Goal: Transaction & Acquisition: Purchase product/service

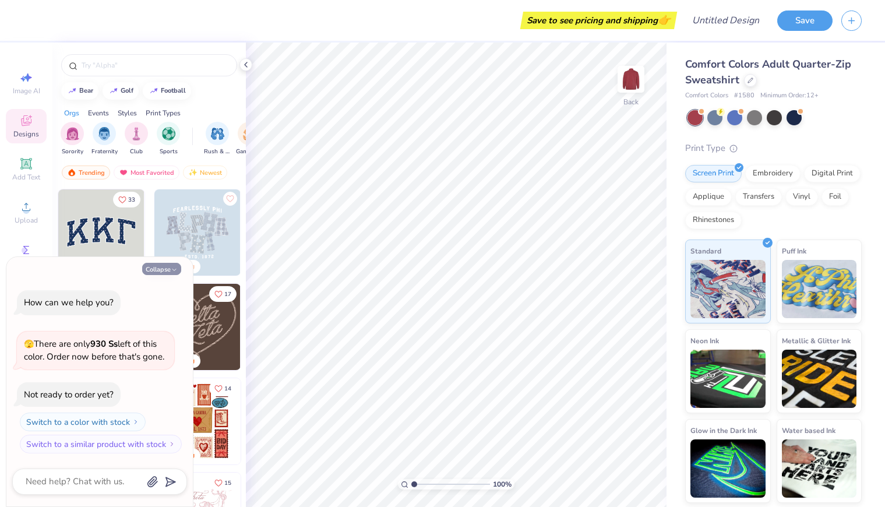
click at [171, 270] on icon "button" at bounding box center [174, 269] width 7 height 7
type textarea "x"
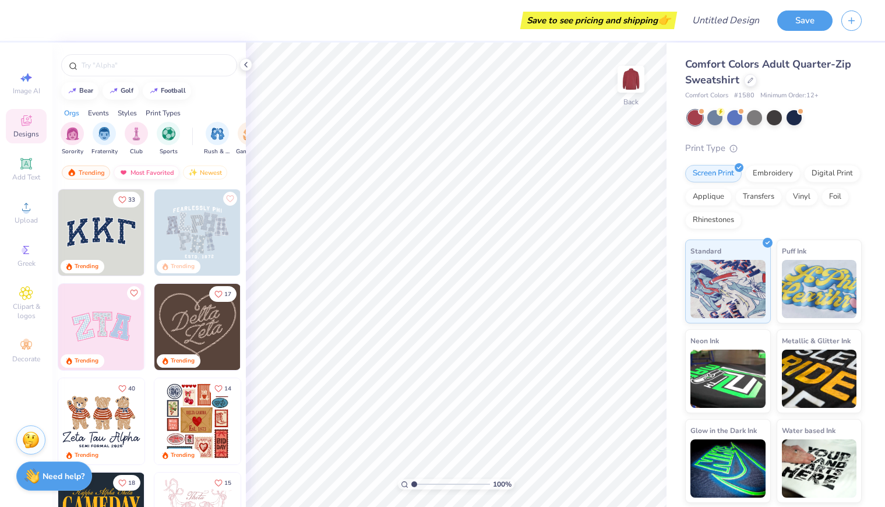
click at [154, 175] on div "Most Favorited" at bounding box center [147, 173] width 66 height 14
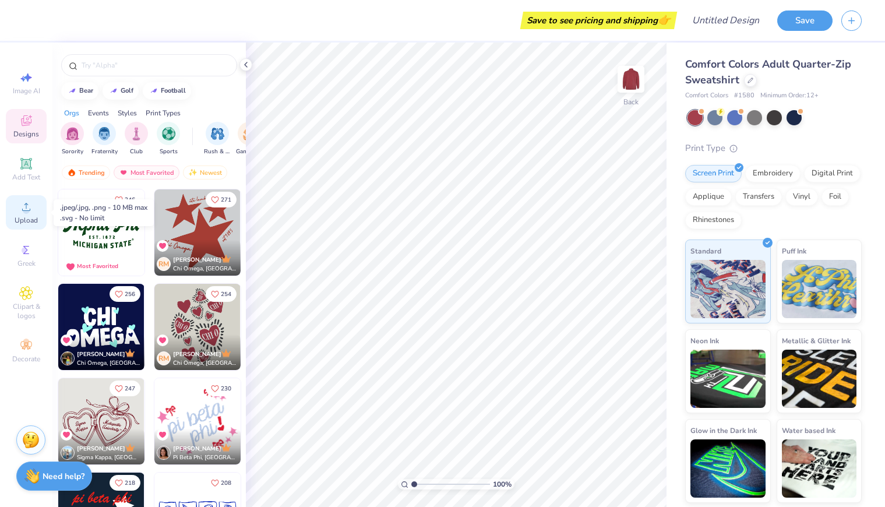
click at [26, 214] on div "Upload" at bounding box center [26, 212] width 41 height 34
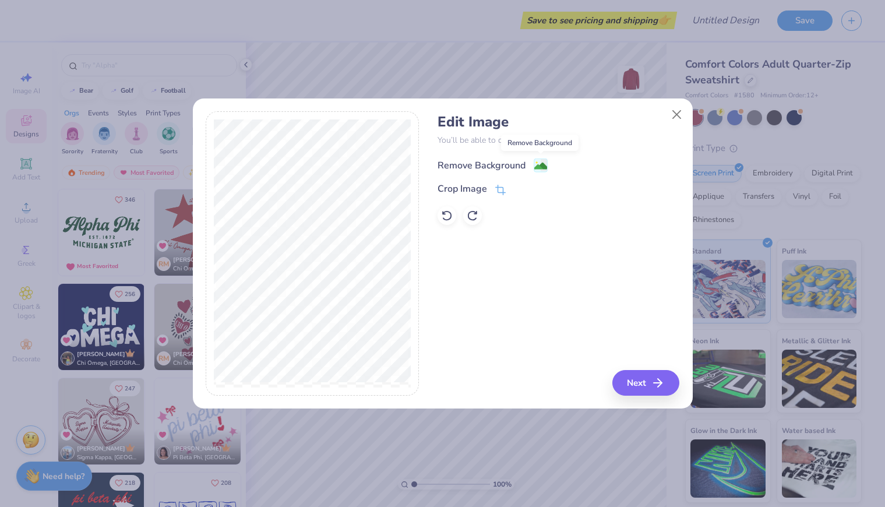
click at [538, 166] on image at bounding box center [540, 166] width 13 height 13
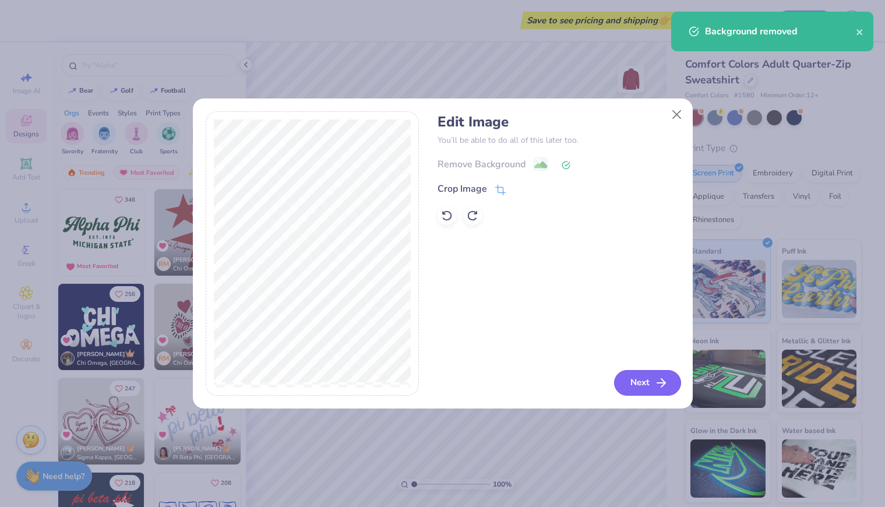
click at [655, 385] on icon "button" at bounding box center [661, 383] width 14 height 14
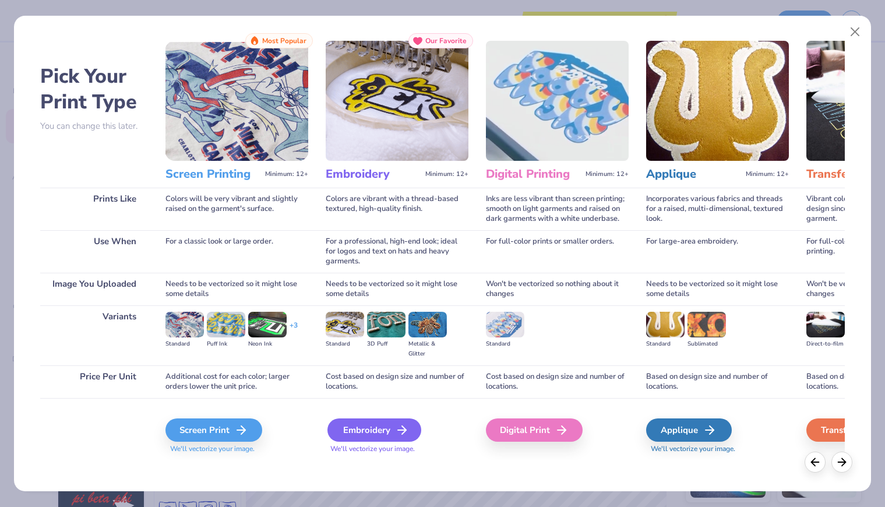
click at [362, 425] on div "Embroidery" at bounding box center [375, 429] width 94 height 23
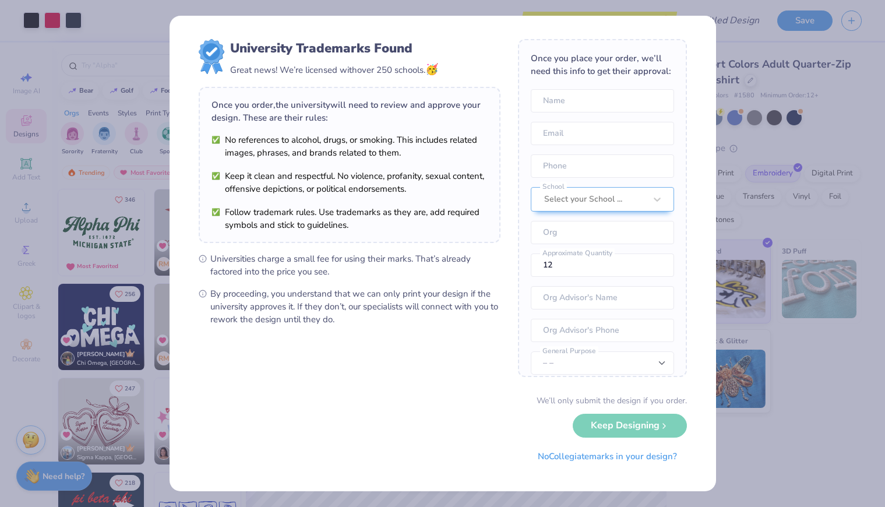
click at [626, 425] on div "We’ll only submit the design if you order. Keep Designing No Collegiate marks i…" at bounding box center [443, 431] width 488 height 73
click at [625, 432] on div "We’ll only submit the design if you order. Keep Designing No Collegiate marks i…" at bounding box center [443, 431] width 488 height 73
click at [618, 460] on button "No Collegiate marks in your design?" at bounding box center [607, 454] width 159 height 24
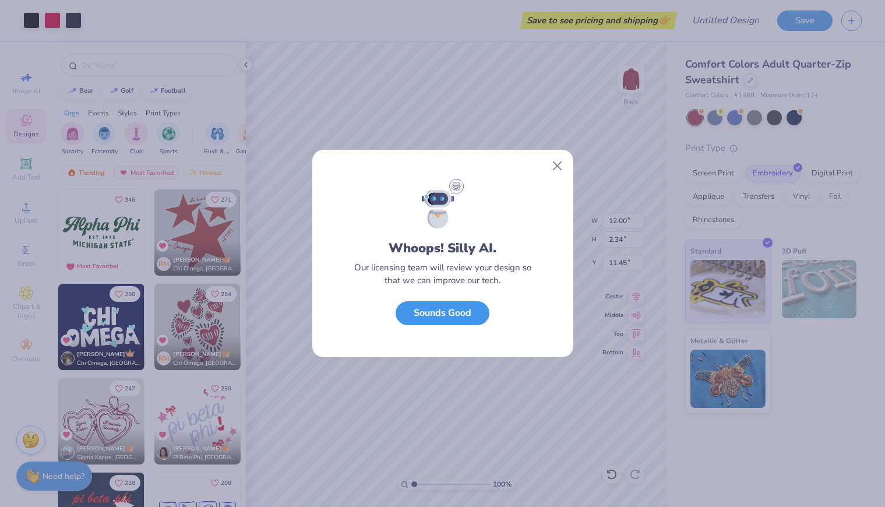
click at [474, 316] on button "Sounds Good" at bounding box center [443, 313] width 94 height 24
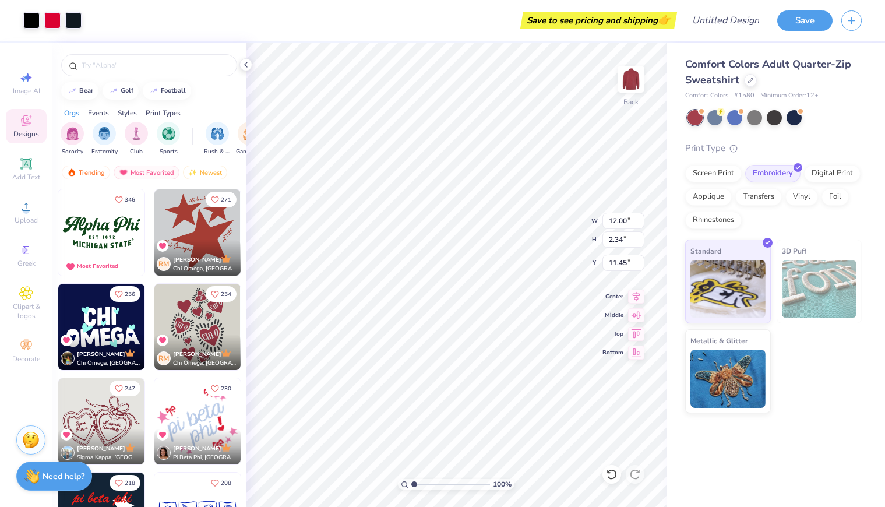
type input "7.65"
click at [775, 117] on div at bounding box center [774, 116] width 15 height 15
type input "6.62"
type input "6.63"
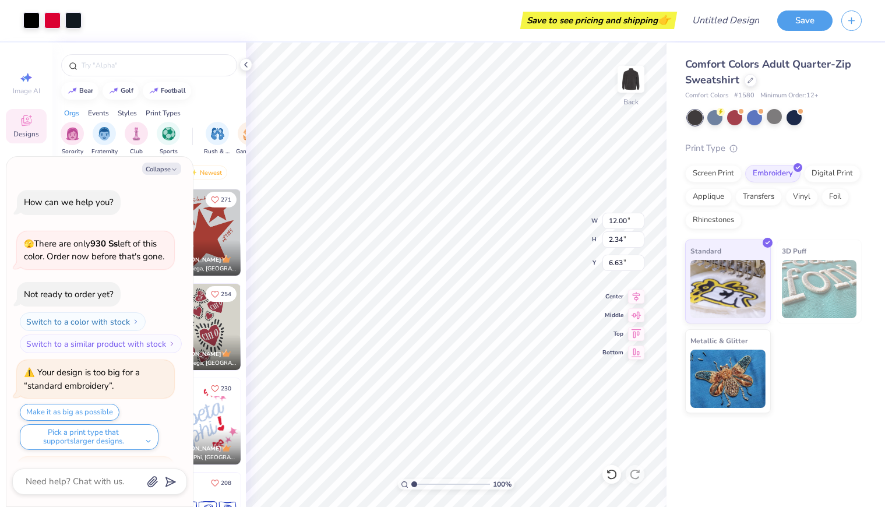
scroll to position [93, 0]
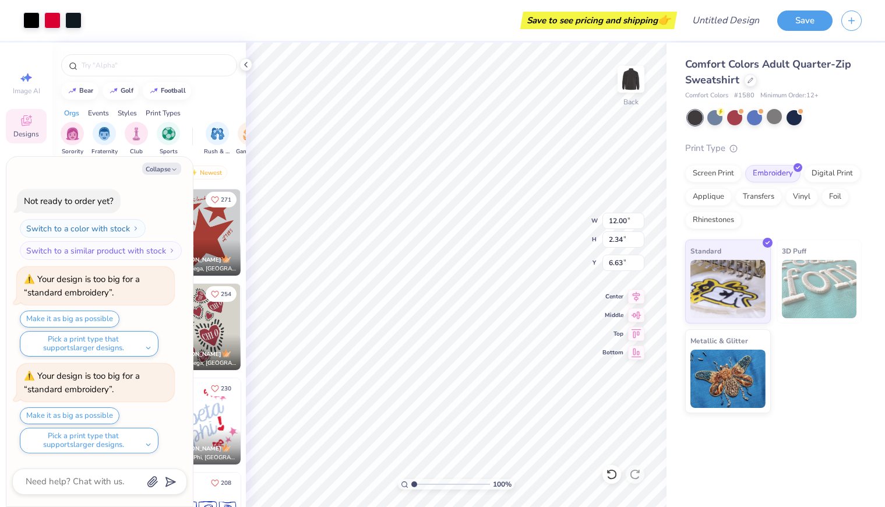
type textarea "x"
type input "6.71"
click at [96, 318] on button "Make it as big as possible" at bounding box center [70, 319] width 100 height 17
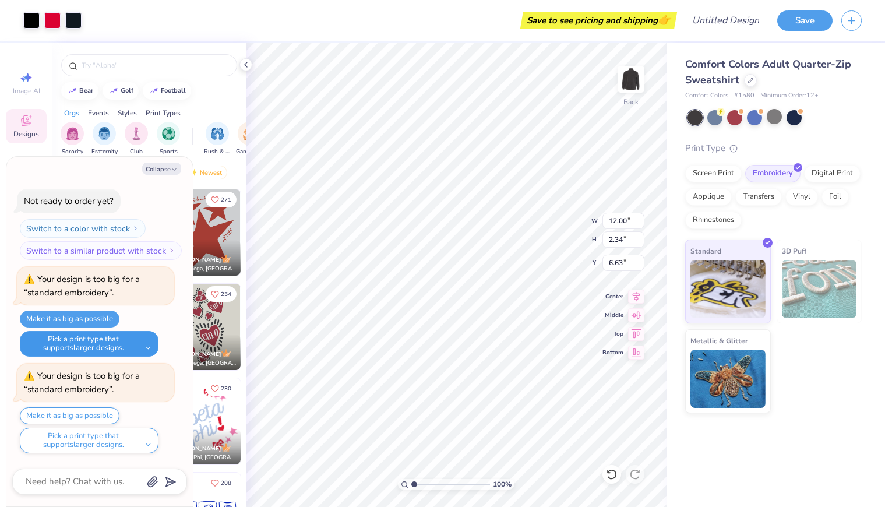
click at [133, 344] on button "Pick a print type that supports larger designs." at bounding box center [89, 344] width 139 height 26
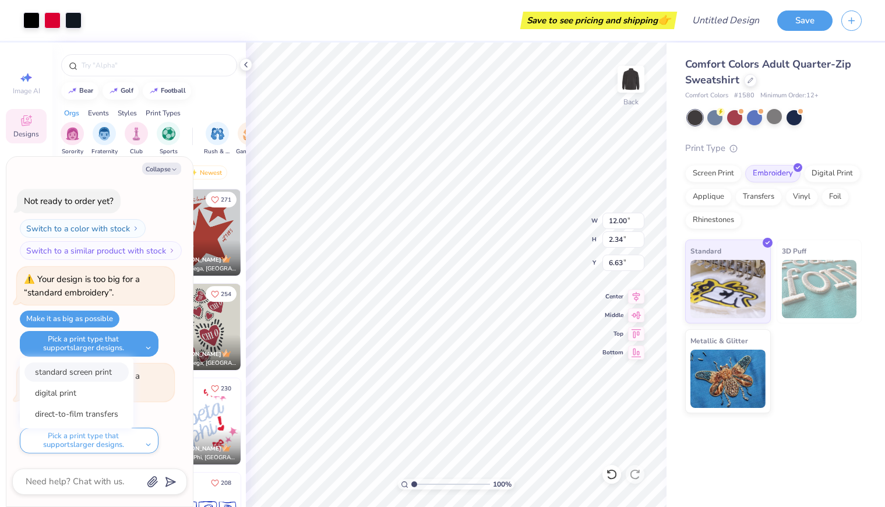
click at [105, 373] on button "standard screen print" at bounding box center [76, 371] width 104 height 19
type textarea "x"
type input "13.89"
type input "2.71"
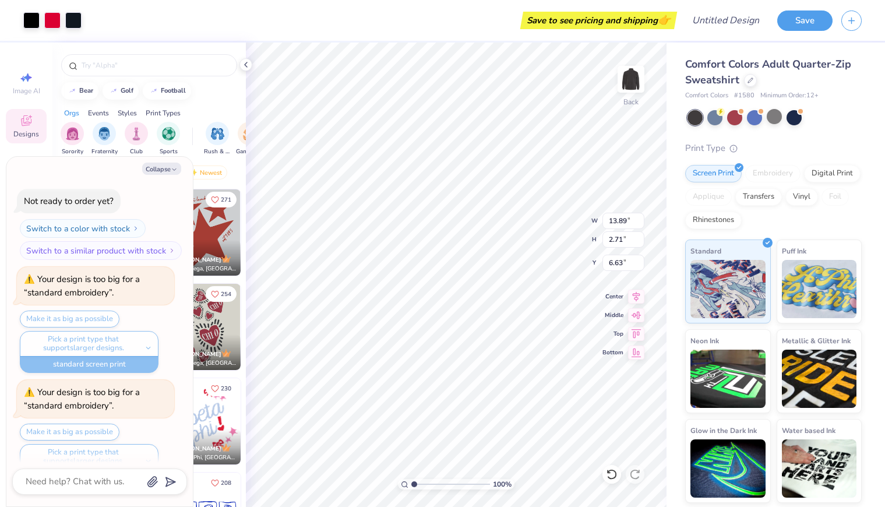
scroll to position [110, 0]
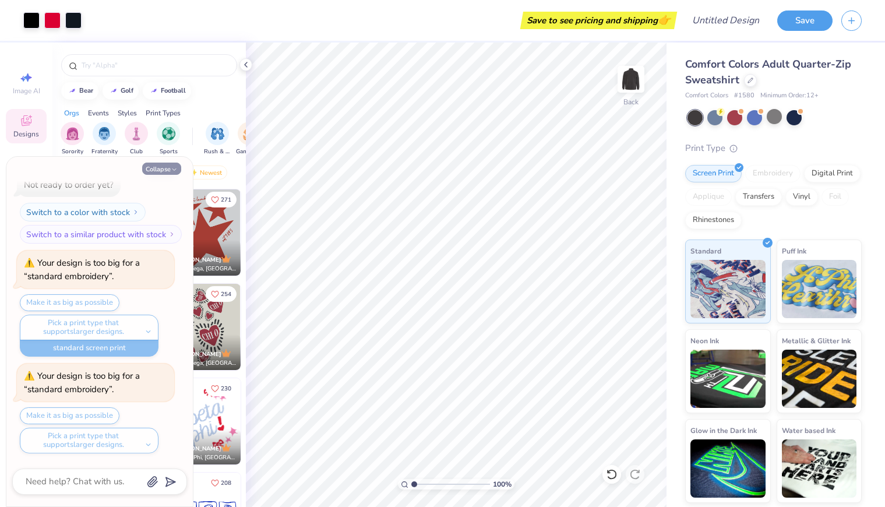
click at [179, 167] on button "Collapse" at bounding box center [161, 169] width 39 height 12
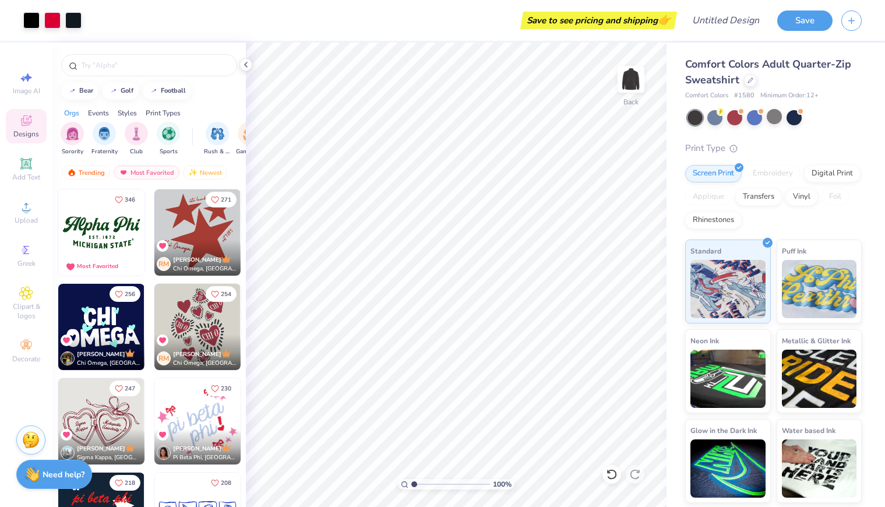
click at [62, 471] on strong "Need help?" at bounding box center [64, 474] width 42 height 11
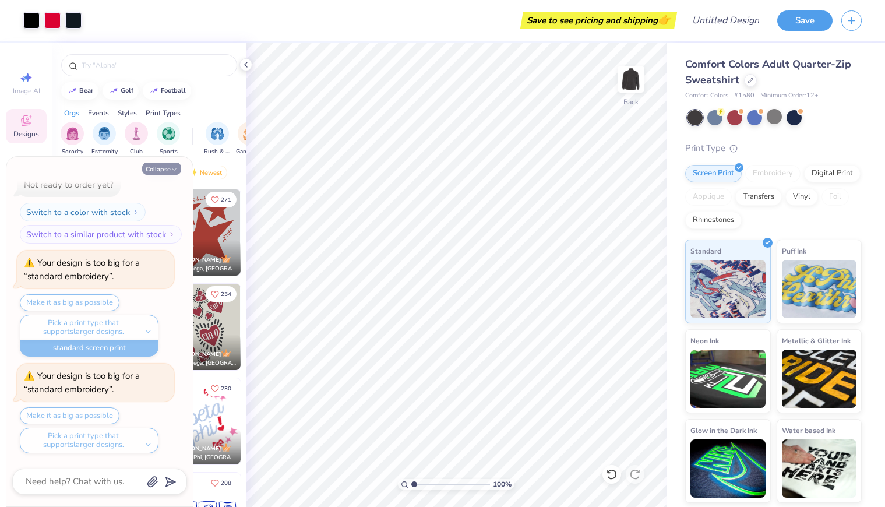
click at [166, 167] on button "Collapse" at bounding box center [161, 169] width 39 height 12
type textarea "x"
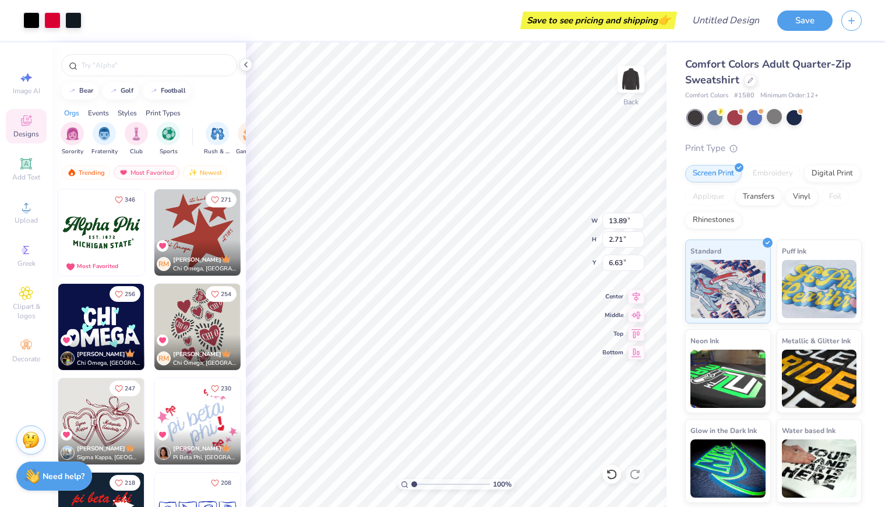
type input "6.64"
click at [772, 116] on div at bounding box center [774, 116] width 15 height 15
click at [710, 115] on div at bounding box center [714, 116] width 15 height 15
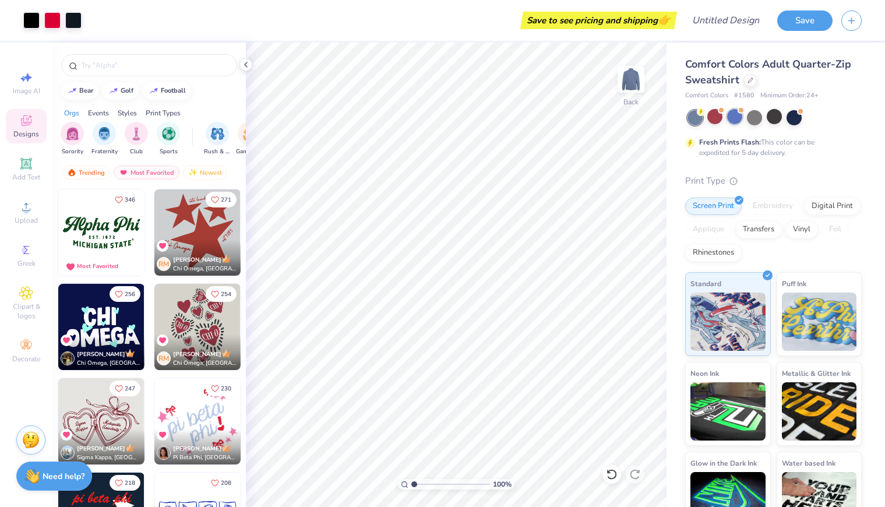
click at [737, 121] on div at bounding box center [734, 116] width 15 height 15
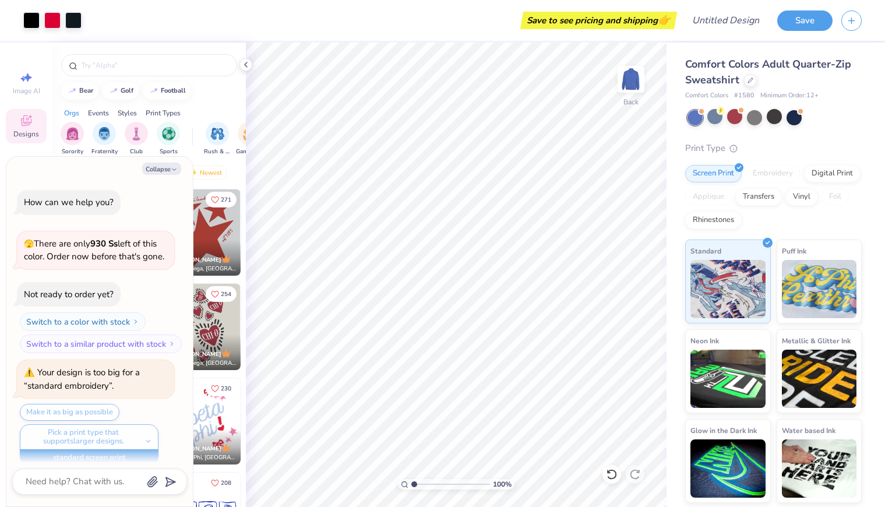
scroll to position [261, 0]
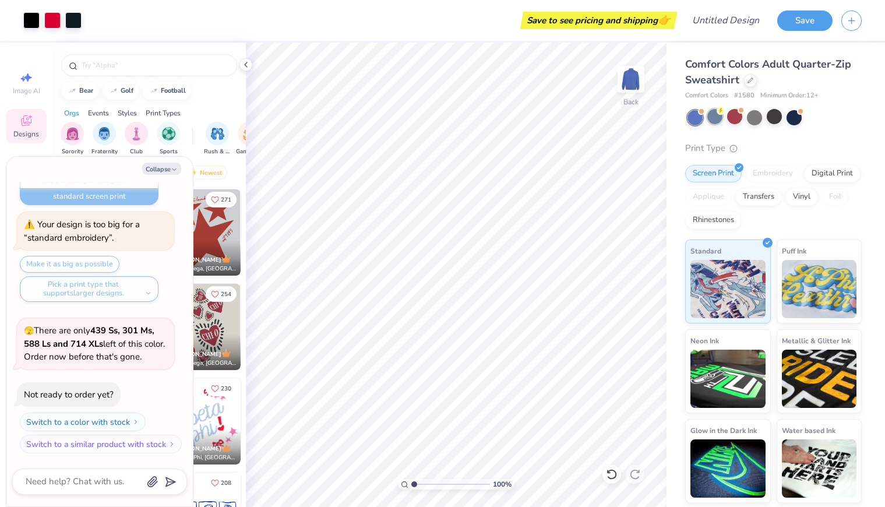
click at [720, 121] on div at bounding box center [714, 116] width 15 height 15
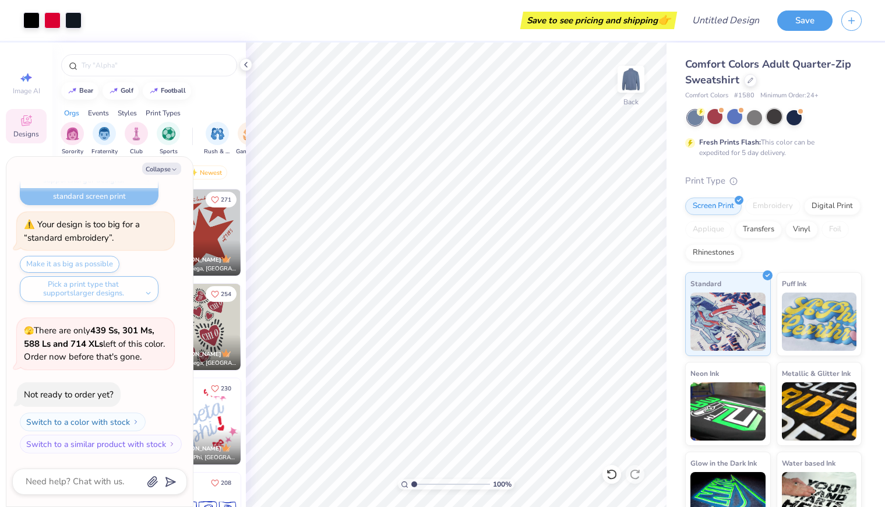
click at [776, 121] on div at bounding box center [774, 116] width 15 height 15
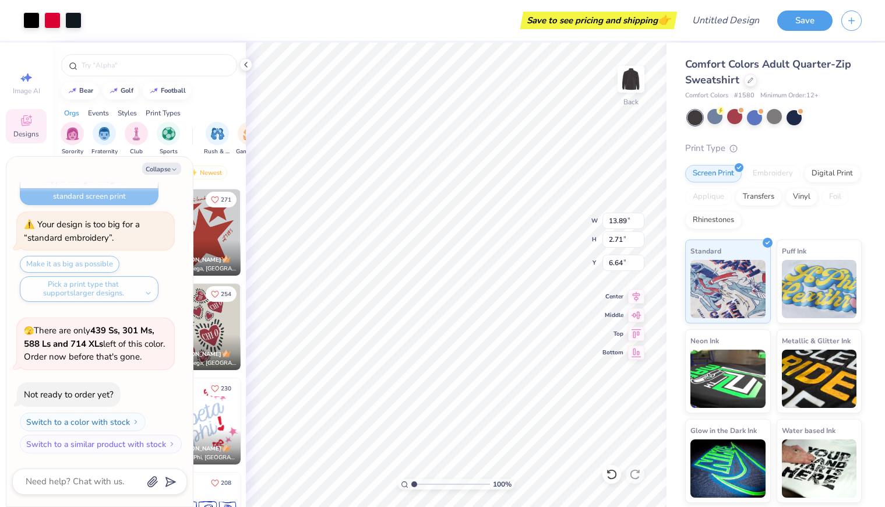
type textarea "x"
type input "6.72"
click at [172, 166] on icon "button" at bounding box center [174, 169] width 7 height 7
type textarea "x"
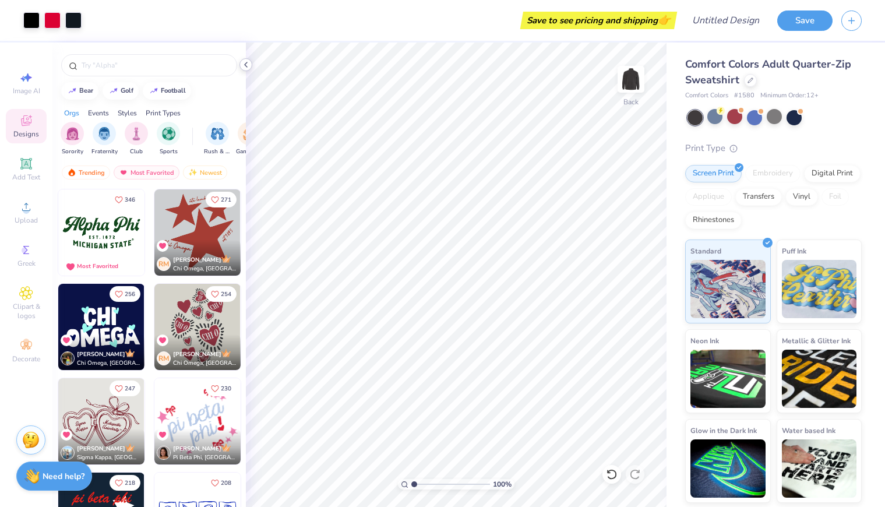
click at [248, 65] on icon at bounding box center [245, 64] width 9 height 9
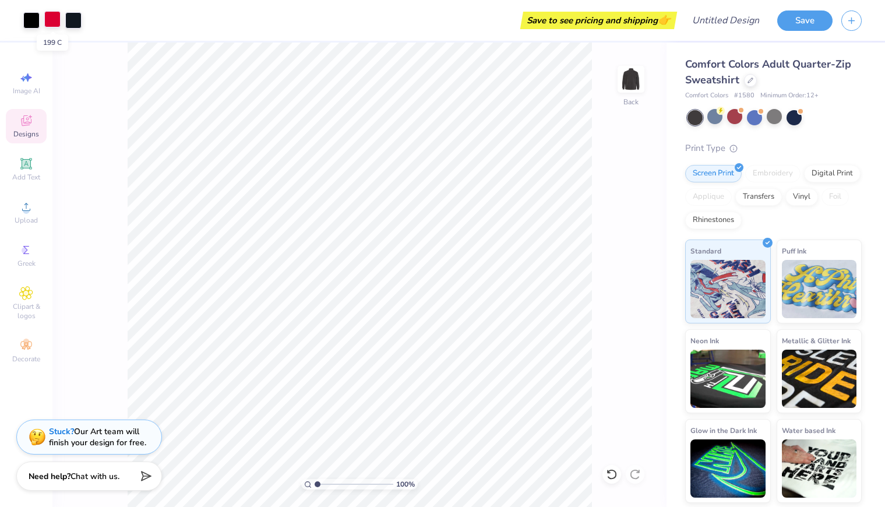
click at [51, 18] on div at bounding box center [52, 19] width 16 height 16
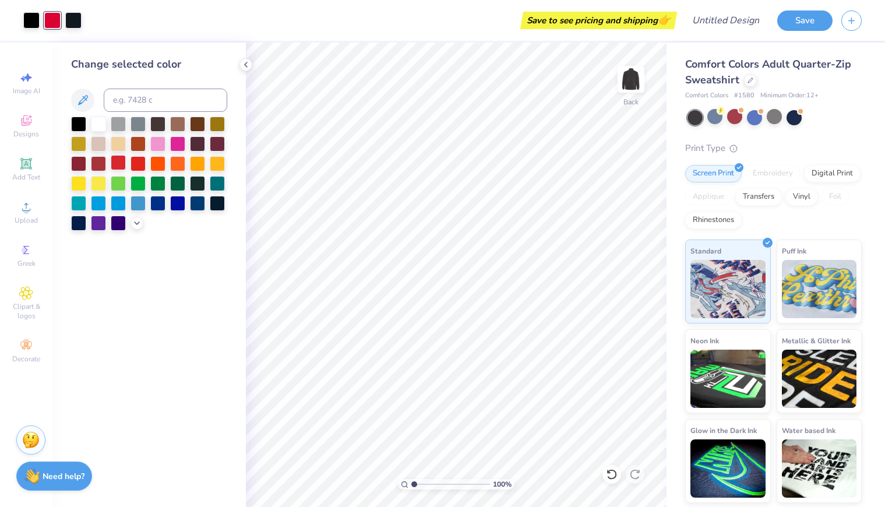
click at [117, 164] on div at bounding box center [118, 162] width 15 height 15
click at [94, 164] on div at bounding box center [98, 162] width 15 height 15
click at [123, 166] on div at bounding box center [118, 162] width 15 height 15
click at [71, 19] on div at bounding box center [73, 19] width 16 height 16
click at [104, 125] on div at bounding box center [98, 122] width 15 height 15
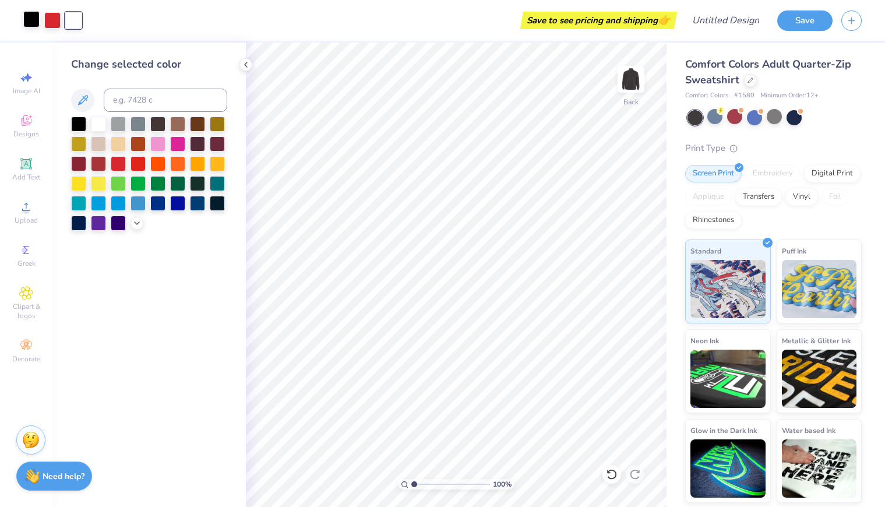
click at [29, 19] on div at bounding box center [31, 19] width 16 height 16
click at [101, 128] on div at bounding box center [98, 122] width 15 height 15
click at [839, 126] on div "Comfort Colors Adult Quarter-Zip Sweatshirt Comfort Colors # 1580 Minimum Order…" at bounding box center [773, 280] width 177 height 446
click at [121, 120] on div at bounding box center [118, 122] width 15 height 15
click at [140, 126] on div at bounding box center [138, 122] width 15 height 15
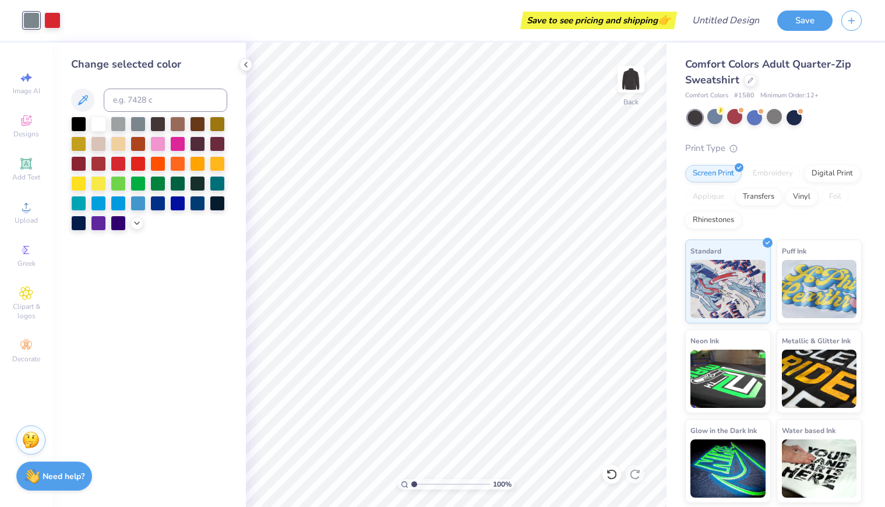
click at [68, 163] on div "Change selected color" at bounding box center [148, 275] width 193 height 464
click at [78, 163] on div at bounding box center [78, 162] width 15 height 15
click at [78, 124] on div at bounding box center [78, 122] width 15 height 15
click at [97, 125] on div at bounding box center [98, 122] width 15 height 15
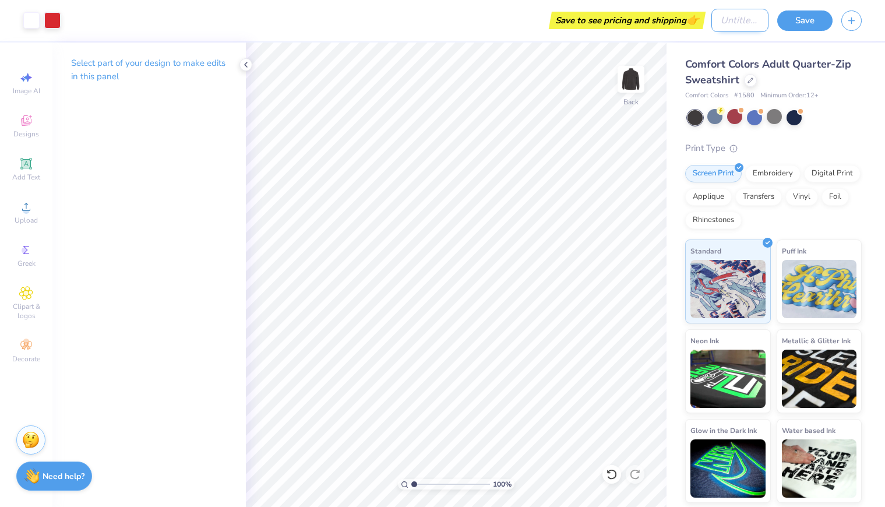
click at [723, 24] on input "Design Title" at bounding box center [740, 20] width 57 height 23
type input "HJIL Merch"
click at [794, 26] on button "Save" at bounding box center [804, 19] width 55 height 20
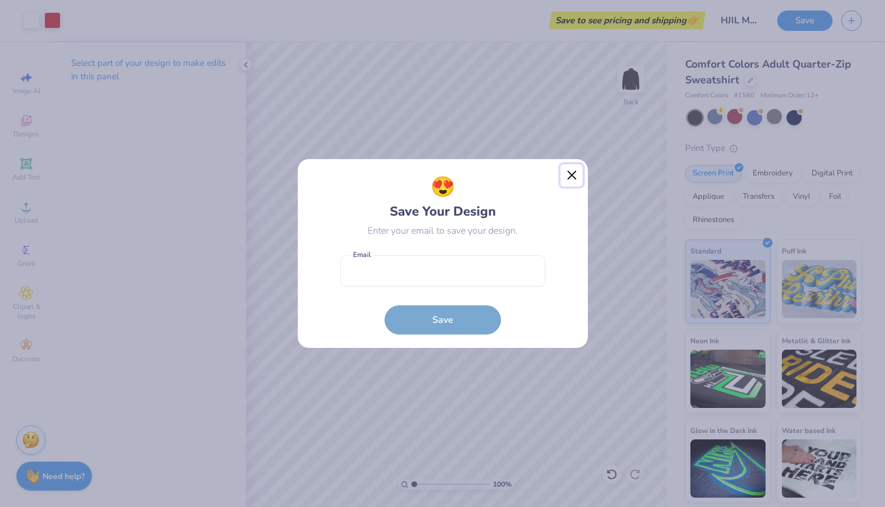
click at [573, 181] on button "Close" at bounding box center [572, 175] width 22 height 22
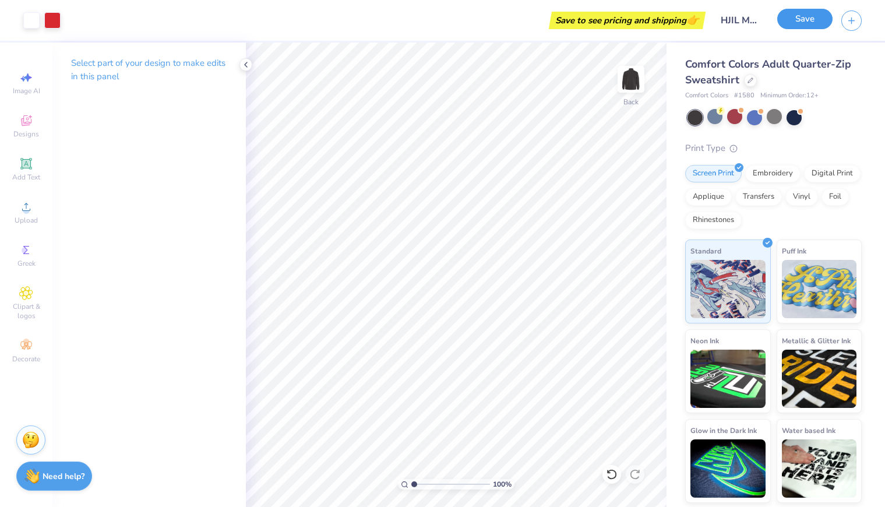
click at [793, 22] on button "Save" at bounding box center [804, 19] width 55 height 20
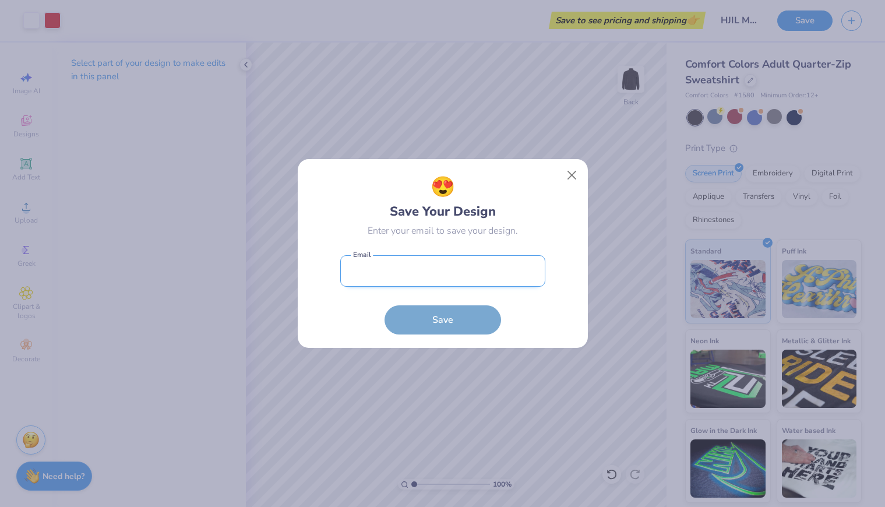
click at [448, 270] on input "email" at bounding box center [442, 271] width 205 height 32
type input "[EMAIL_ADDRESS][DOMAIN_NAME]"
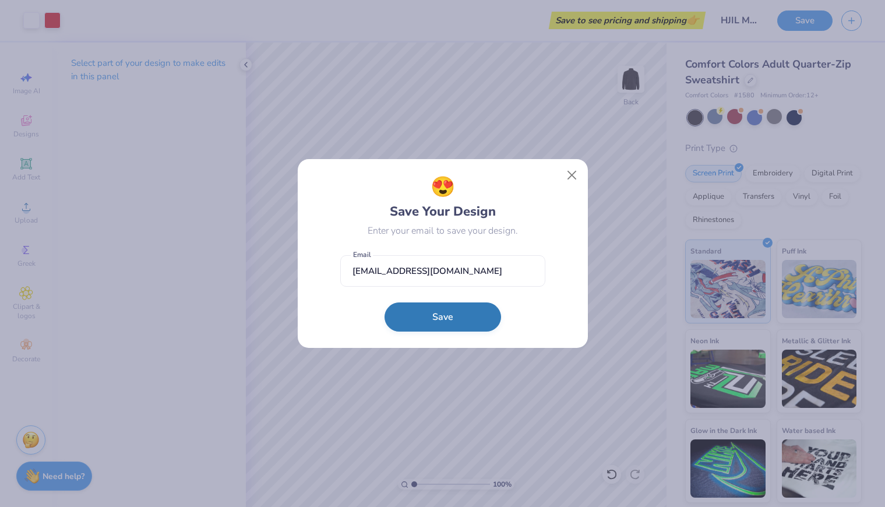
click at [443, 322] on button "Save" at bounding box center [443, 316] width 117 height 29
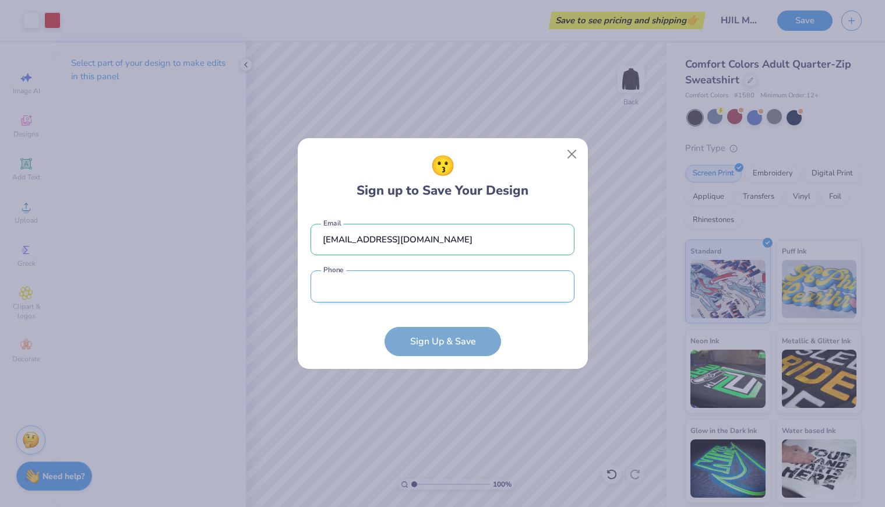
click at [423, 295] on input "tel" at bounding box center [443, 286] width 264 height 32
type input "[PHONE_NUMBER]"
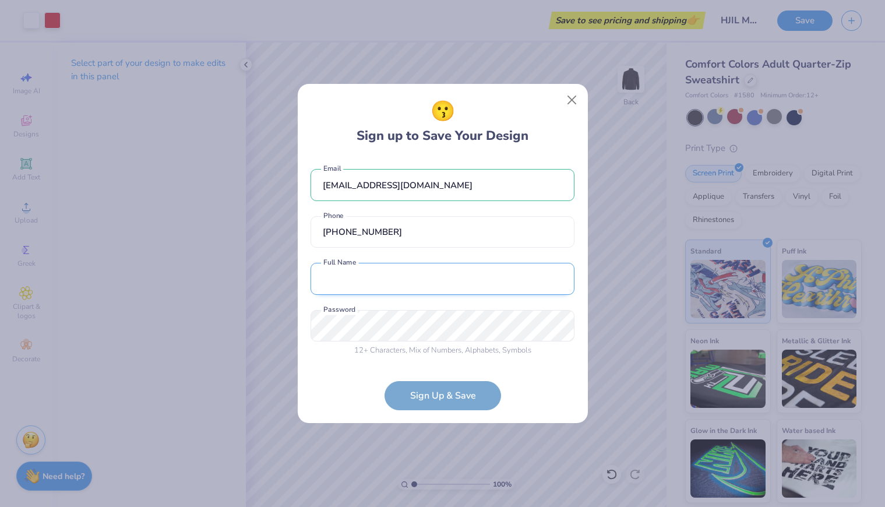
click at [431, 293] on input "text" at bounding box center [443, 279] width 264 height 32
type input "[PERSON_NAME]"
click at [266, 318] on div "😗 Sign up to Save Your Design [EMAIL_ADDRESS][DOMAIN_NAME] Email [PHONE_NUMBER]…" at bounding box center [442, 253] width 885 height 507
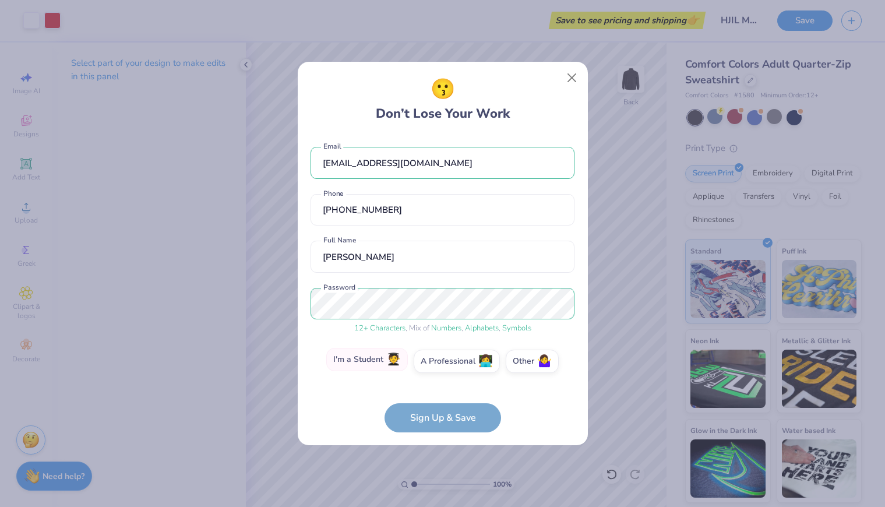
click at [372, 362] on label "I'm a Student 🧑‍🎓" at bounding box center [367, 359] width 82 height 23
click at [439, 362] on input "I'm a Student 🧑‍🎓" at bounding box center [443, 364] width 8 height 8
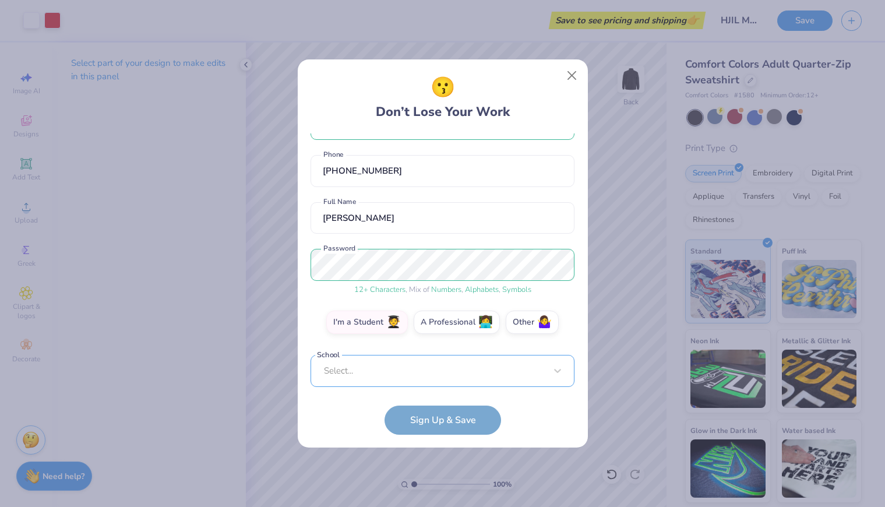
scroll to position [217, 0]
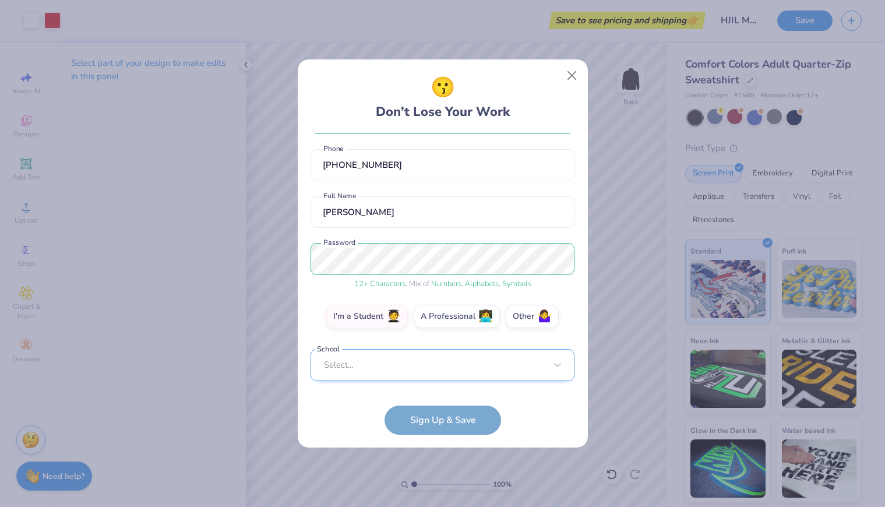
click at [428, 374] on div "Select..." at bounding box center [443, 365] width 264 height 32
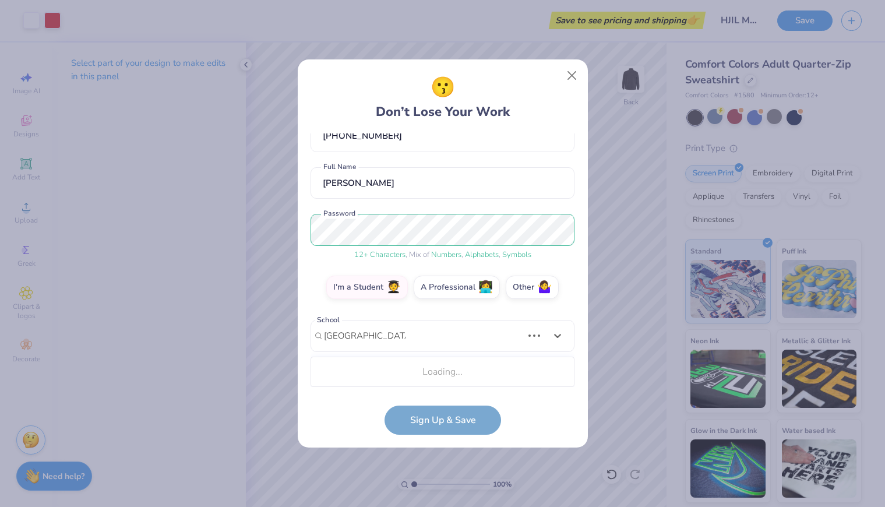
scroll to position [71, 0]
click at [422, 368] on div "[GEOGRAPHIC_DATA]" at bounding box center [442, 371] width 253 height 19
type input "[GEOGRAPHIC_DATA]"
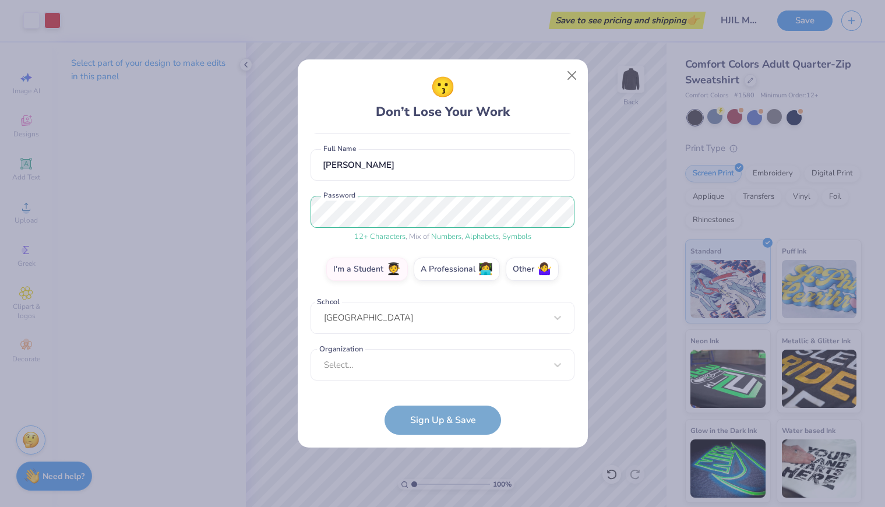
click at [422, 368] on div "Select..." at bounding box center [443, 365] width 264 height 32
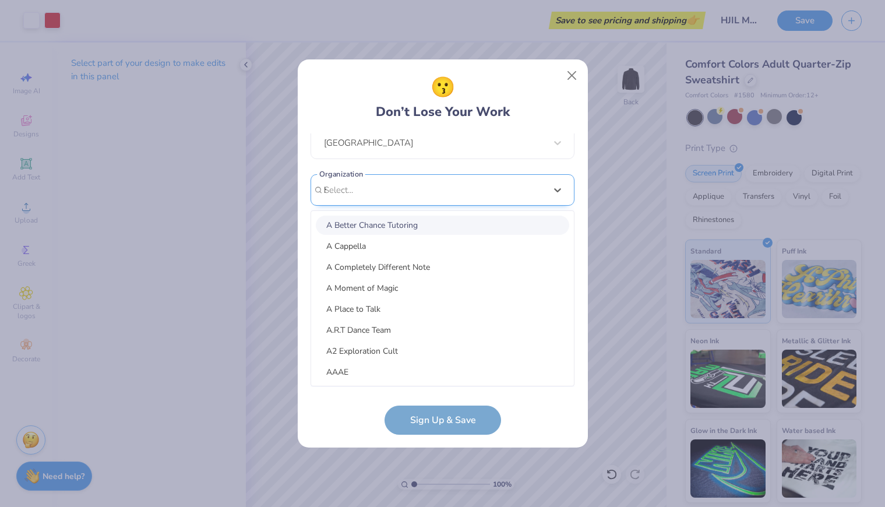
scroll to position [0, 0]
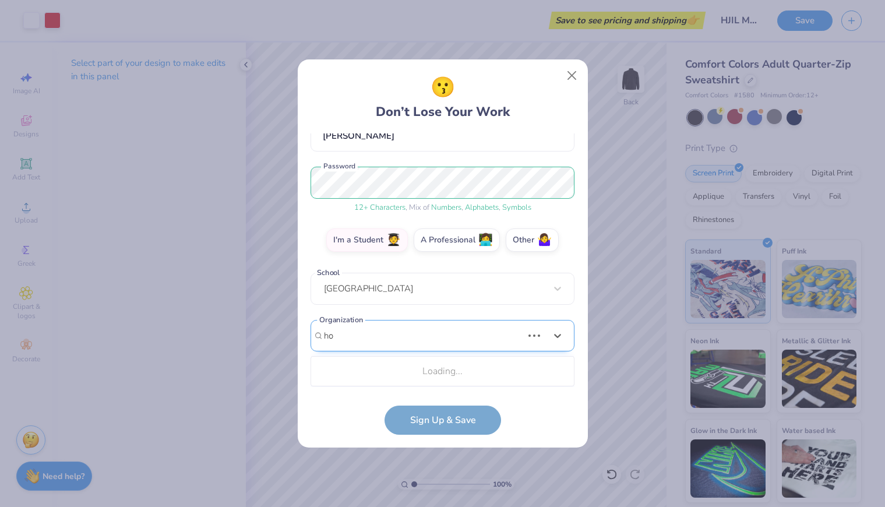
type input "h"
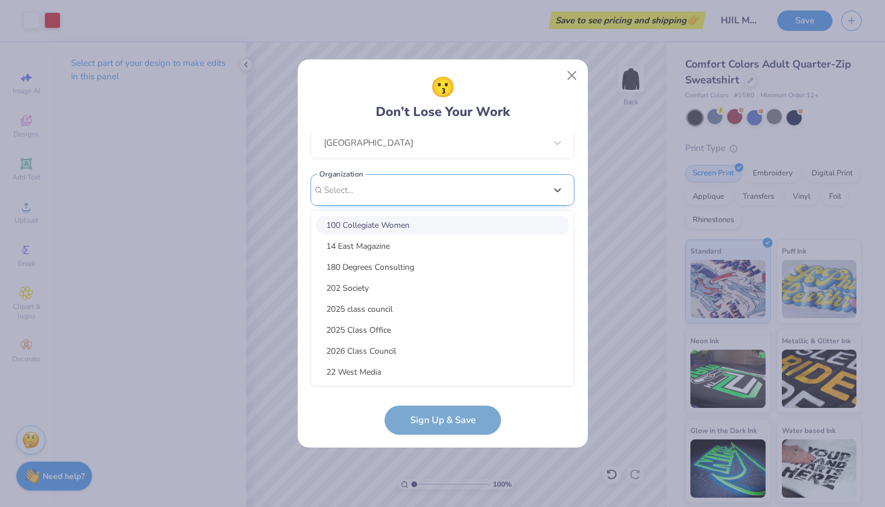
type input "i"
type input "h"
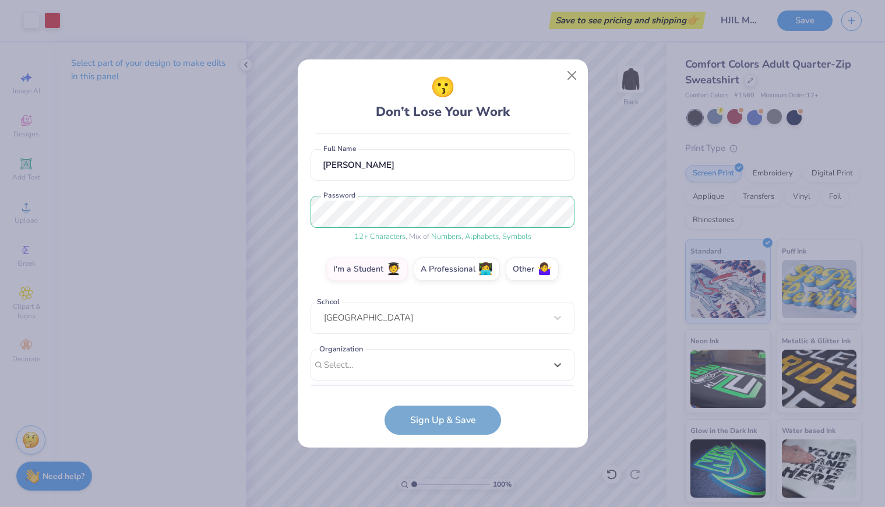
click at [336, 417] on form "[EMAIL_ADDRESS][DOMAIN_NAME] Email [PHONE_NUMBER] Phone [PERSON_NAME] Full Name…" at bounding box center [443, 283] width 264 height 301
click at [394, 417] on form "[EMAIL_ADDRESS][DOMAIN_NAME] Email [PHONE_NUMBER] Phone [PERSON_NAME] Full Name…" at bounding box center [443, 283] width 264 height 301
click at [409, 357] on div "Select..." at bounding box center [443, 365] width 264 height 32
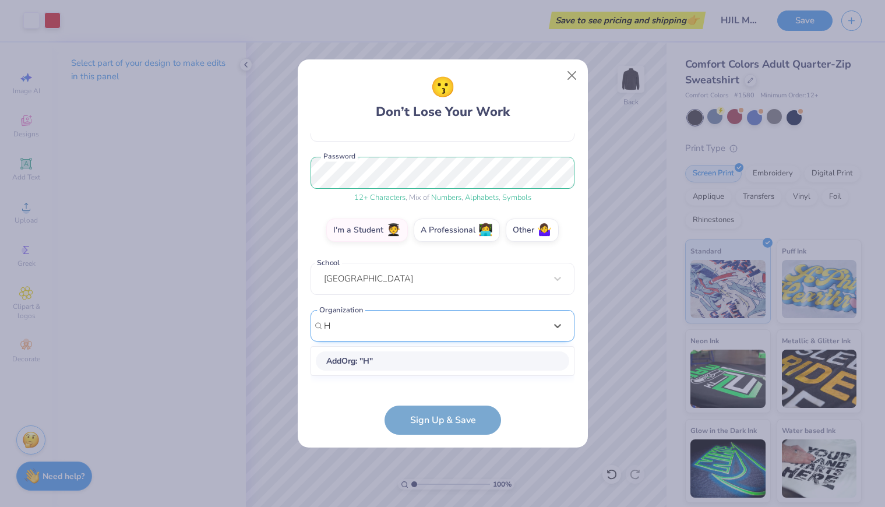
scroll to position [0, 0]
type input "HJIL"
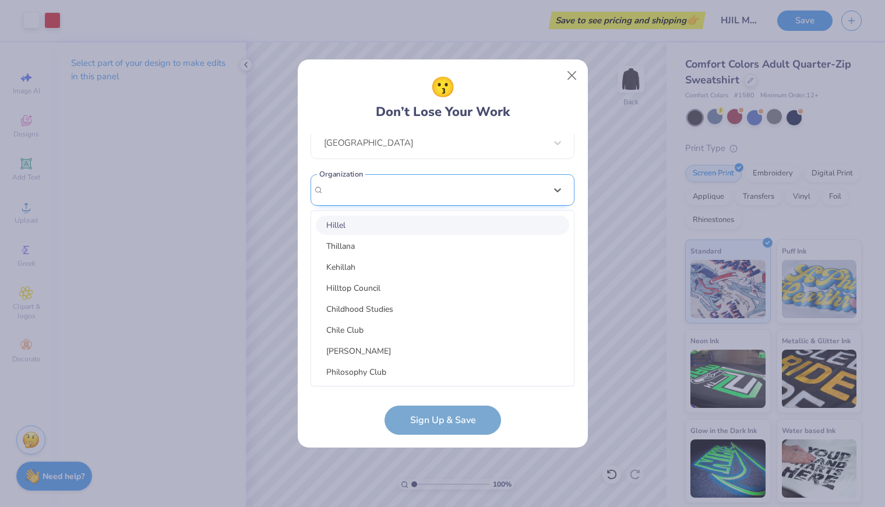
scroll to position [90, 0]
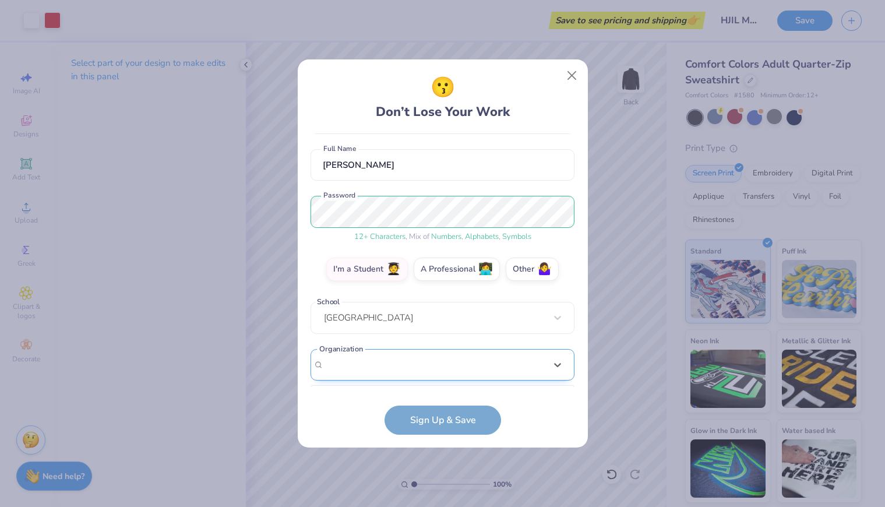
click at [438, 201] on div "[EMAIL_ADDRESS][DOMAIN_NAME] Email [PHONE_NUMBER] Phone [PERSON_NAME] Full Name…" at bounding box center [443, 259] width 264 height 253
click at [377, 366] on div "Select is focused ,type to refine list, press Down to open the menu, Select..." at bounding box center [443, 365] width 264 height 32
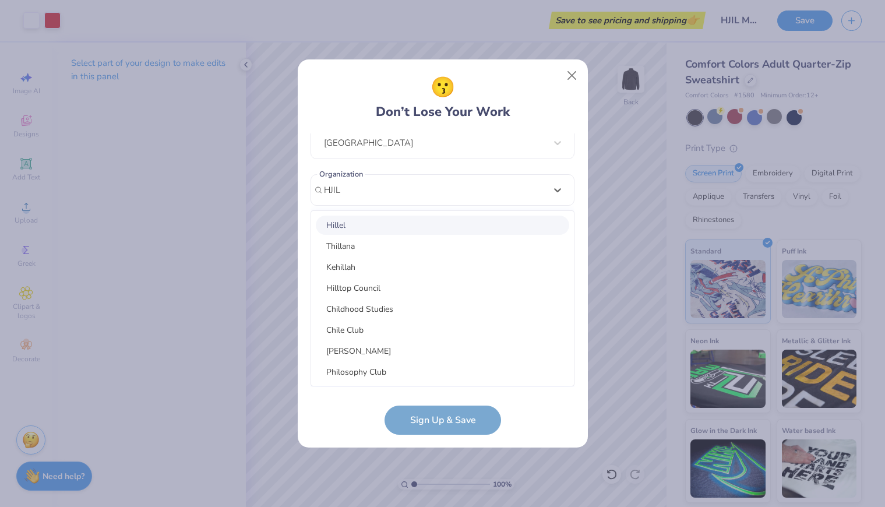
type input "HJIL"
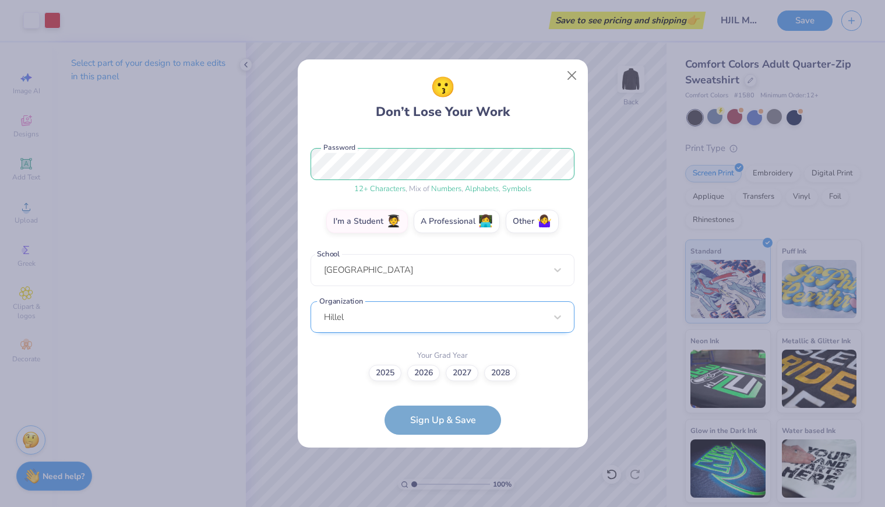
click at [381, 319] on div "Hillel" at bounding box center [443, 317] width 264 height 32
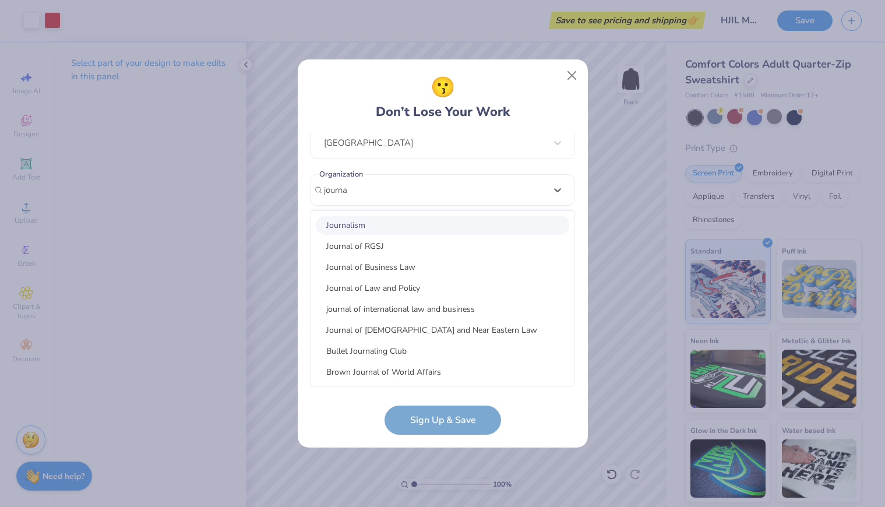
scroll to position [172, 0]
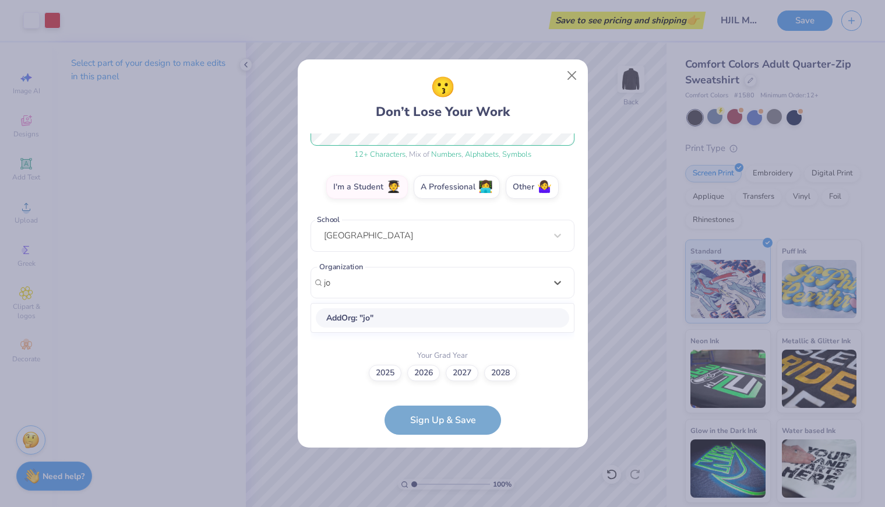
type input "j"
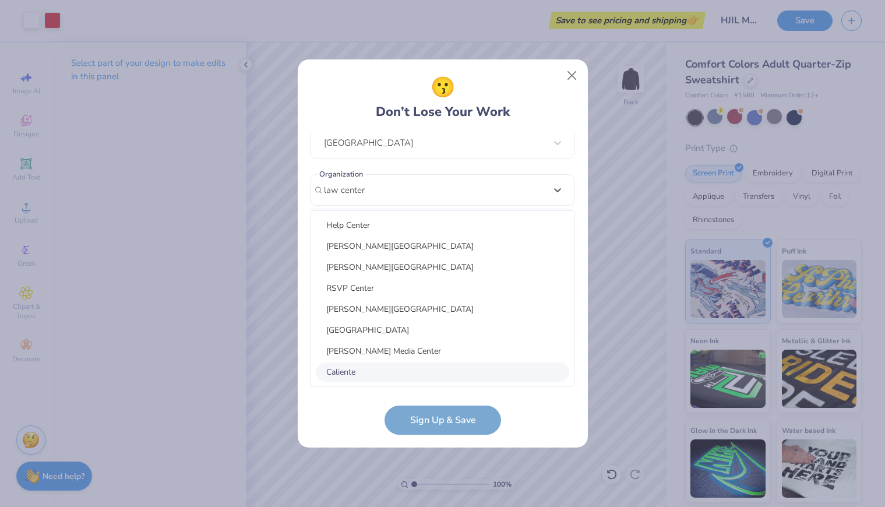
click at [364, 371] on div "Caliente" at bounding box center [442, 371] width 253 height 19
type input "law center"
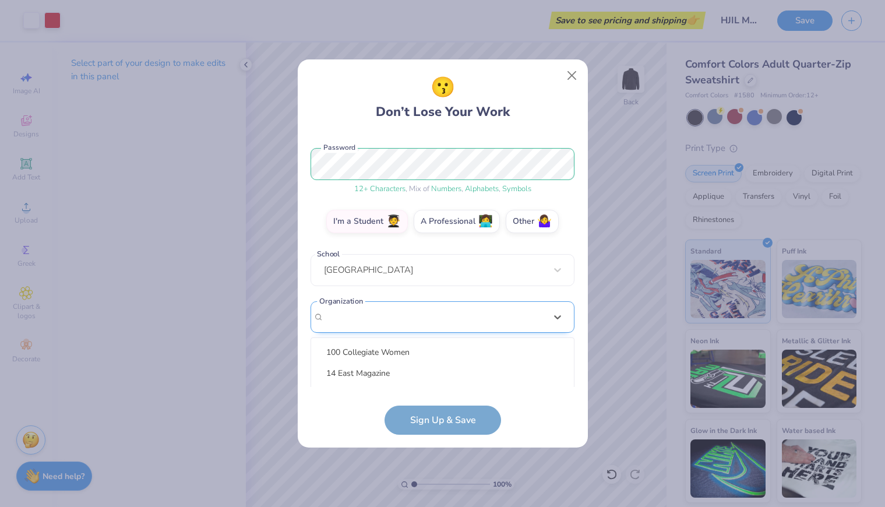
click at [378, 319] on div "option focused, 8 of 45. 45 results available. Use Up and Down to choose option…" at bounding box center [443, 407] width 264 height 213
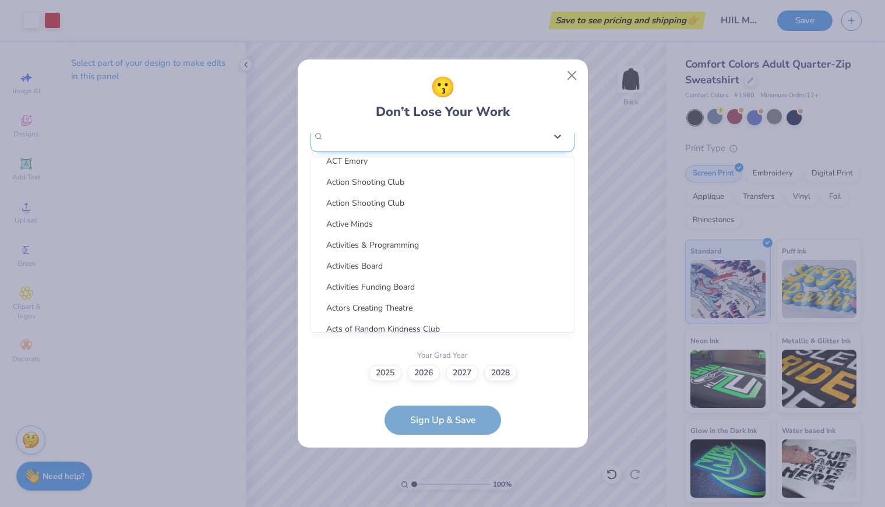
scroll to position [1463, 0]
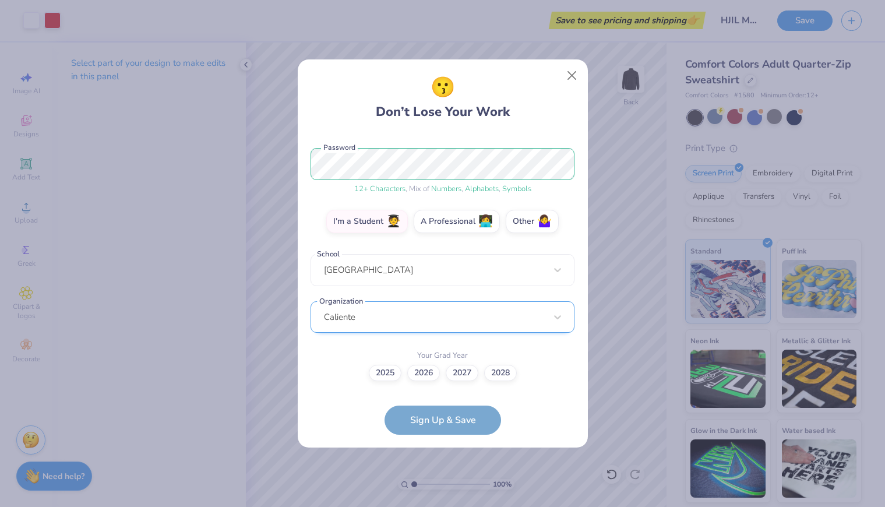
click at [365, 316] on div "Caliente" at bounding box center [443, 317] width 264 height 32
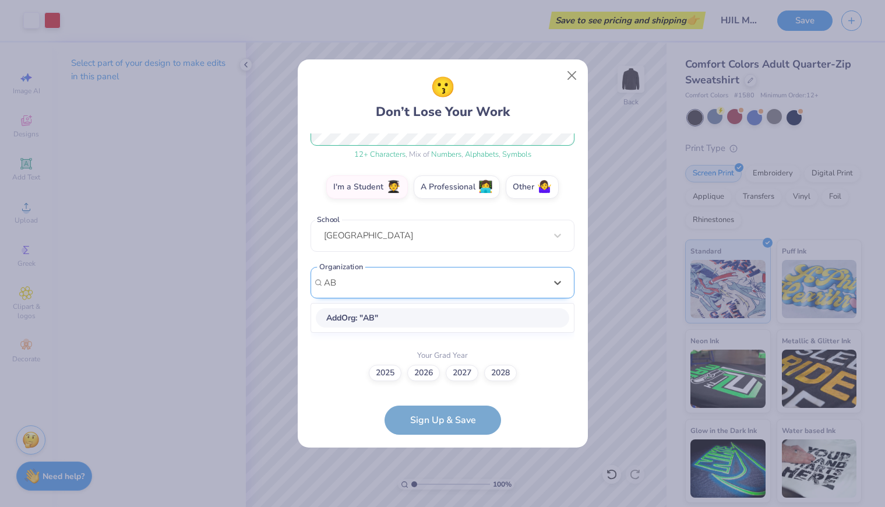
scroll to position [0, 0]
type input "A"
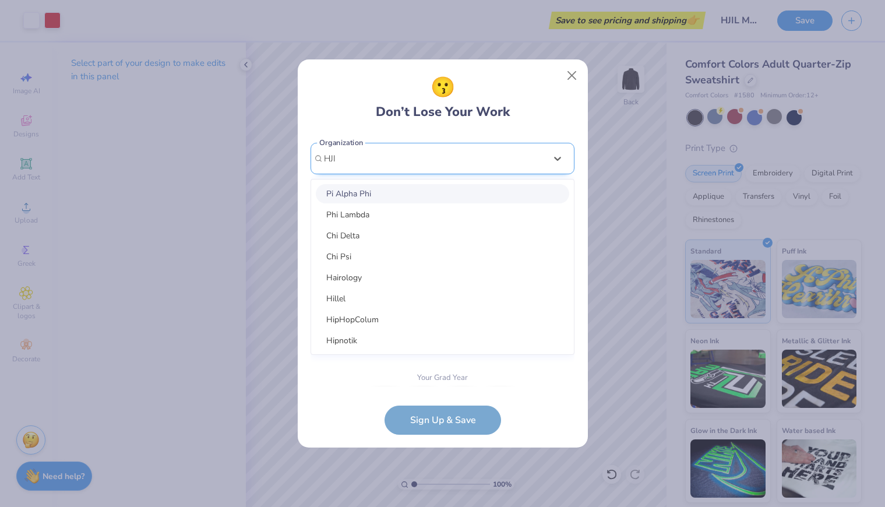
scroll to position [265, 0]
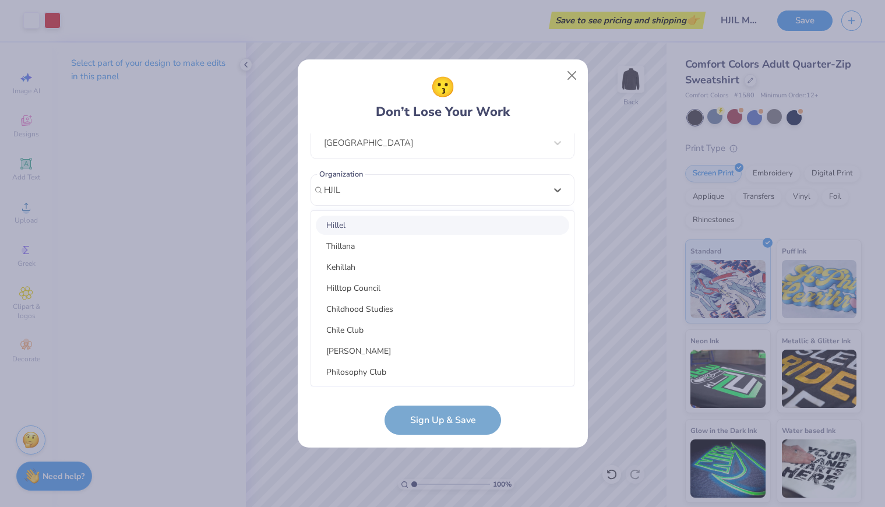
type input "HJIL"
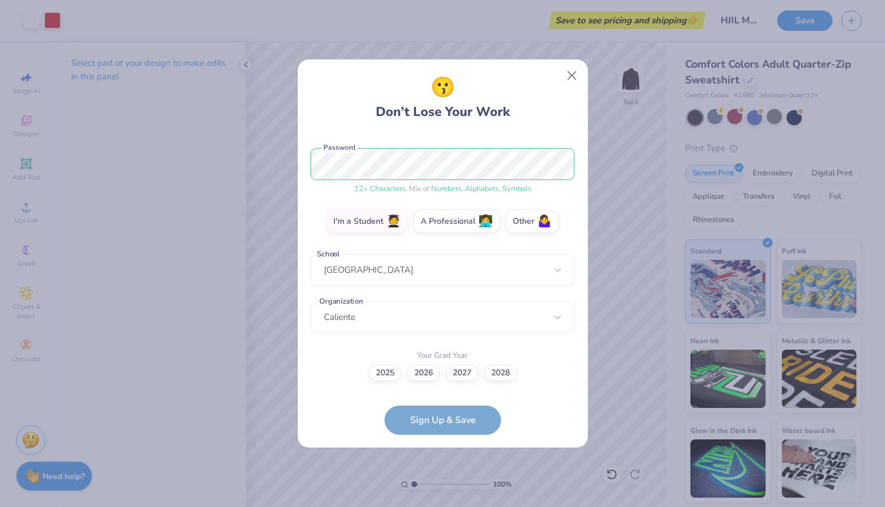
scroll to position [138, 0]
click at [383, 168] on div "[EMAIL_ADDRESS][DOMAIN_NAME] Email [PHONE_NUMBER] Phone [PERSON_NAME] Full Name…" at bounding box center [443, 259] width 264 height 253
click at [371, 328] on div "Caliente" at bounding box center [443, 317] width 264 height 32
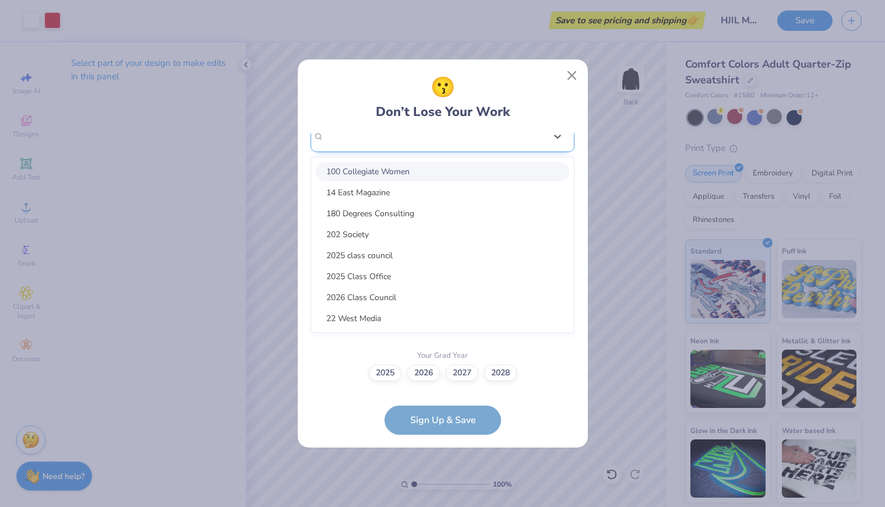
scroll to position [265, 0]
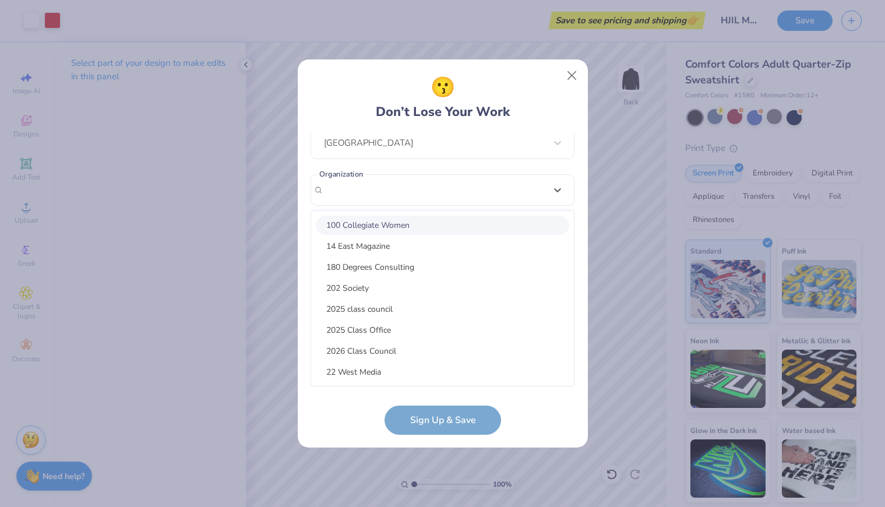
click at [389, 227] on div "100 Collegiate Women" at bounding box center [442, 225] width 253 height 19
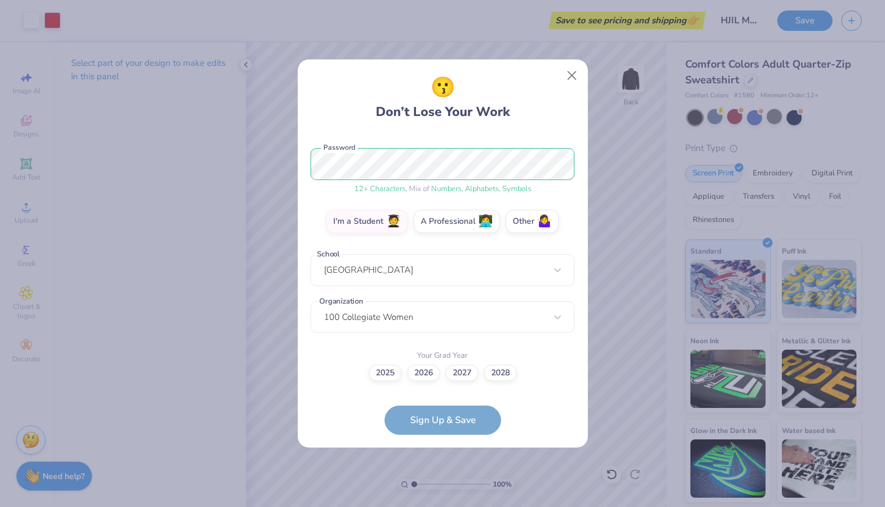
scroll to position [138, 0]
click at [497, 378] on label "2028" at bounding box center [500, 371] width 33 height 16
click at [446, 506] on input "2028" at bounding box center [443, 510] width 8 height 8
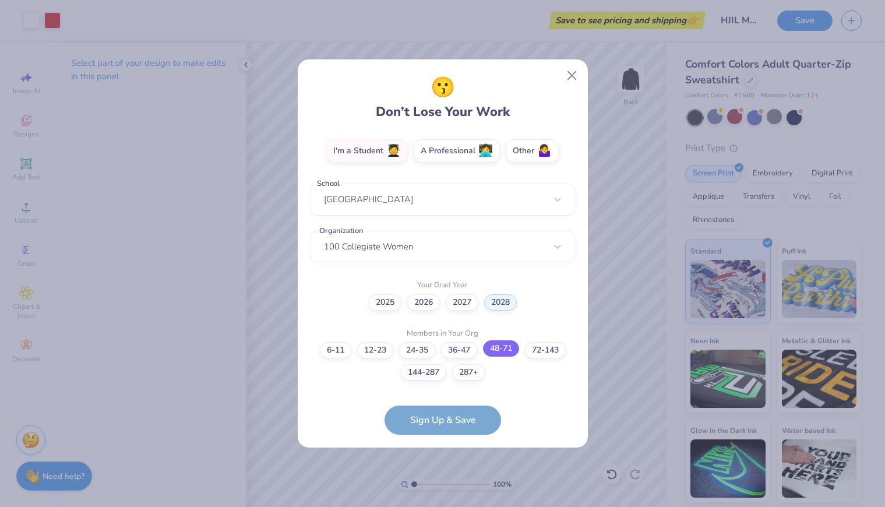
click at [515, 351] on label "48-71" at bounding box center [501, 348] width 36 height 16
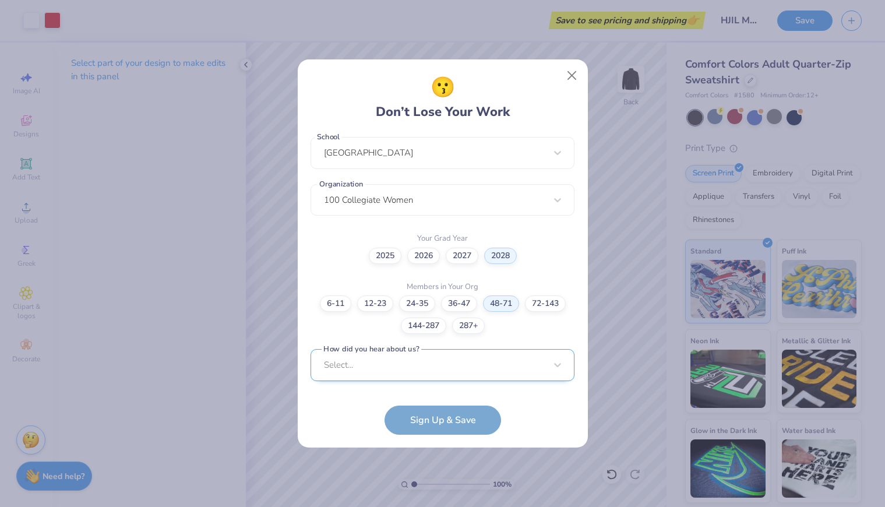
click at [499, 370] on div "Select..." at bounding box center [443, 365] width 264 height 32
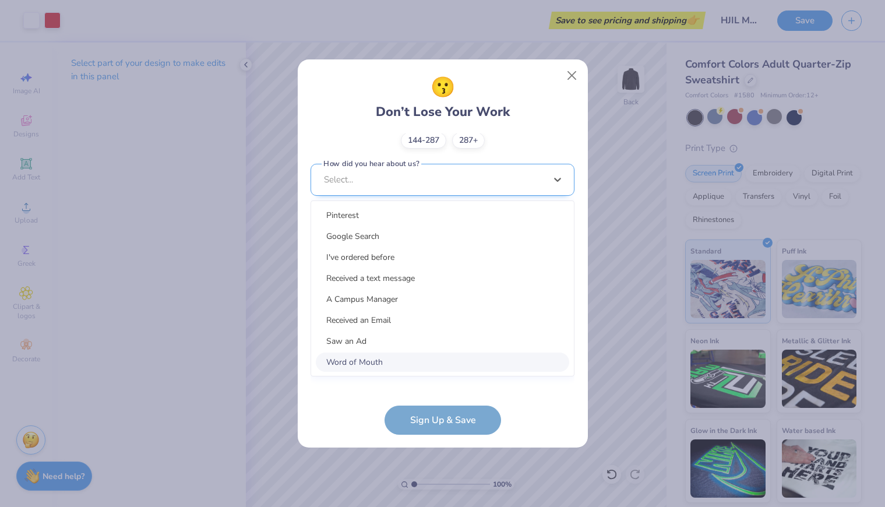
scroll to position [429, 0]
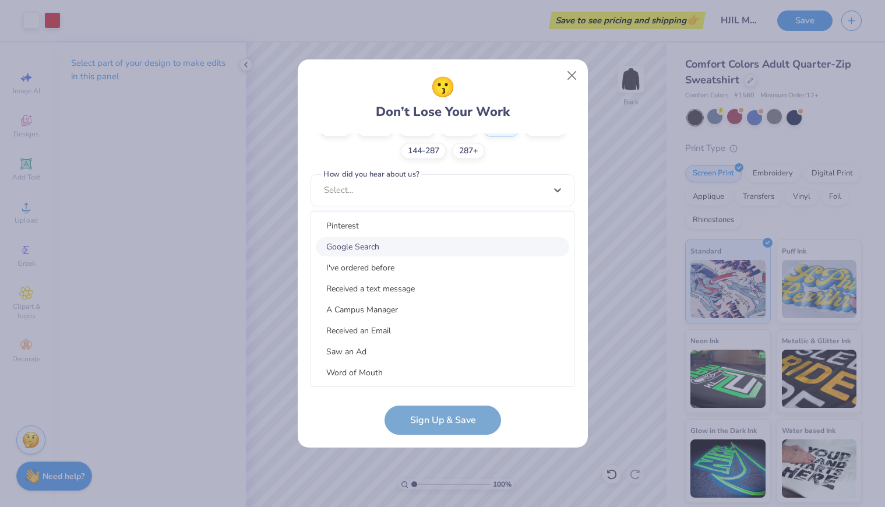
click at [443, 248] on div "Google Search" at bounding box center [442, 246] width 253 height 19
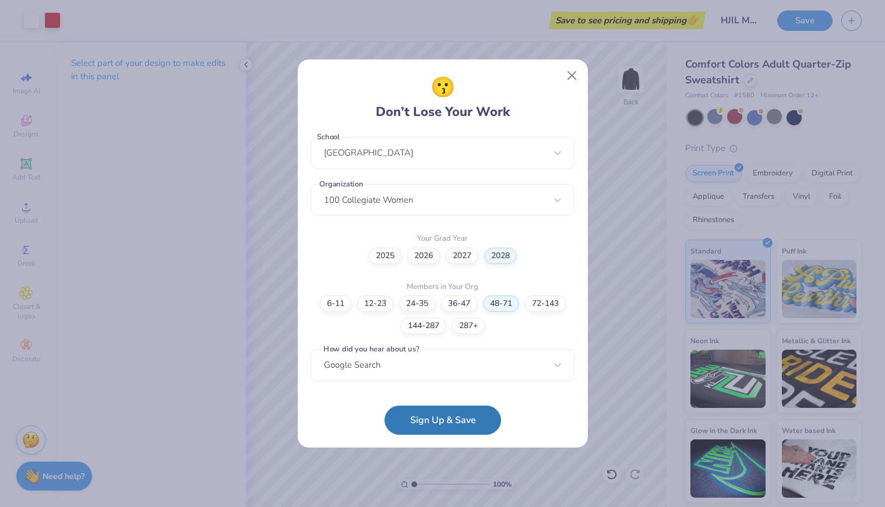
scroll to position [255, 0]
click at [432, 428] on button "Sign Up & Save" at bounding box center [443, 417] width 117 height 29
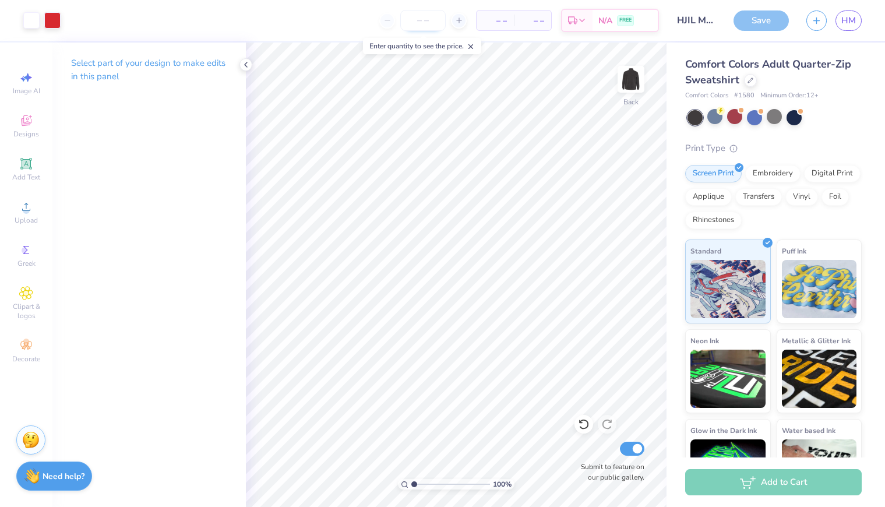
click at [431, 19] on input "number" at bounding box center [422, 20] width 45 height 21
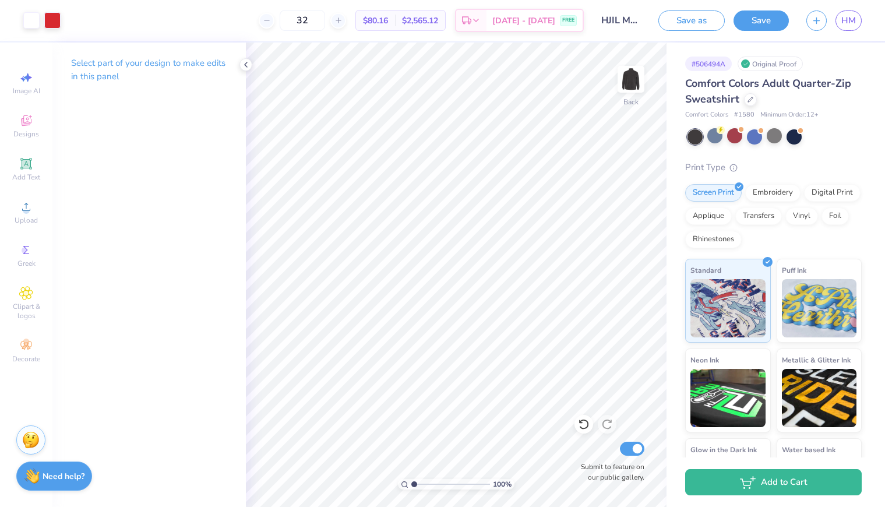
type input "3"
type input "60"
click at [737, 142] on div at bounding box center [734, 135] width 15 height 15
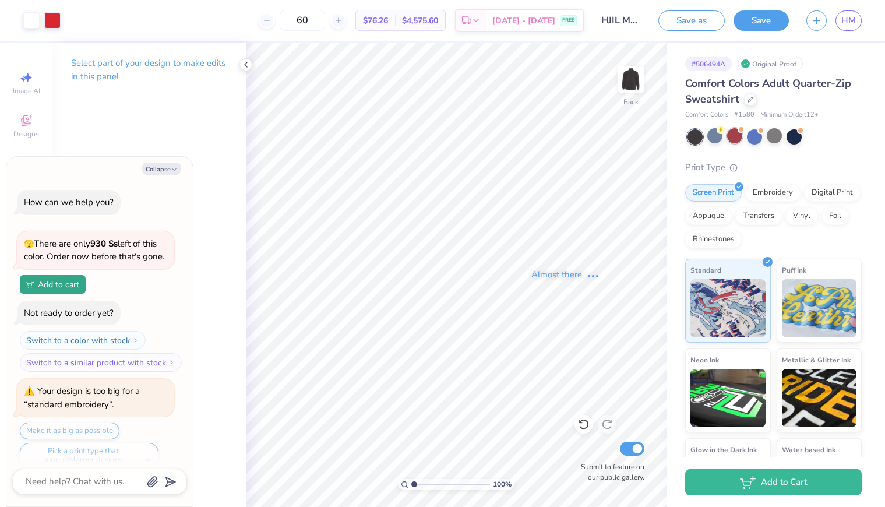
scroll to position [456, 0]
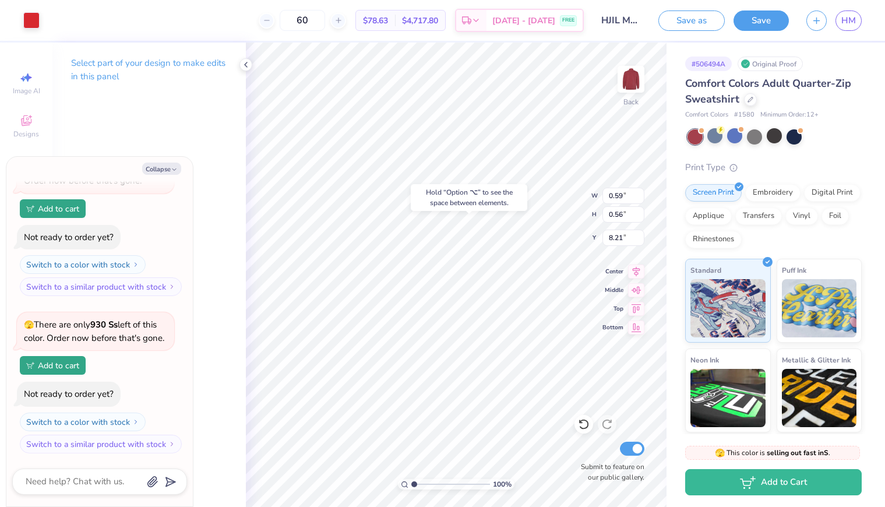
type textarea "x"
type input "0.41"
type input "0.46"
type input "7.62"
type textarea "x"
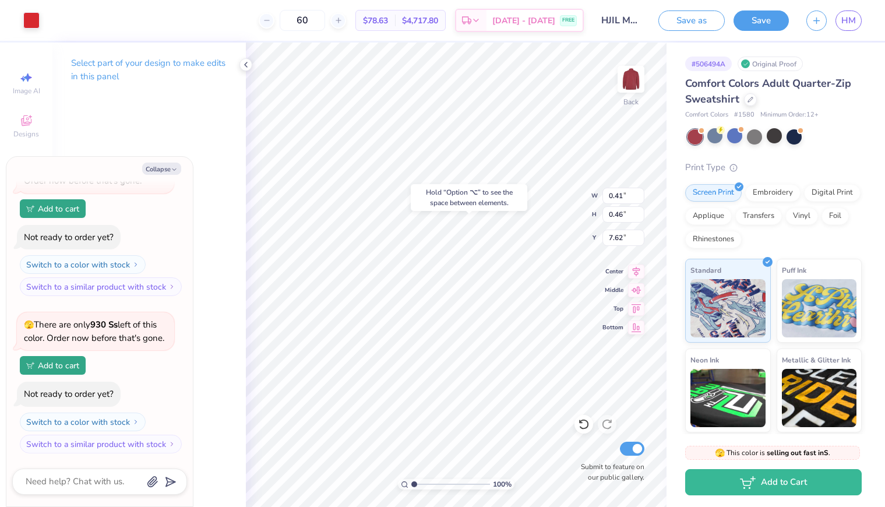
type input "7.79"
click at [33, 19] on div at bounding box center [31, 19] width 16 height 16
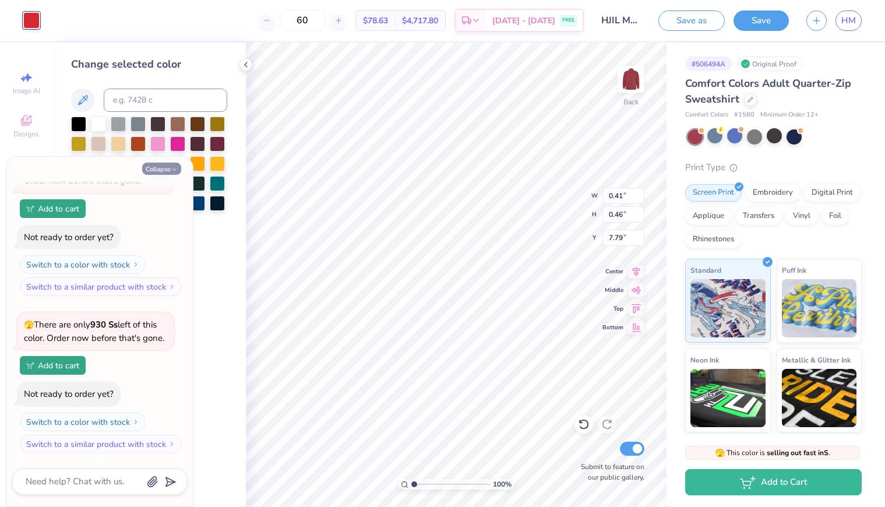
click at [159, 171] on button "Collapse" at bounding box center [161, 169] width 39 height 12
type textarea "x"
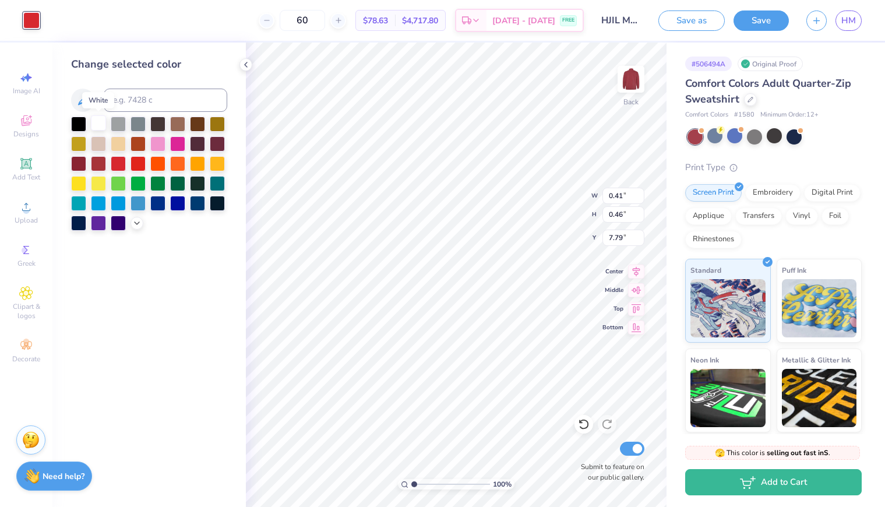
click at [99, 126] on div at bounding box center [98, 122] width 15 height 15
click at [16, 22] on div "Art colors" at bounding box center [20, 20] width 40 height 41
click at [66, 26] on div "60 $78.63 Per Item $4,717.80 Total Est. Delivery [DATE] - [DATE] FREE" at bounding box center [316, 20] width 536 height 41
click at [55, 26] on div "60 $78.63 Per Item $4,717.80 Total Est. Delivery [DATE] - [DATE] FREE" at bounding box center [316, 20] width 536 height 41
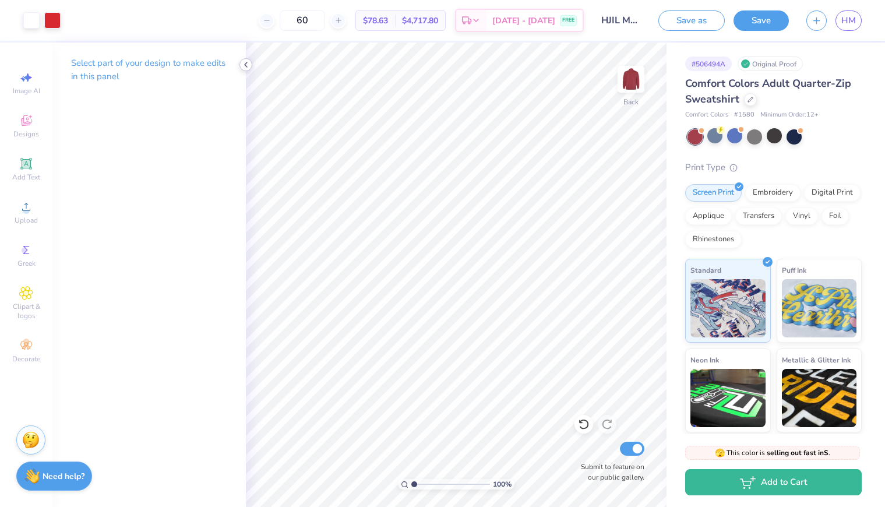
click at [248, 62] on icon at bounding box center [245, 64] width 9 height 9
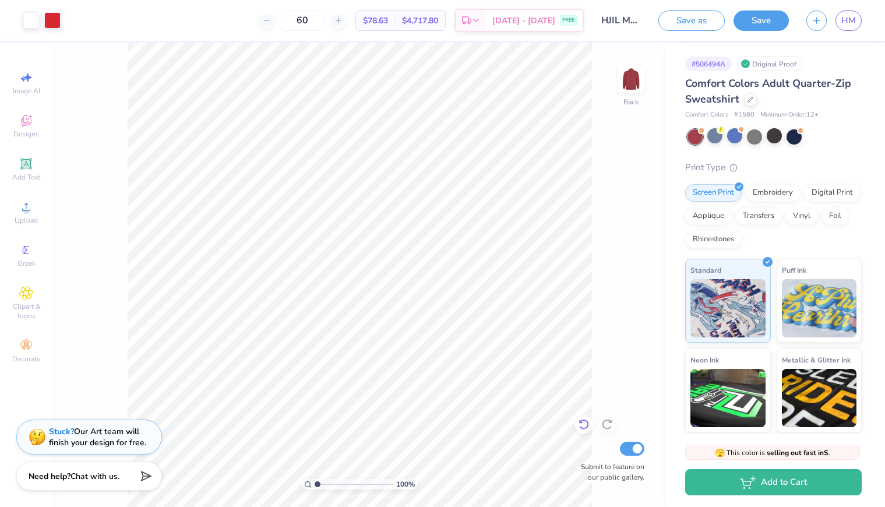
click at [585, 421] on icon at bounding box center [584, 425] width 10 height 10
click at [32, 20] on div at bounding box center [31, 19] width 16 height 16
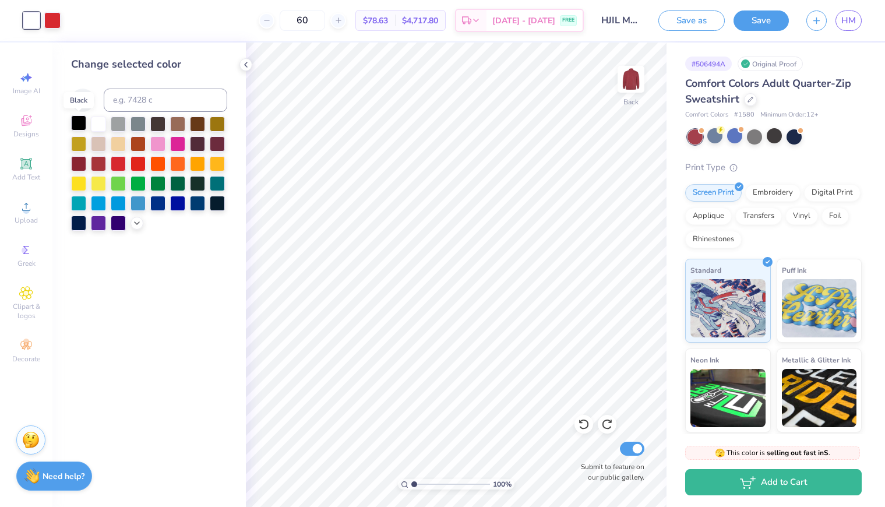
click at [77, 125] on div at bounding box center [78, 122] width 15 height 15
click at [55, 17] on div at bounding box center [52, 19] width 16 height 16
click at [98, 122] on div at bounding box center [98, 122] width 15 height 15
click at [80, 122] on div at bounding box center [78, 122] width 15 height 15
click at [8, 18] on div "Art colors" at bounding box center [20, 20] width 40 height 41
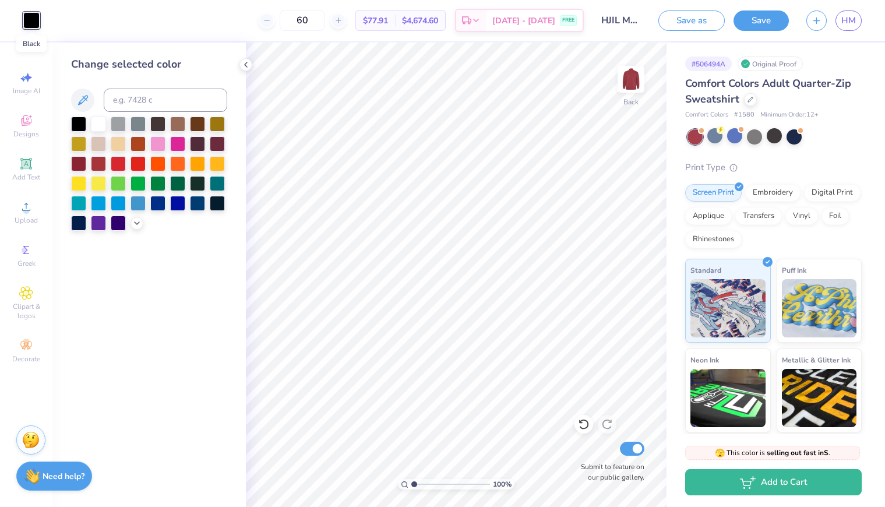
click at [29, 18] on div at bounding box center [31, 20] width 16 height 16
click at [97, 126] on div at bounding box center [98, 122] width 15 height 15
click at [51, 25] on div "60 $77.91 Per Item $4,674.60 Total Est. Delivery [DATE] - [DATE] FREE" at bounding box center [316, 20] width 536 height 41
click at [19, 25] on div "Art colors" at bounding box center [20, 20] width 40 height 41
click at [8, 22] on div "Art colors" at bounding box center [20, 20] width 40 height 41
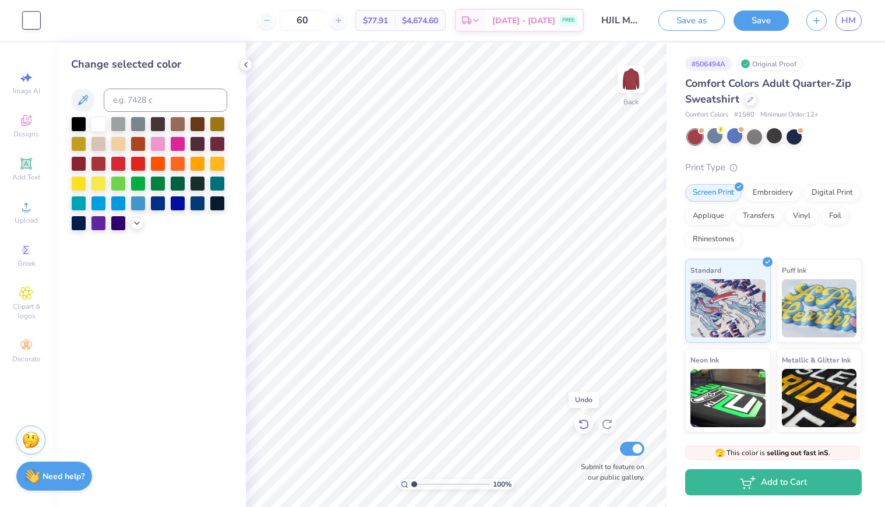
click at [586, 425] on icon at bounding box center [584, 424] width 12 height 12
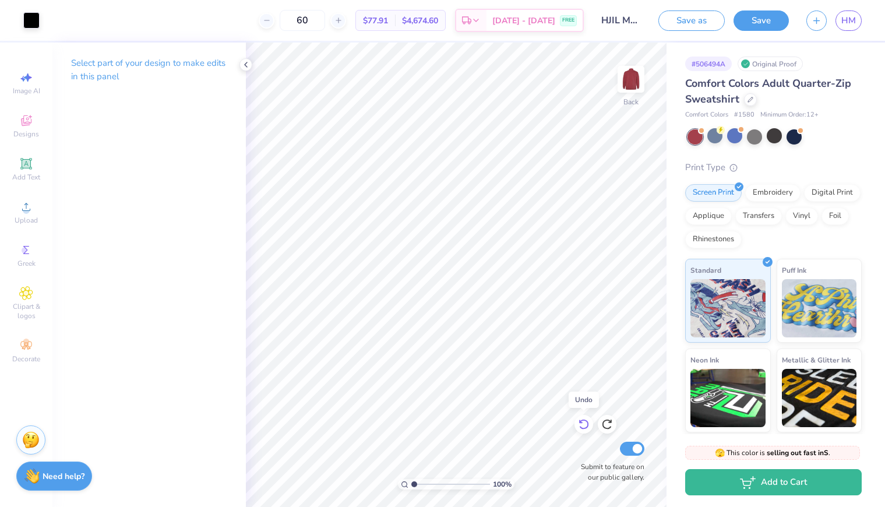
click at [585, 424] on icon at bounding box center [584, 424] width 12 height 12
click at [54, 22] on div at bounding box center [52, 19] width 16 height 16
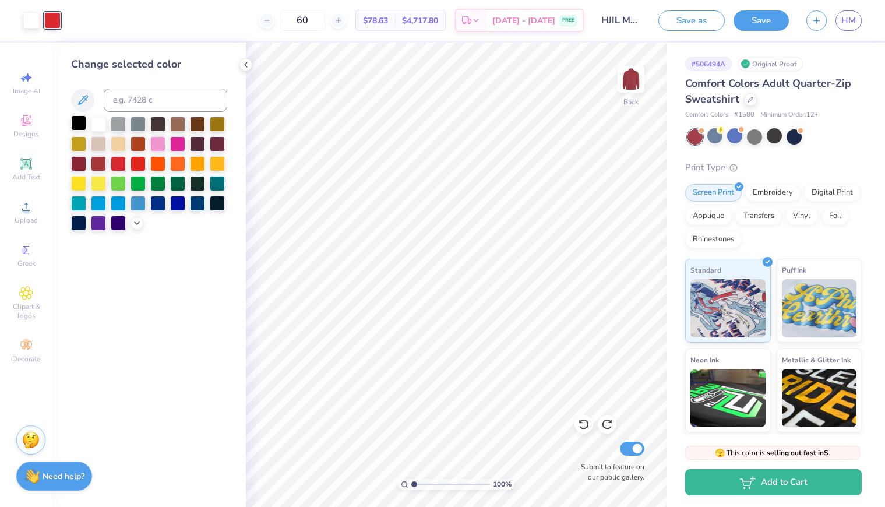
click at [79, 124] on div at bounding box center [78, 122] width 15 height 15
click at [135, 121] on div at bounding box center [138, 122] width 15 height 15
click at [33, 24] on div at bounding box center [31, 19] width 16 height 16
click at [79, 126] on div at bounding box center [78, 122] width 15 height 15
click at [52, 21] on div at bounding box center [52, 19] width 16 height 16
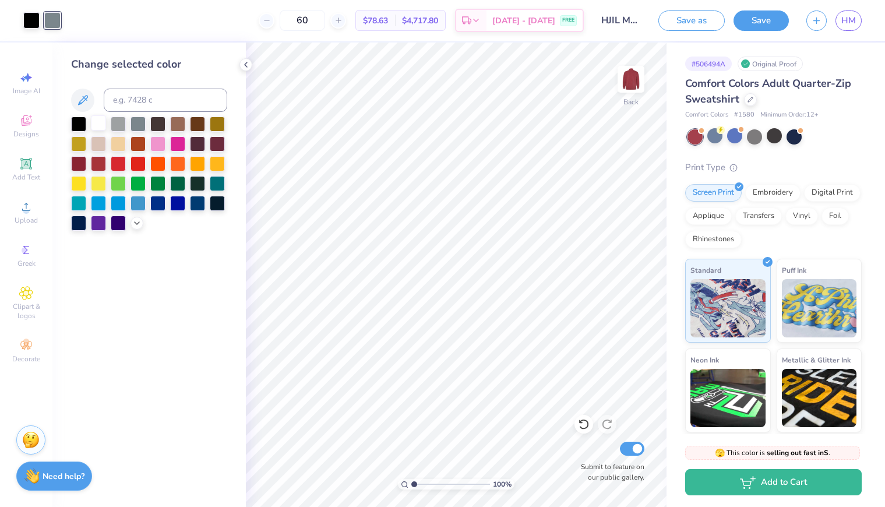
click at [97, 124] on div at bounding box center [98, 122] width 15 height 15
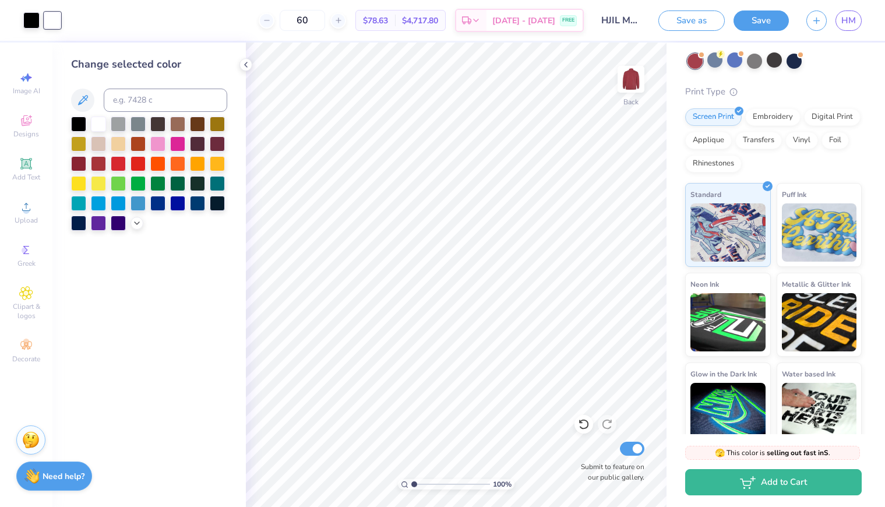
scroll to position [88, 0]
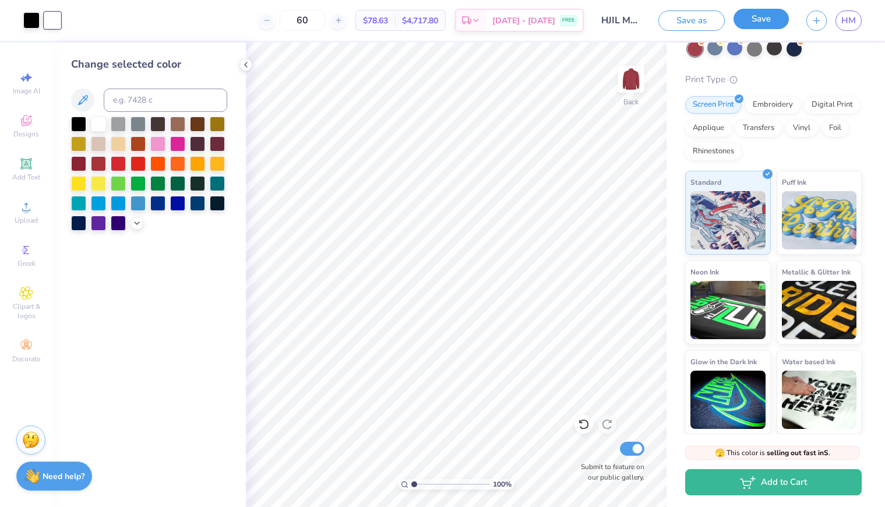
click at [759, 23] on button "Save" at bounding box center [761, 19] width 55 height 20
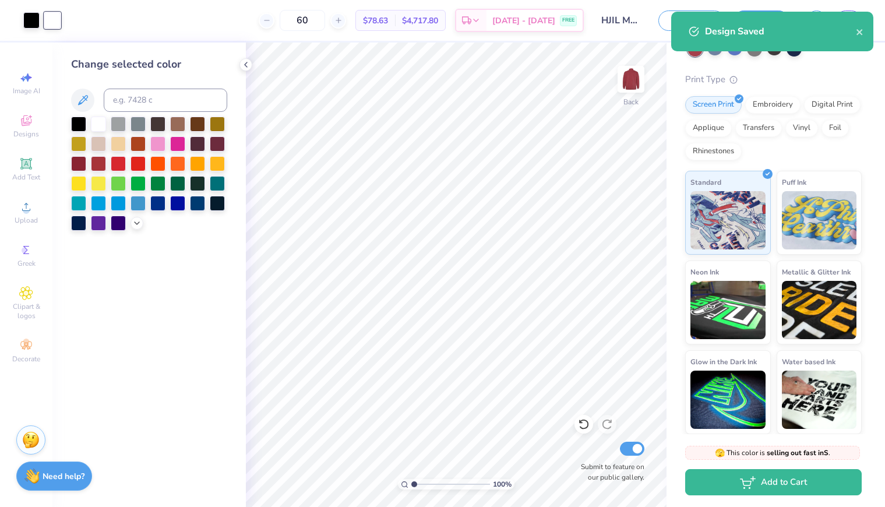
click at [865, 33] on div "Design Saved" at bounding box center [772, 32] width 202 height 40
click at [859, 33] on icon "close" at bounding box center [860, 32] width 6 height 6
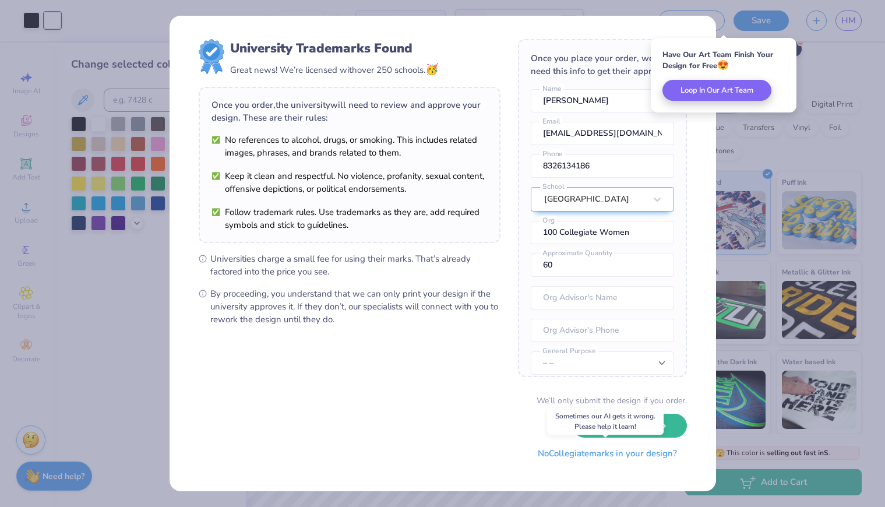
click at [621, 457] on button "No Collegiate marks in your design?" at bounding box center [607, 454] width 159 height 24
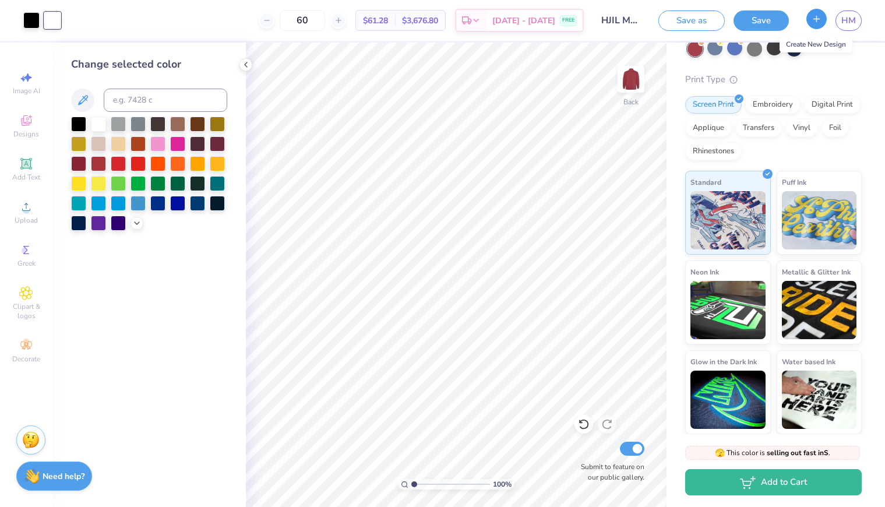
click at [813, 18] on icon "button" at bounding box center [817, 19] width 10 height 10
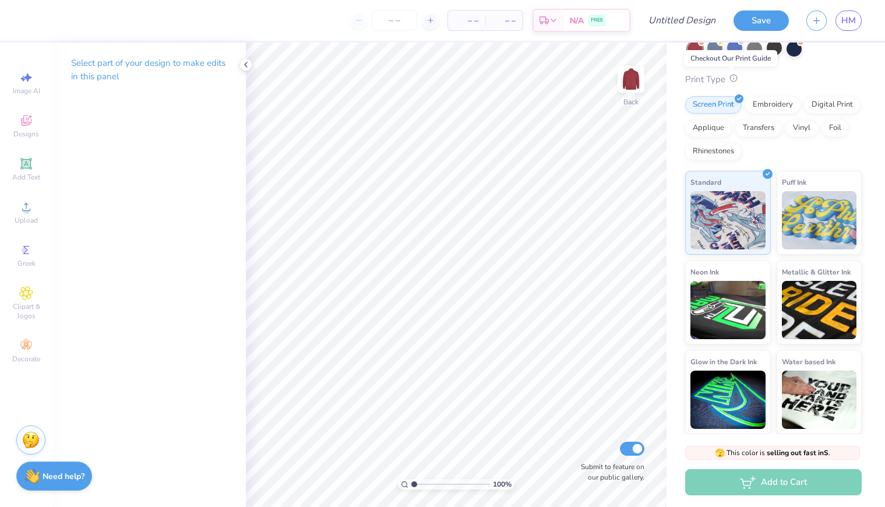
click at [733, 82] on span at bounding box center [732, 79] width 12 height 12
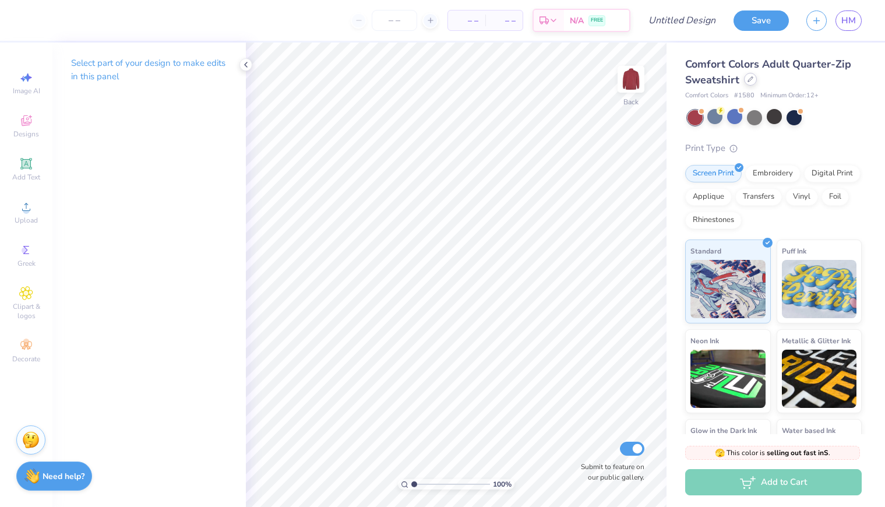
click at [746, 79] on div at bounding box center [750, 79] width 13 height 13
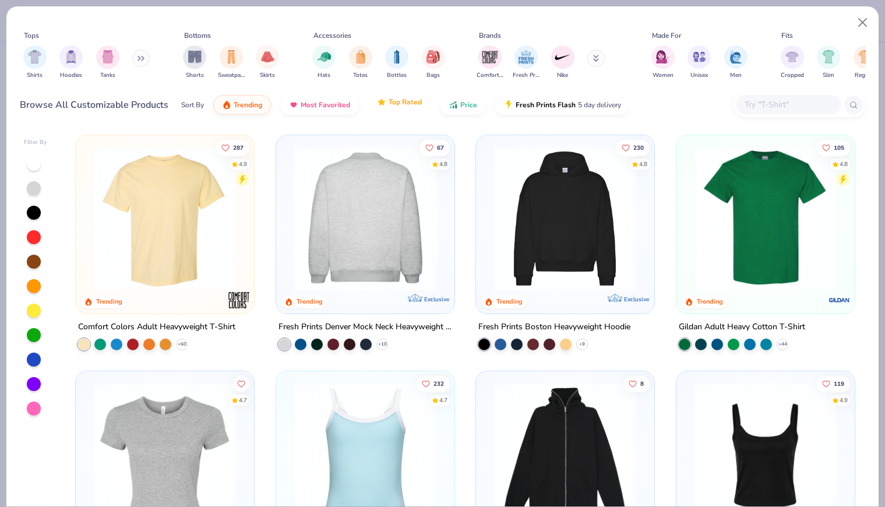
click at [408, 96] on button "Top Rated" at bounding box center [399, 102] width 62 height 20
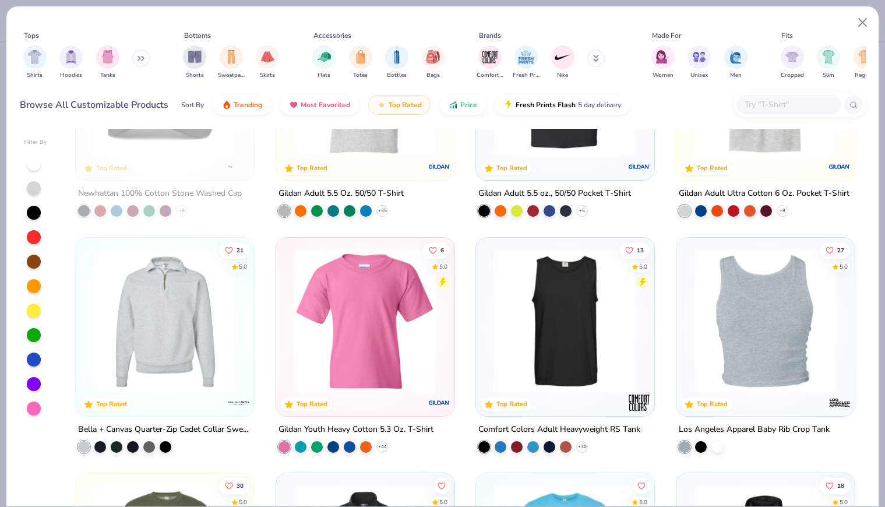
scroll to position [207, 0]
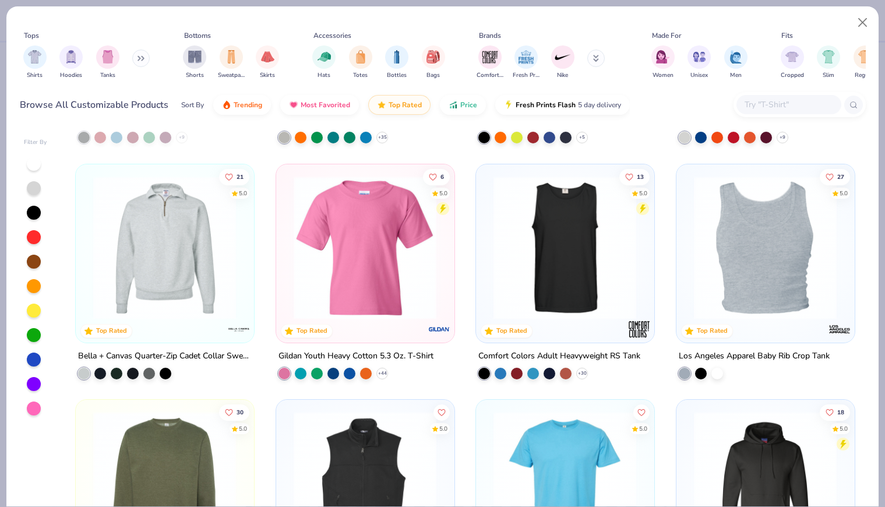
click at [157, 263] on img at bounding box center [164, 246] width 154 height 143
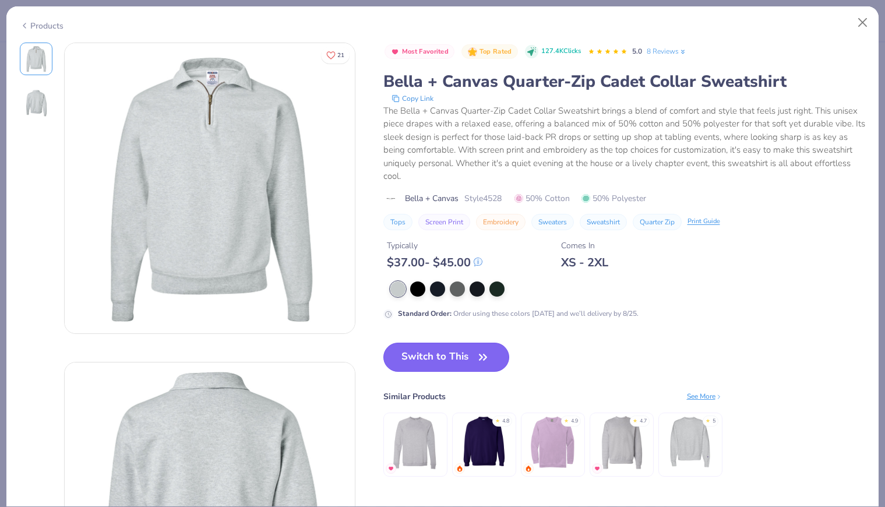
click at [420, 364] on button "Switch to This" at bounding box center [446, 357] width 126 height 29
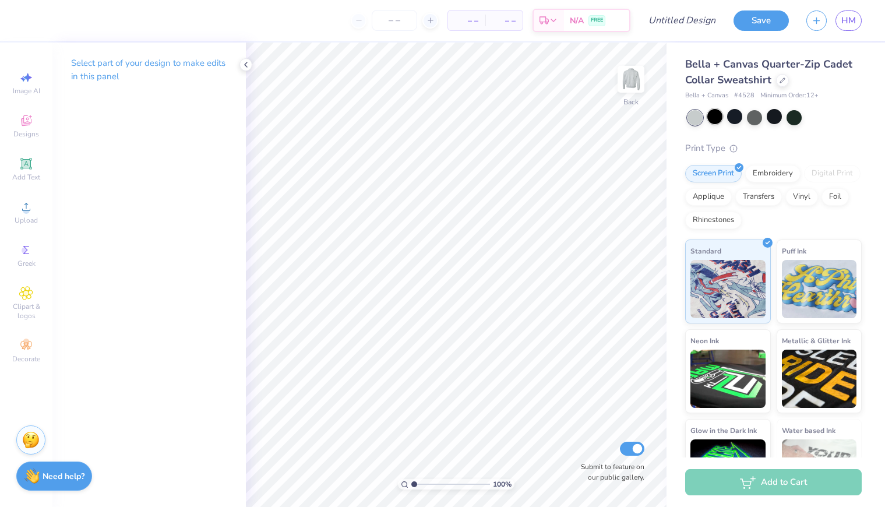
click at [717, 115] on div at bounding box center [714, 116] width 15 height 15
click at [730, 117] on div at bounding box center [734, 116] width 15 height 15
click at [736, 118] on div at bounding box center [734, 116] width 15 height 15
click at [735, 118] on div at bounding box center [734, 116] width 15 height 15
click at [246, 65] on polyline at bounding box center [246, 64] width 2 height 5
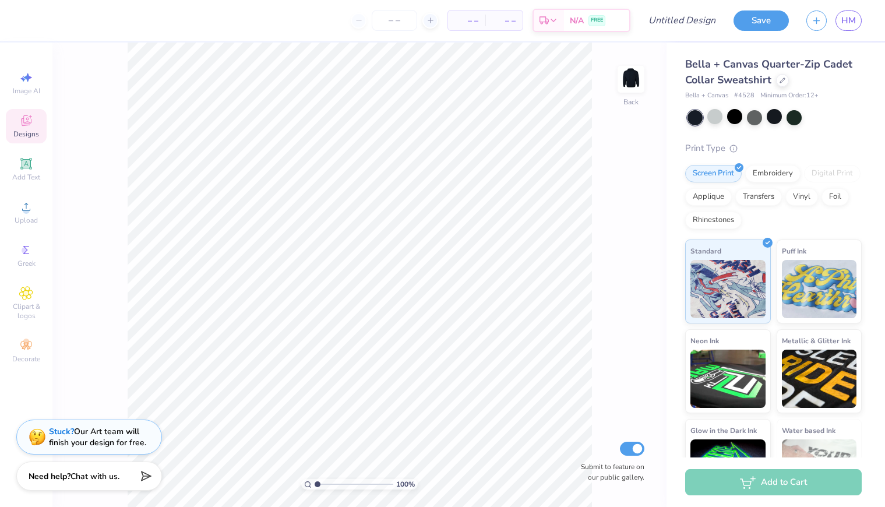
click at [26, 125] on icon at bounding box center [26, 120] width 10 height 10
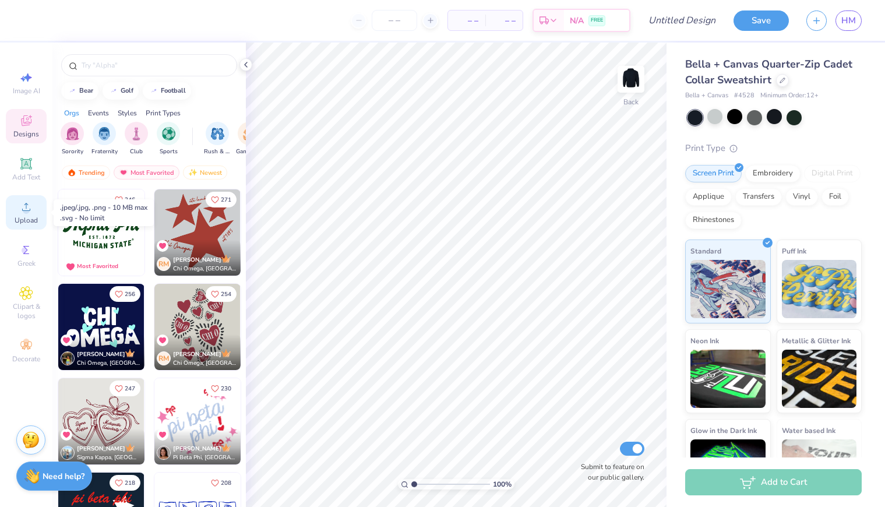
click at [23, 214] on div "Upload" at bounding box center [26, 212] width 41 height 34
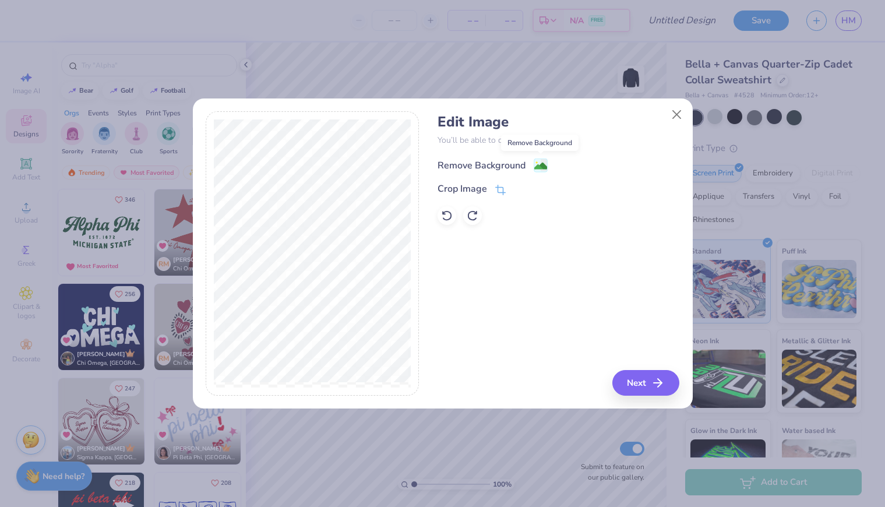
click at [540, 163] on image at bounding box center [540, 166] width 13 height 13
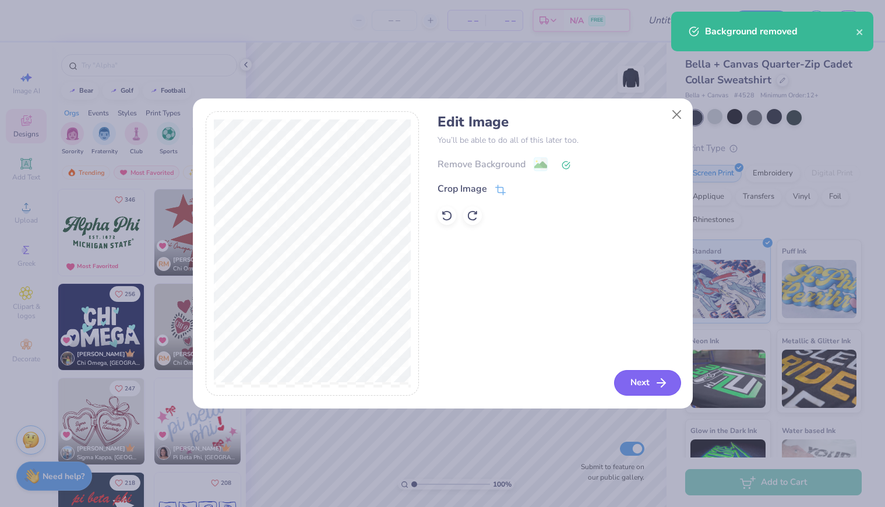
click at [638, 375] on button "Next" at bounding box center [647, 383] width 67 height 26
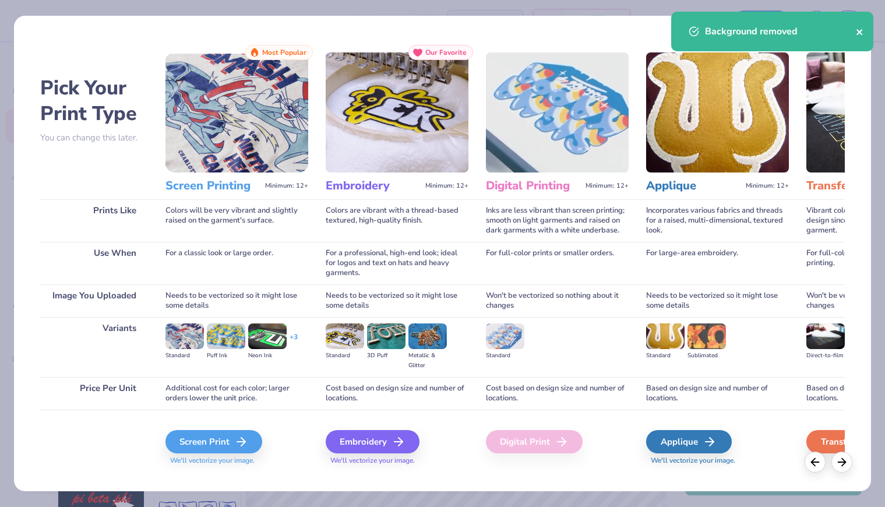
click at [856, 33] on icon "close" at bounding box center [860, 31] width 8 height 9
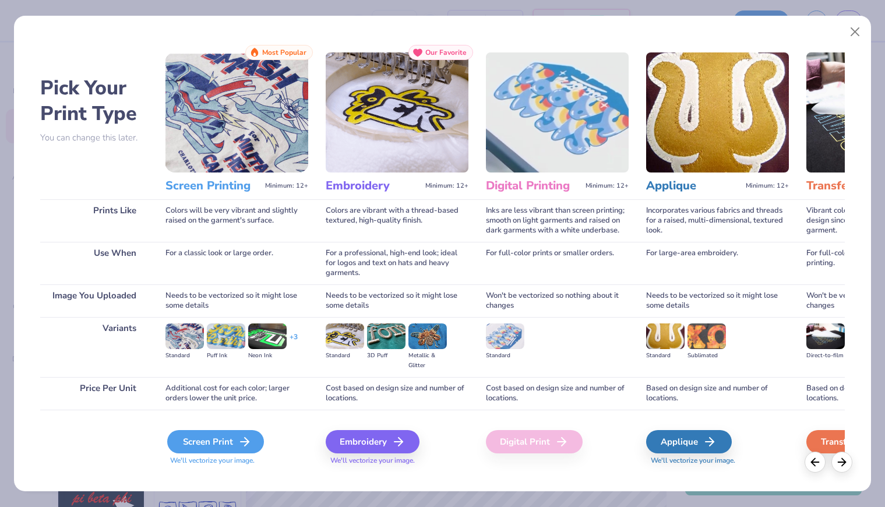
click at [220, 449] on div "Screen Print" at bounding box center [215, 441] width 97 height 23
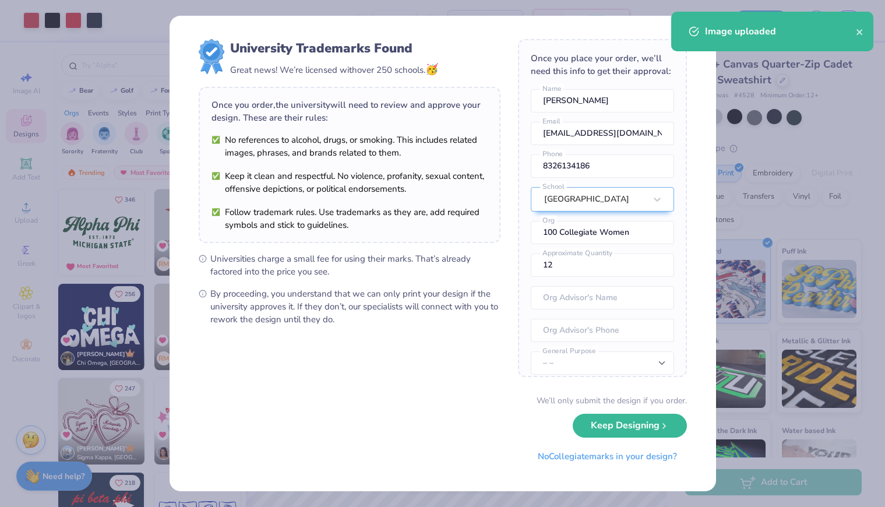
click at [455, 255] on body "Art colors – – Per Item – – Total Est. Delivery N/A FREE Design Title Save HM I…" at bounding box center [442, 253] width 885 height 507
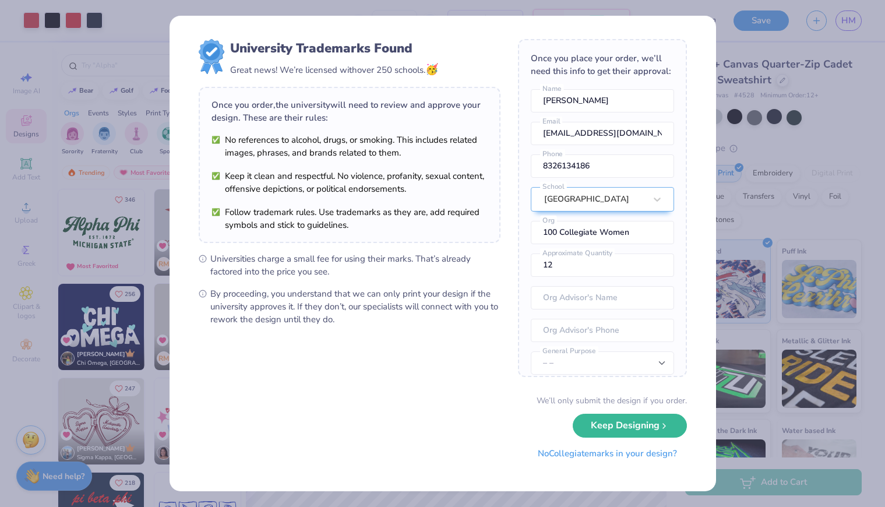
click at [555, 454] on button "No Collegiate marks in your design?" at bounding box center [607, 454] width 159 height 24
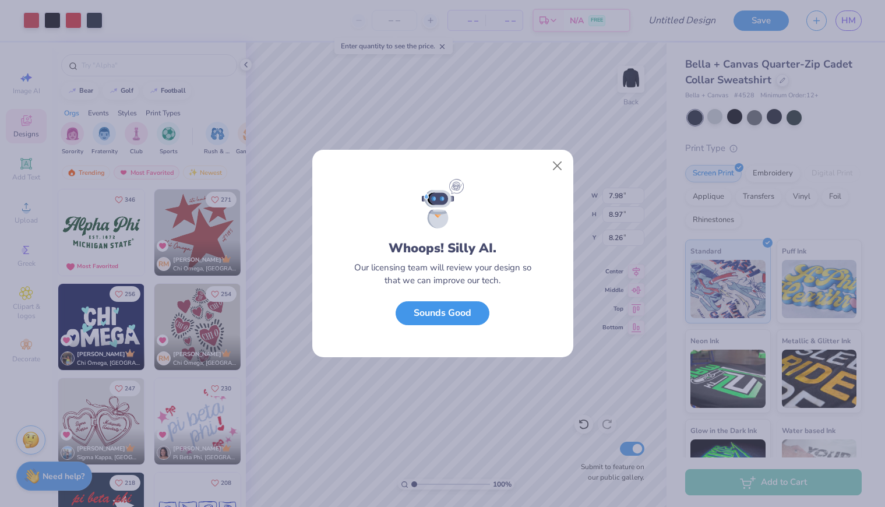
click at [459, 325] on button "Sounds Good" at bounding box center [443, 313] width 94 height 24
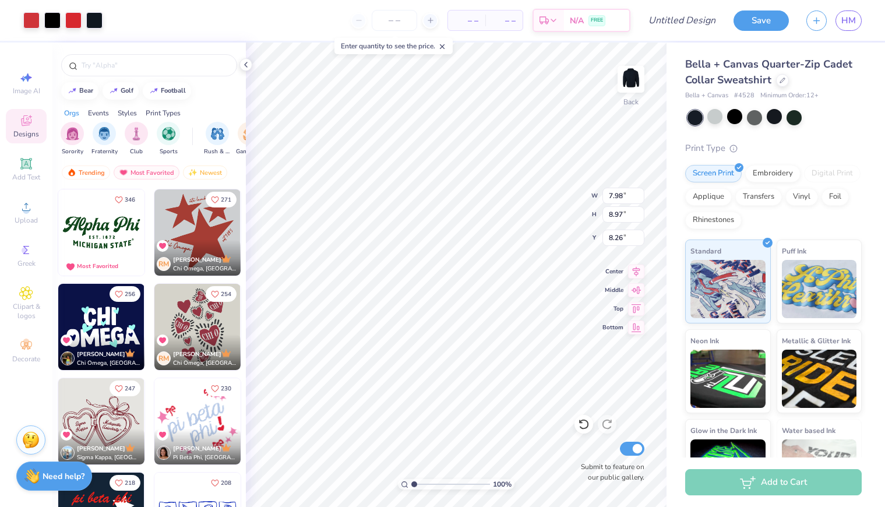
type input "5.07"
type input "5.70"
type input "7.05"
click at [48, 20] on div at bounding box center [52, 19] width 16 height 16
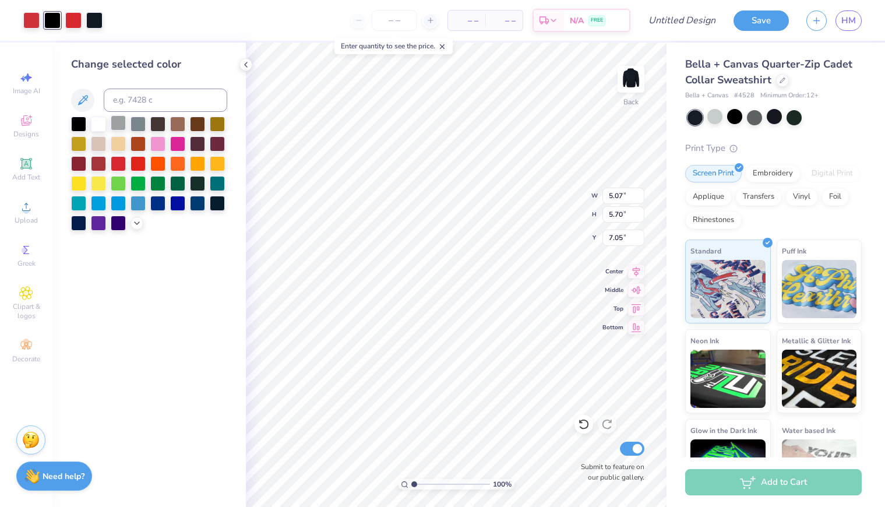
click at [118, 126] on div at bounding box center [118, 122] width 15 height 15
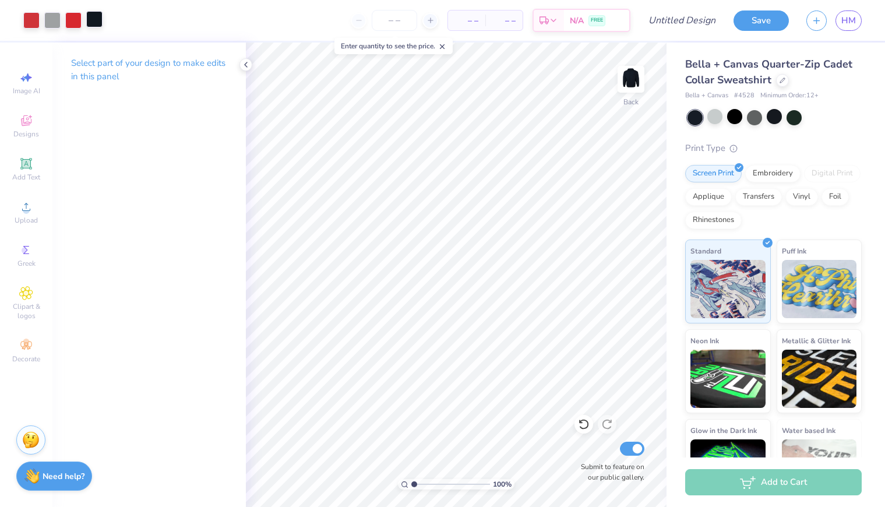
click at [95, 19] on div at bounding box center [94, 19] width 16 height 16
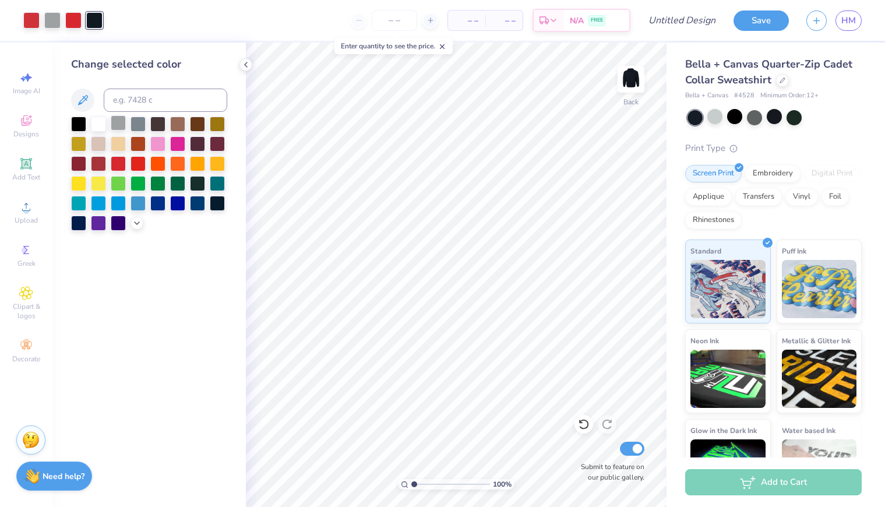
click at [117, 125] on div at bounding box center [118, 122] width 15 height 15
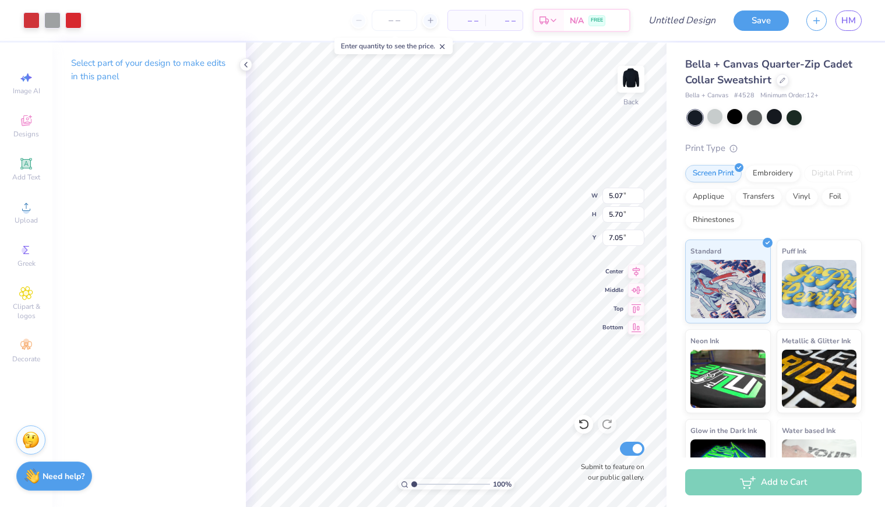
type input "3.50"
type input "3.94"
type input "6.27"
click at [390, 24] on input "number" at bounding box center [394, 20] width 45 height 21
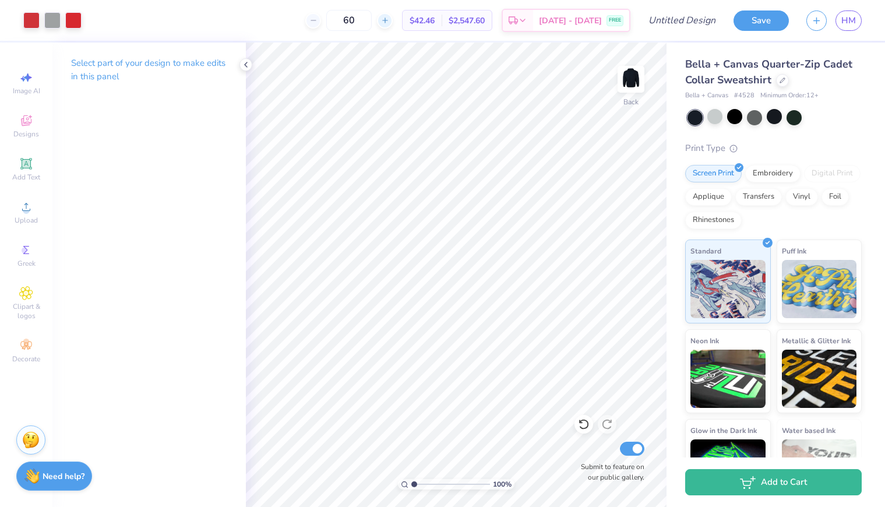
type input "6"
type input "7"
type input "80"
type input "6.28"
type input "4.74"
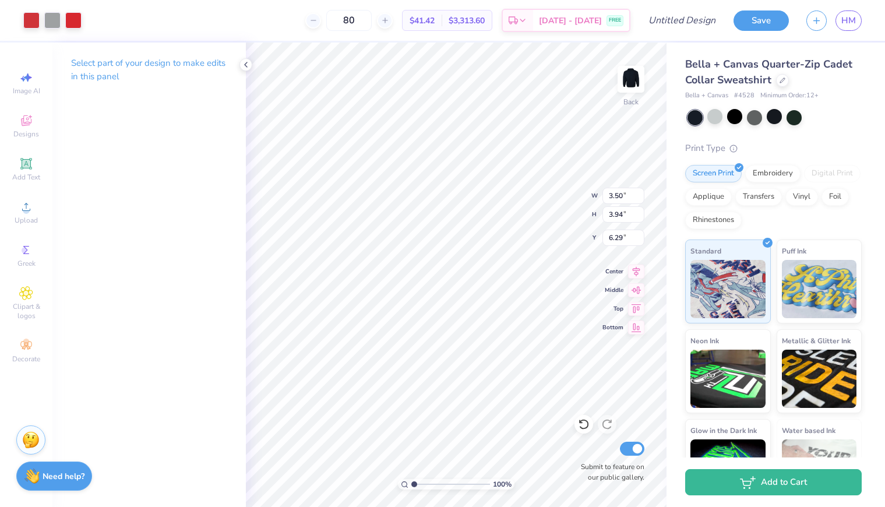
type input "5.33"
type input "6.30"
click at [687, 24] on input "Design Title" at bounding box center [696, 20] width 57 height 23
click at [745, 18] on button "Save" at bounding box center [761, 19] width 55 height 20
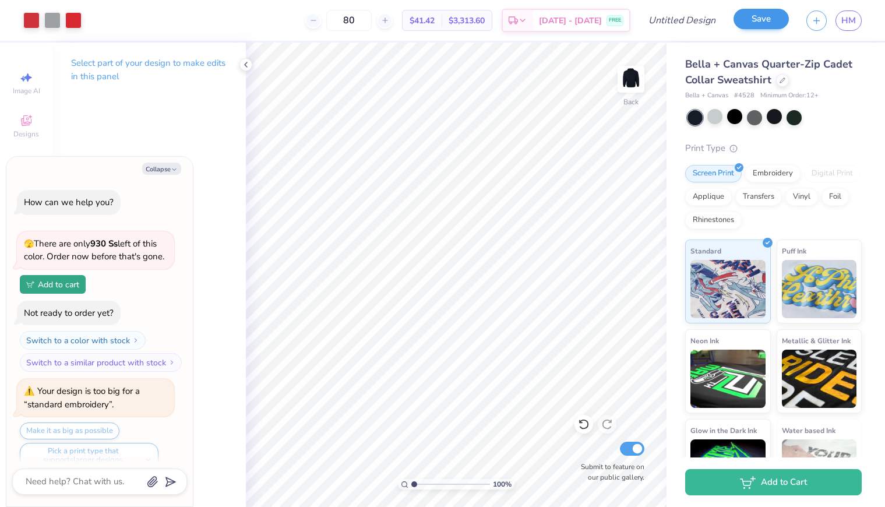
scroll to position [487, 0]
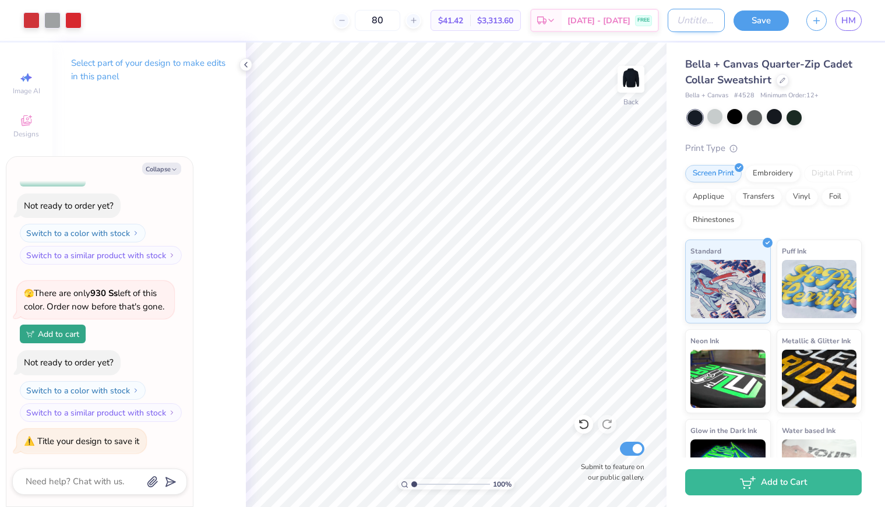
type textarea "x"
click at [688, 17] on input "Design Title" at bounding box center [696, 20] width 57 height 23
type input "H"
type textarea "x"
type input "HJ"
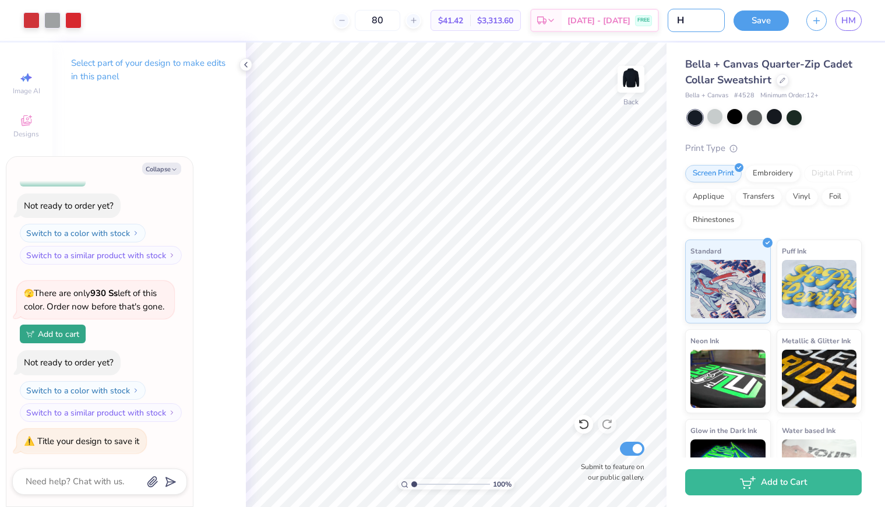
type textarea "x"
type input "HJI"
type textarea "x"
type input "HJIL"
type textarea "x"
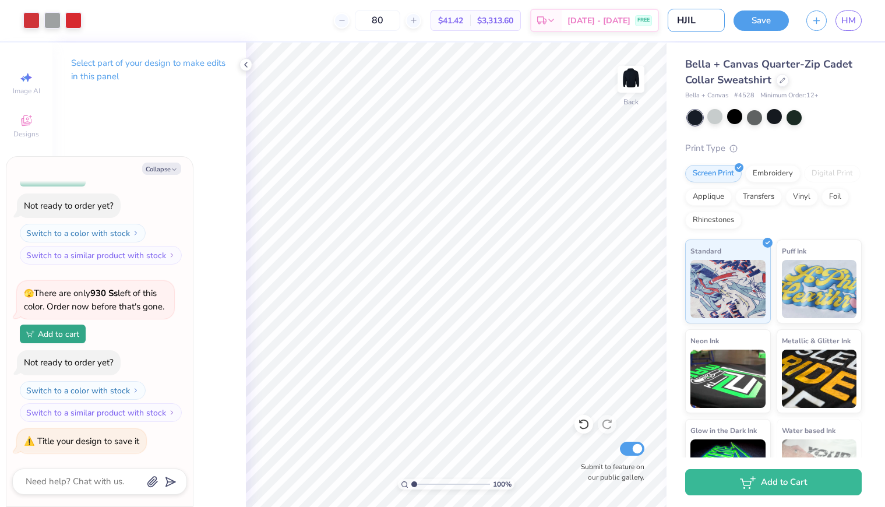
type input "HJIL"
type textarea "x"
type input "HJIL M"
type textarea "x"
type input "HJIL Me"
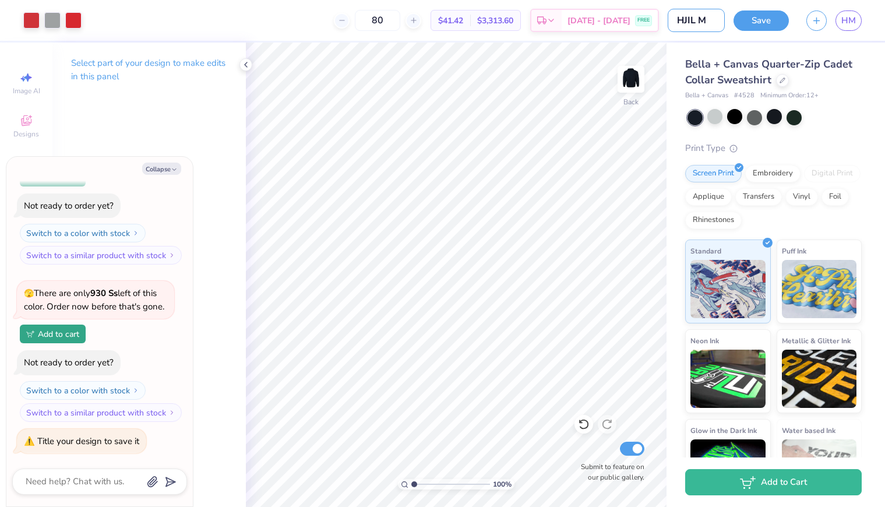
type textarea "x"
type input "HJIL Mer"
type textarea "x"
type input "HJIL Merc"
type textarea "x"
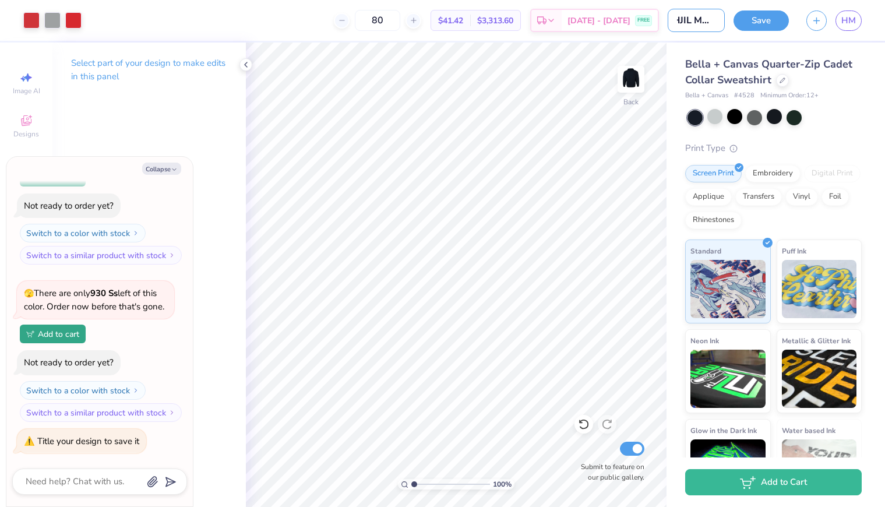
type input "HJIL Merch"
type textarea "x"
type input "HJIL Merch"
type textarea "x"
type input "HJIL Merch 2"
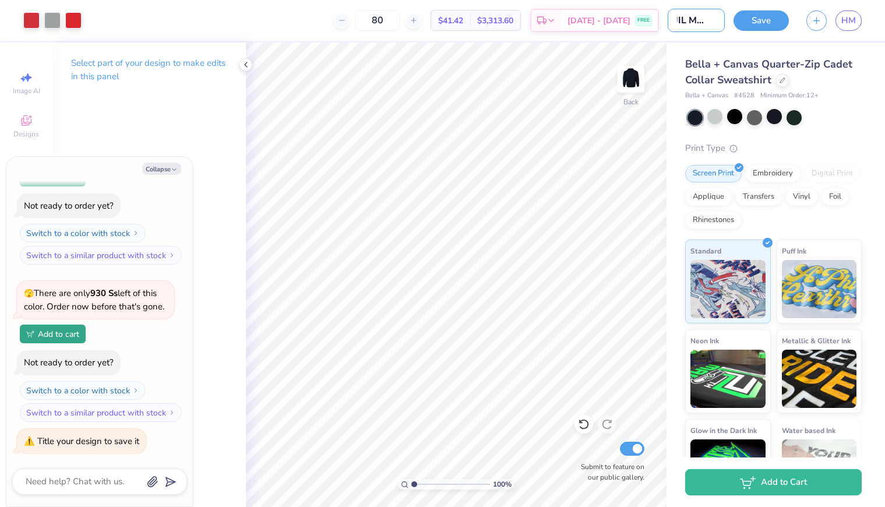
type textarea "x"
type input "HJIL Merch 2"
click at [751, 24] on button "Save" at bounding box center [761, 19] width 55 height 20
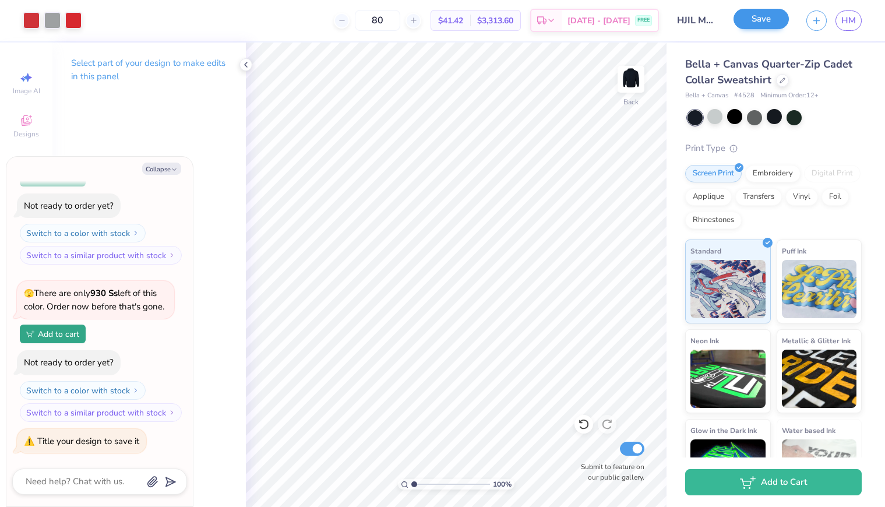
scroll to position [431, 0]
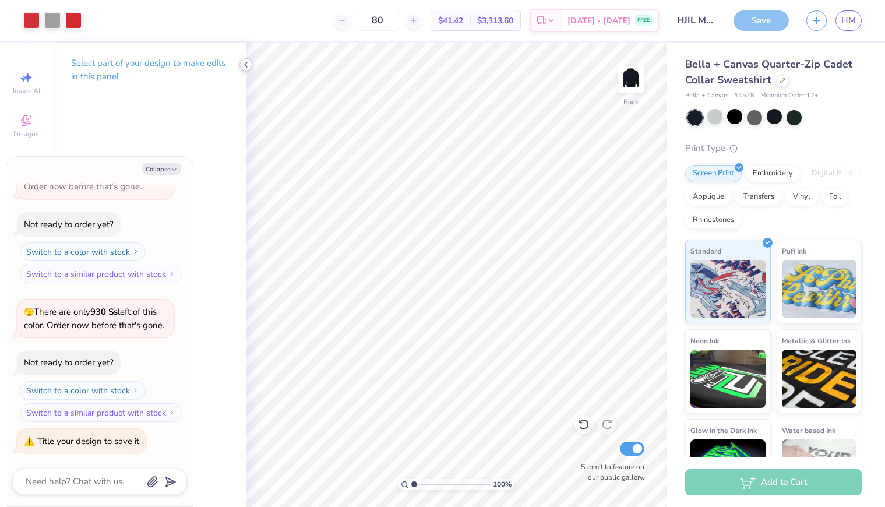
click at [248, 65] on icon at bounding box center [245, 64] width 9 height 9
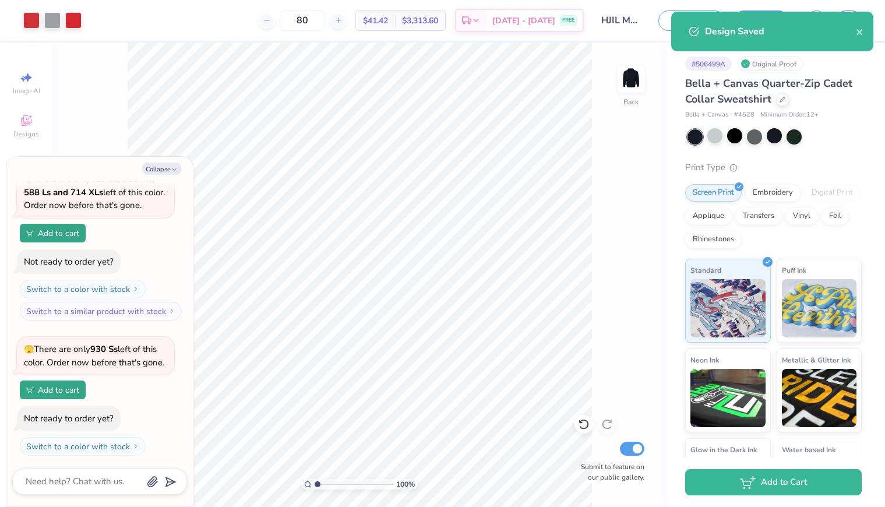
scroll to position [487, 0]
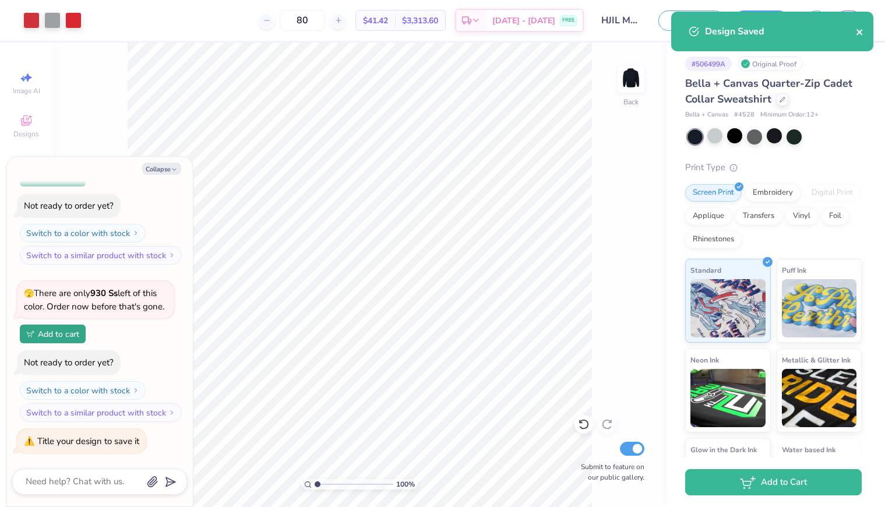
click at [861, 33] on icon "close" at bounding box center [860, 32] width 6 height 6
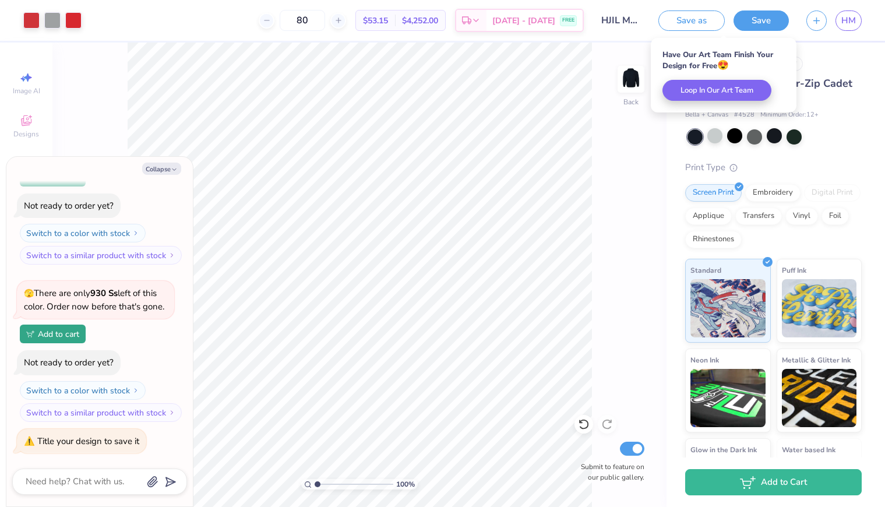
click at [842, 97] on div "Bella + Canvas Quarter-Zip Cadet Collar Sweatshirt" at bounding box center [773, 91] width 177 height 31
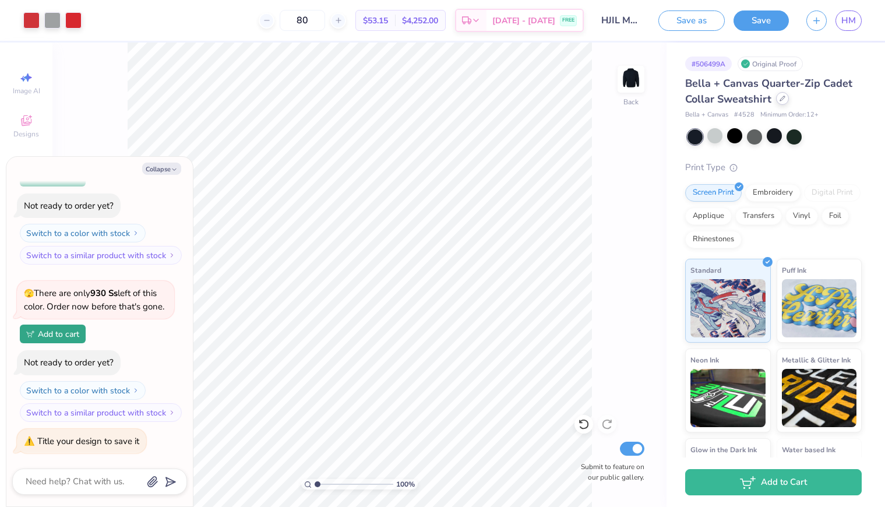
click at [784, 99] on div at bounding box center [782, 98] width 13 height 13
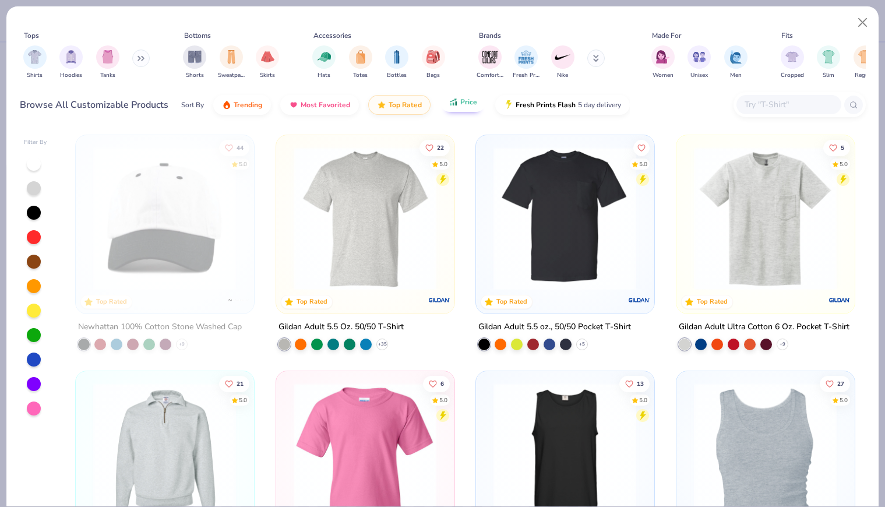
click at [458, 112] on div "Sort By Trending Most Favorited Top Rated Price Fresh Prints Flash 5 day delive…" at bounding box center [405, 105] width 449 height 33
click at [470, 107] on button "Price" at bounding box center [463, 102] width 46 height 20
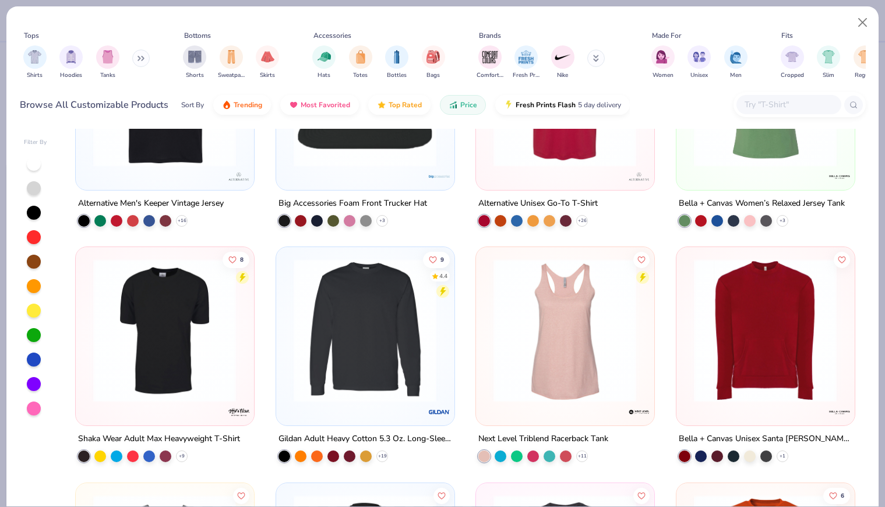
scroll to position [4601, 0]
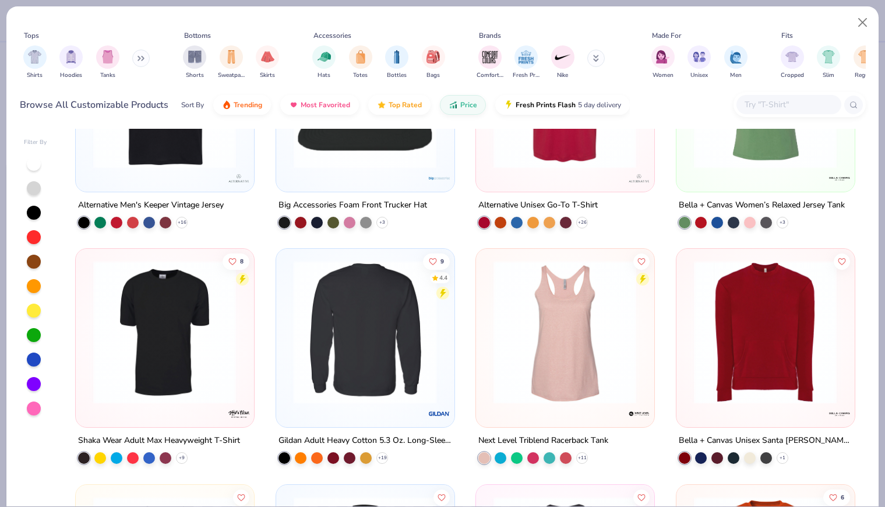
click at [355, 346] on img at bounding box center [365, 331] width 154 height 143
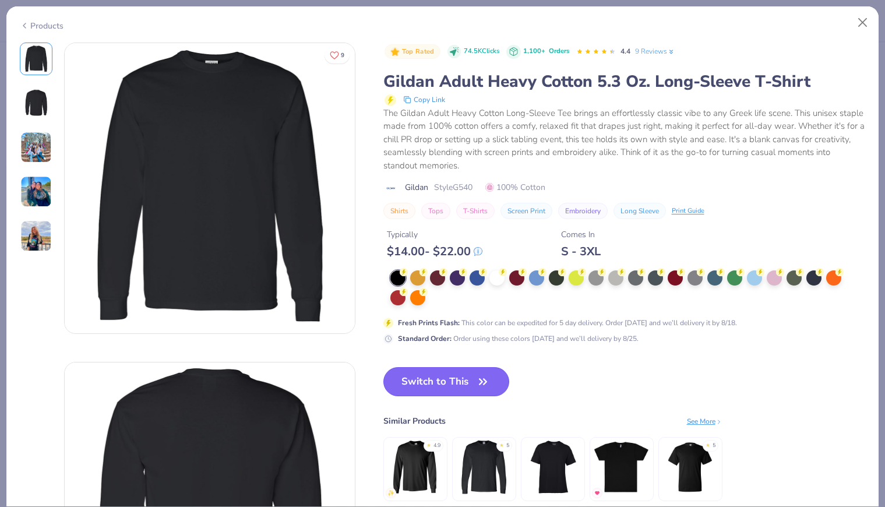
click at [414, 383] on button "Switch to This" at bounding box center [446, 381] width 126 height 29
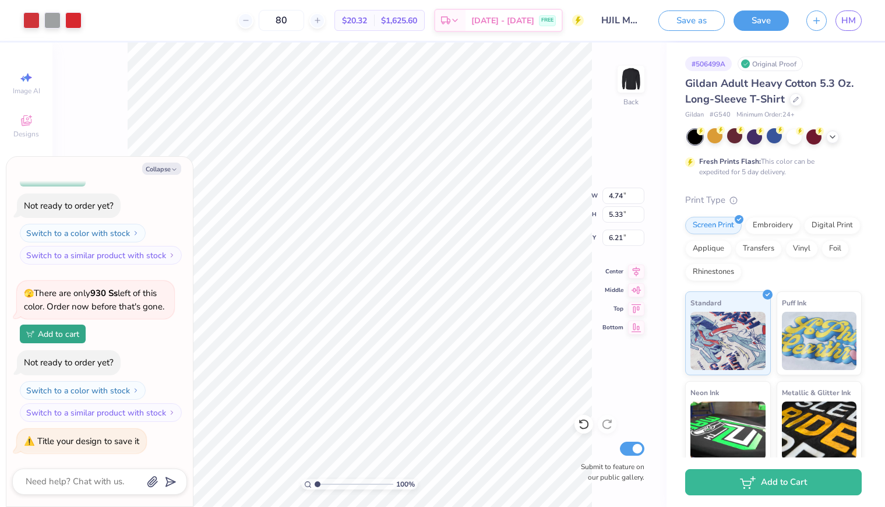
type textarea "x"
type input "6.22"
type textarea "x"
type input "7.96"
type input "8.95"
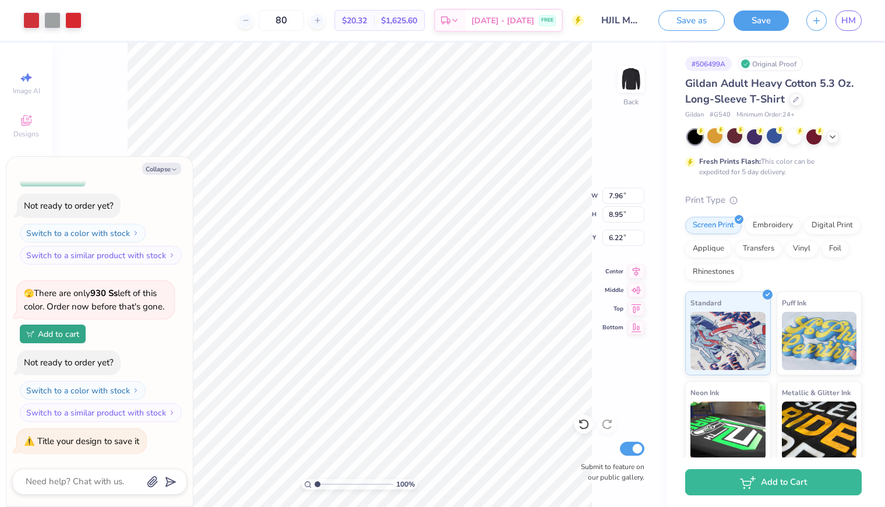
type textarea "x"
type input "5.36"
click at [172, 171] on icon "button" at bounding box center [174, 169] width 7 height 7
type textarea "x"
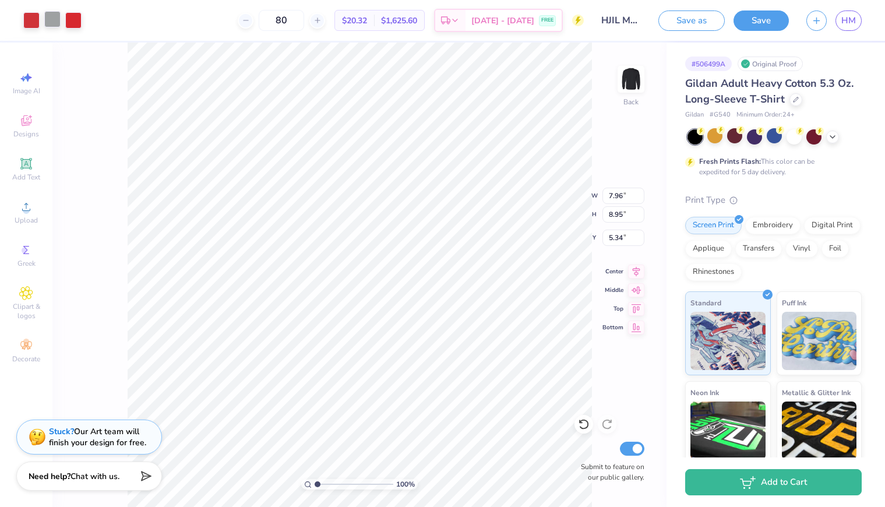
click at [48, 16] on div at bounding box center [52, 19] width 16 height 16
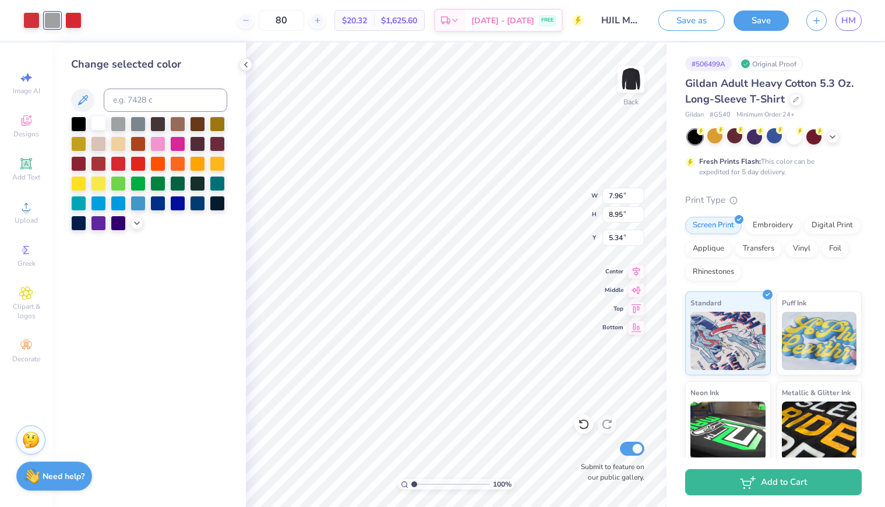
click at [96, 125] on div at bounding box center [98, 122] width 15 height 15
click at [118, 125] on div at bounding box center [118, 122] width 15 height 15
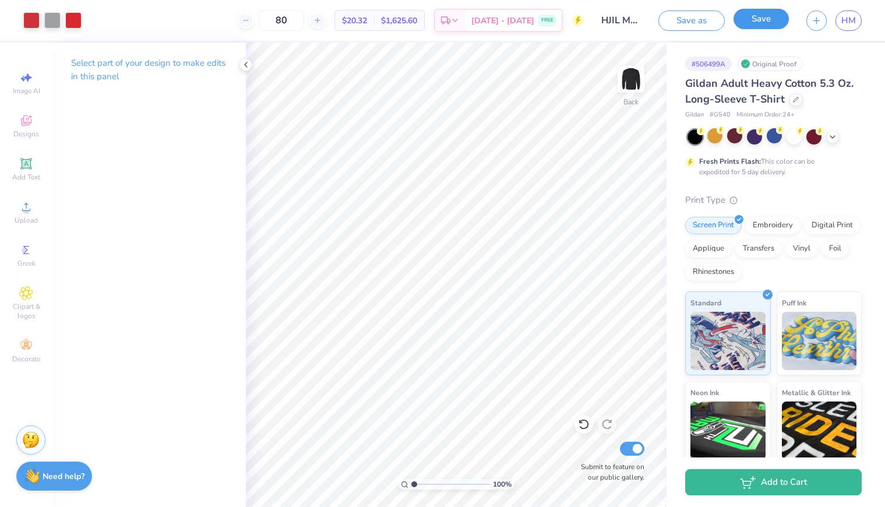
click at [761, 22] on button "Save" at bounding box center [761, 19] width 55 height 20
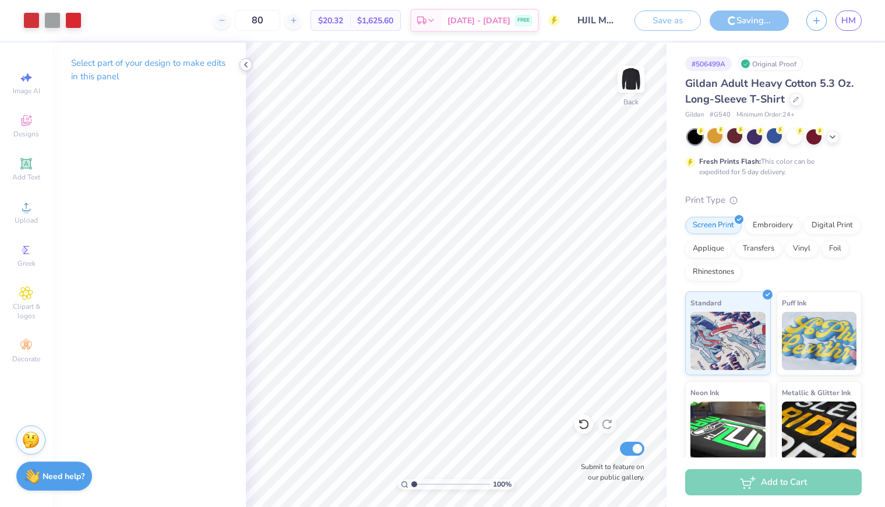
click at [243, 66] on icon at bounding box center [245, 64] width 9 height 9
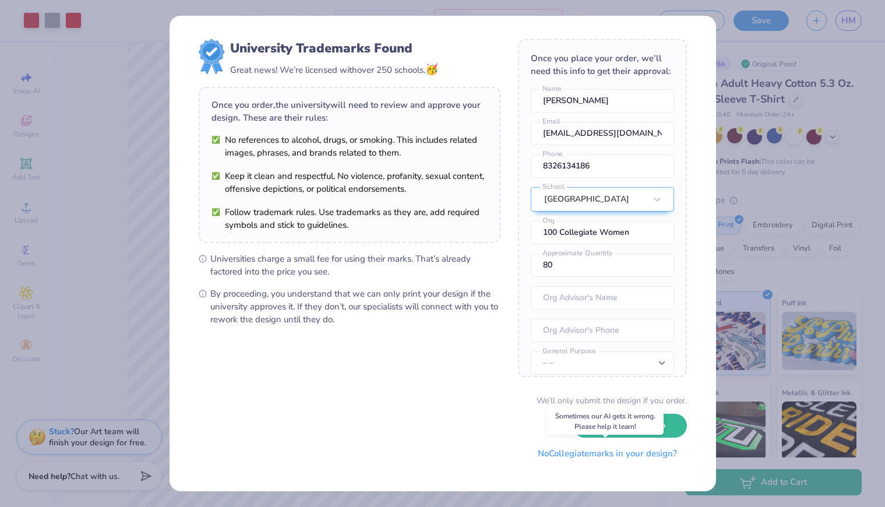
click at [571, 453] on button "No Collegiate marks in your design?" at bounding box center [607, 454] width 159 height 24
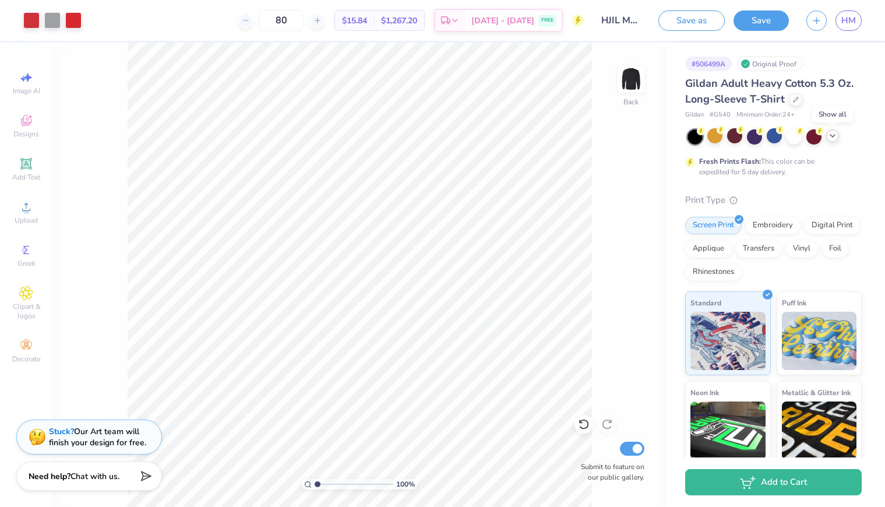
click at [832, 140] on div at bounding box center [832, 135] width 13 height 13
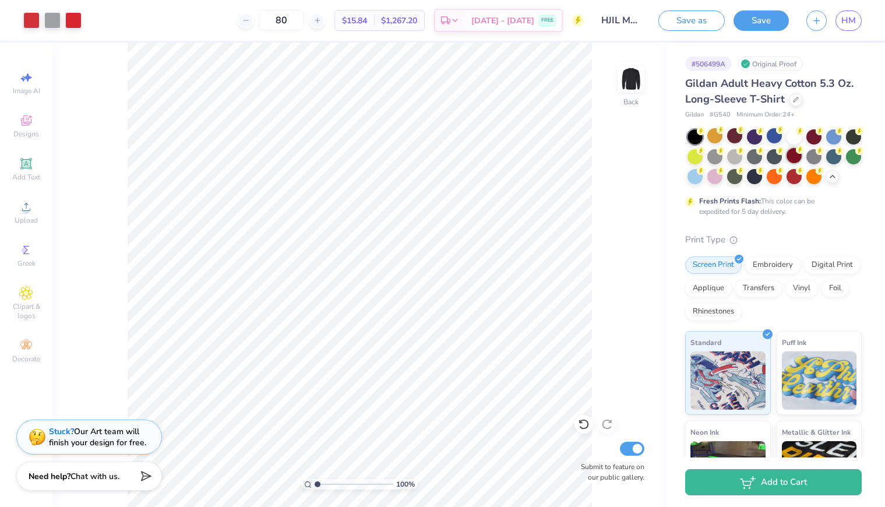
click at [798, 157] on div at bounding box center [794, 155] width 15 height 15
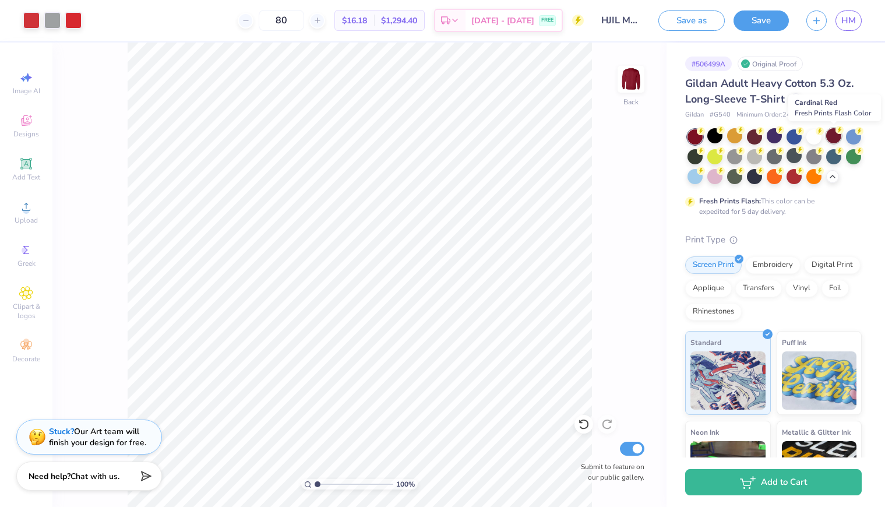
click at [839, 136] on div at bounding box center [833, 135] width 15 height 15
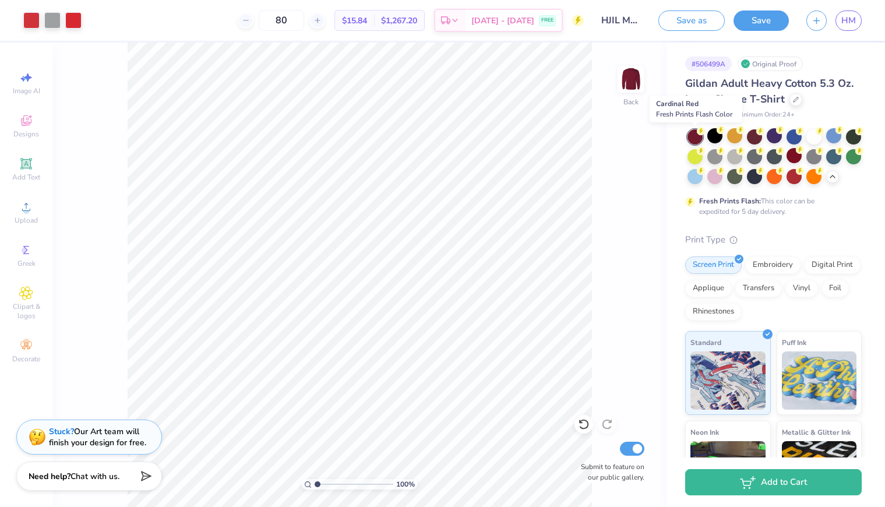
click at [699, 134] on circle at bounding box center [701, 131] width 8 height 8
click at [793, 177] on div at bounding box center [794, 175] width 15 height 15
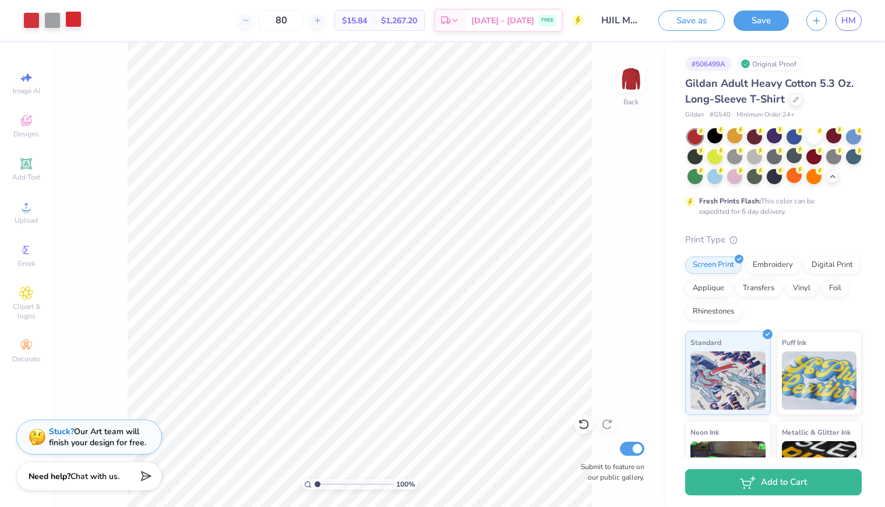
click at [71, 24] on div at bounding box center [73, 19] width 16 height 16
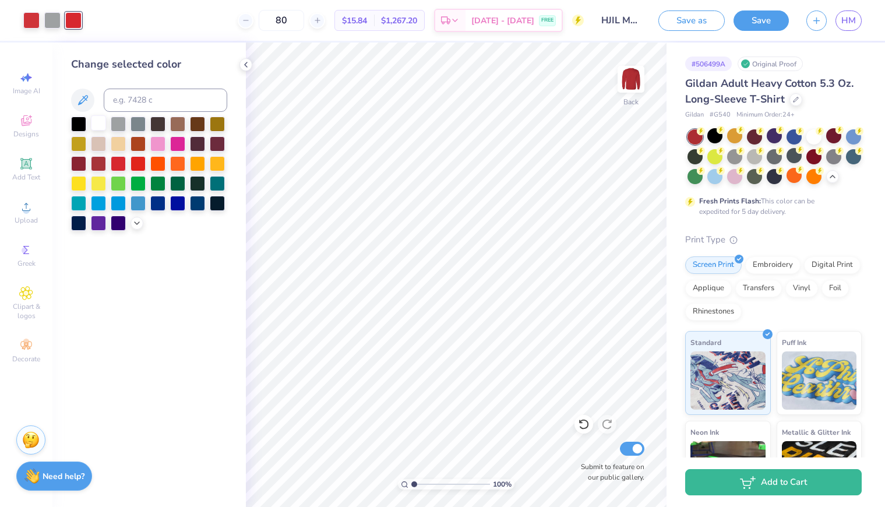
click at [99, 124] on div at bounding box center [98, 122] width 15 height 15
click at [48, 27] on div at bounding box center [52, 19] width 16 height 16
click at [93, 122] on div at bounding box center [98, 122] width 15 height 15
click at [24, 17] on div at bounding box center [31, 19] width 16 height 16
click at [99, 124] on div at bounding box center [98, 122] width 15 height 15
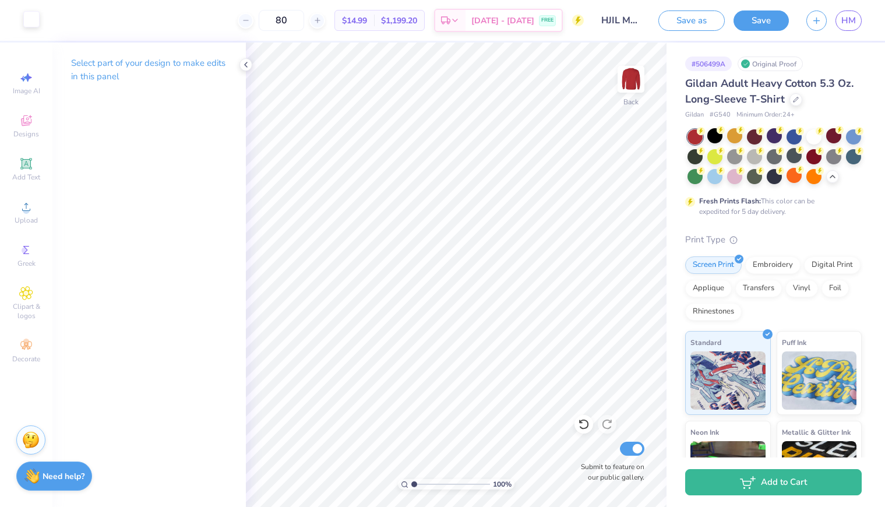
click at [29, 22] on div at bounding box center [31, 19] width 16 height 16
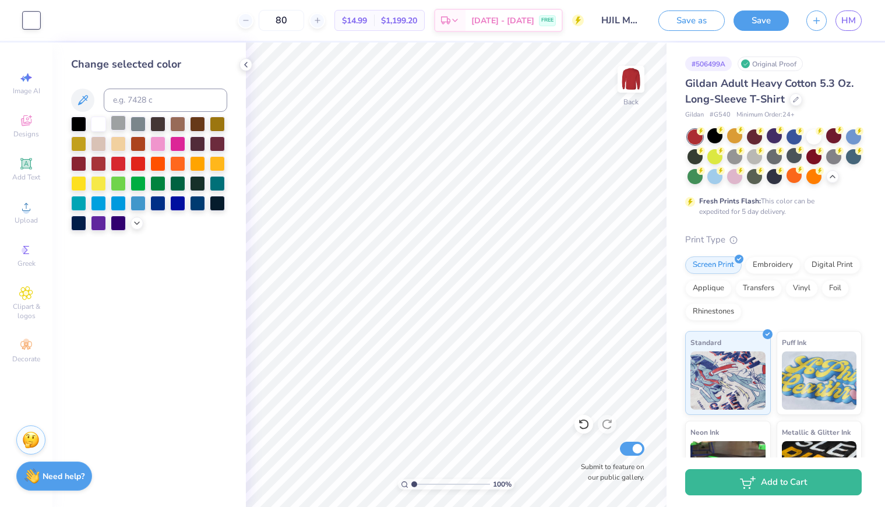
click at [116, 124] on div at bounding box center [118, 122] width 15 height 15
